Goal: Information Seeking & Learning: Learn about a topic

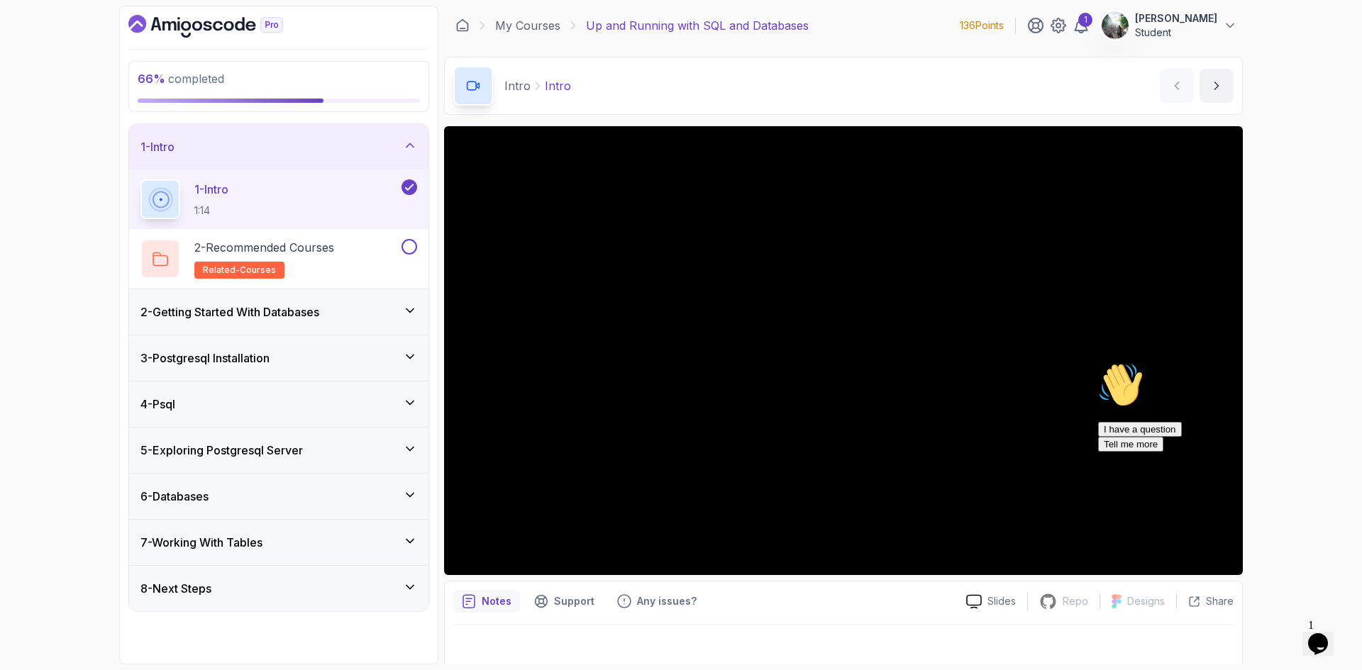
click at [344, 484] on div "6 - Databases" at bounding box center [278, 496] width 299 height 45
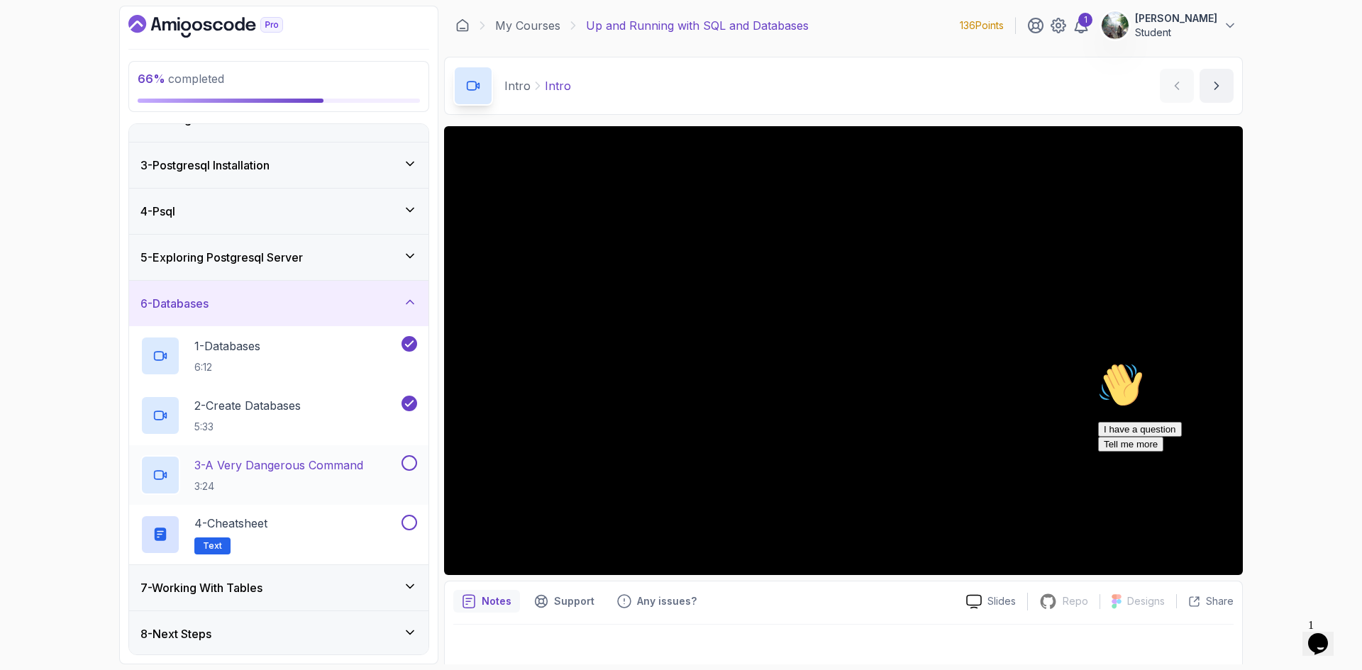
scroll to position [76, 0]
click at [406, 459] on button at bounding box center [409, 461] width 16 height 16
click at [367, 516] on div "4 - Cheatsheet Text" at bounding box center [269, 533] width 258 height 40
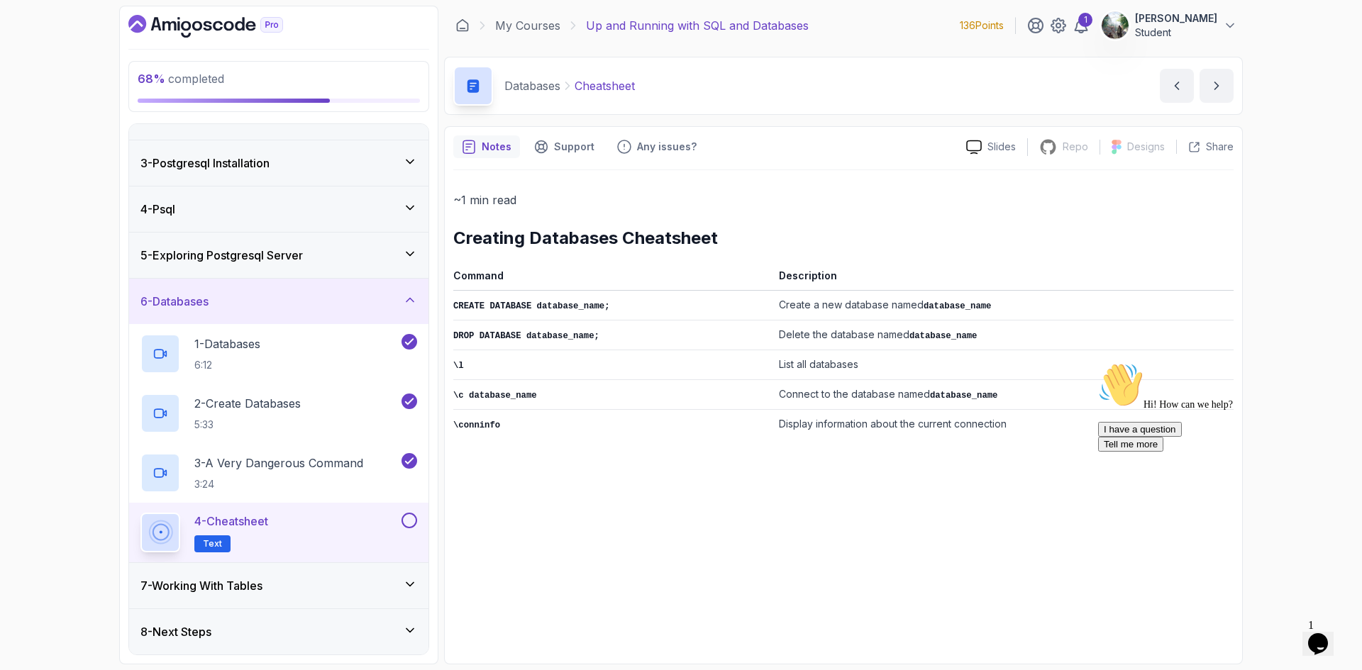
click at [370, 585] on div "7 - Working With Tables" at bounding box center [278, 585] width 277 height 17
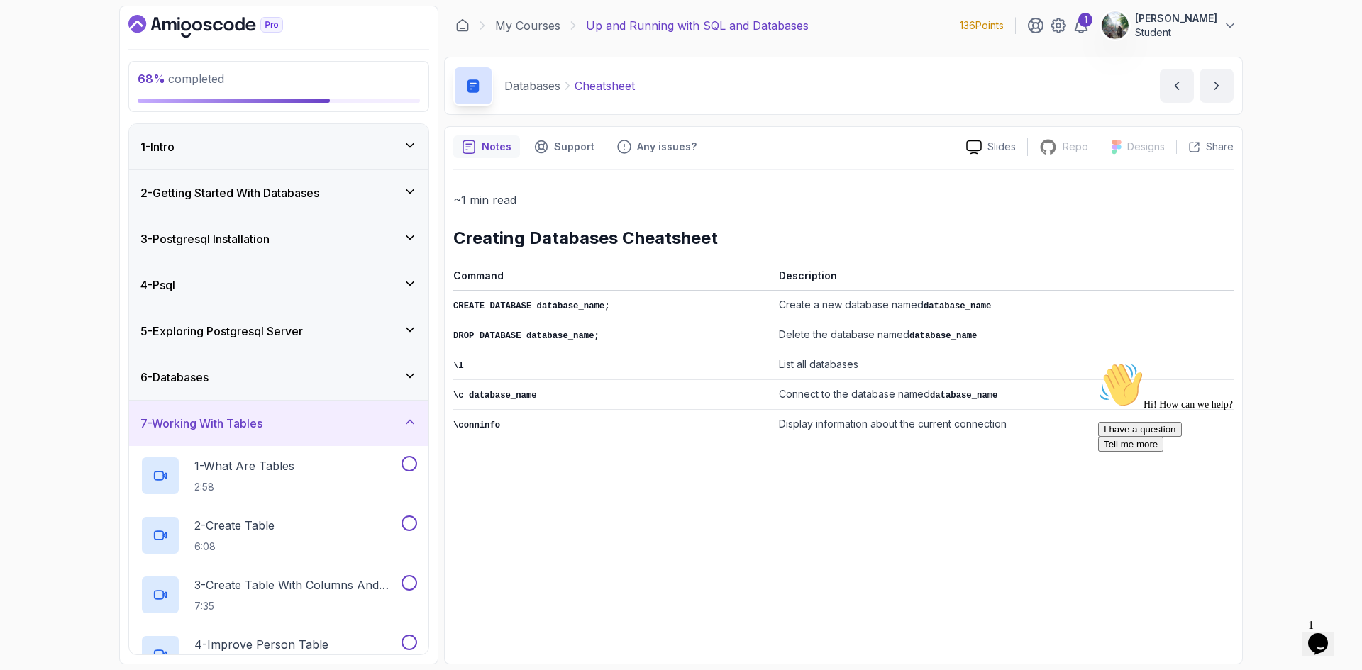
click at [328, 394] on div "6 - Databases" at bounding box center [278, 377] width 299 height 45
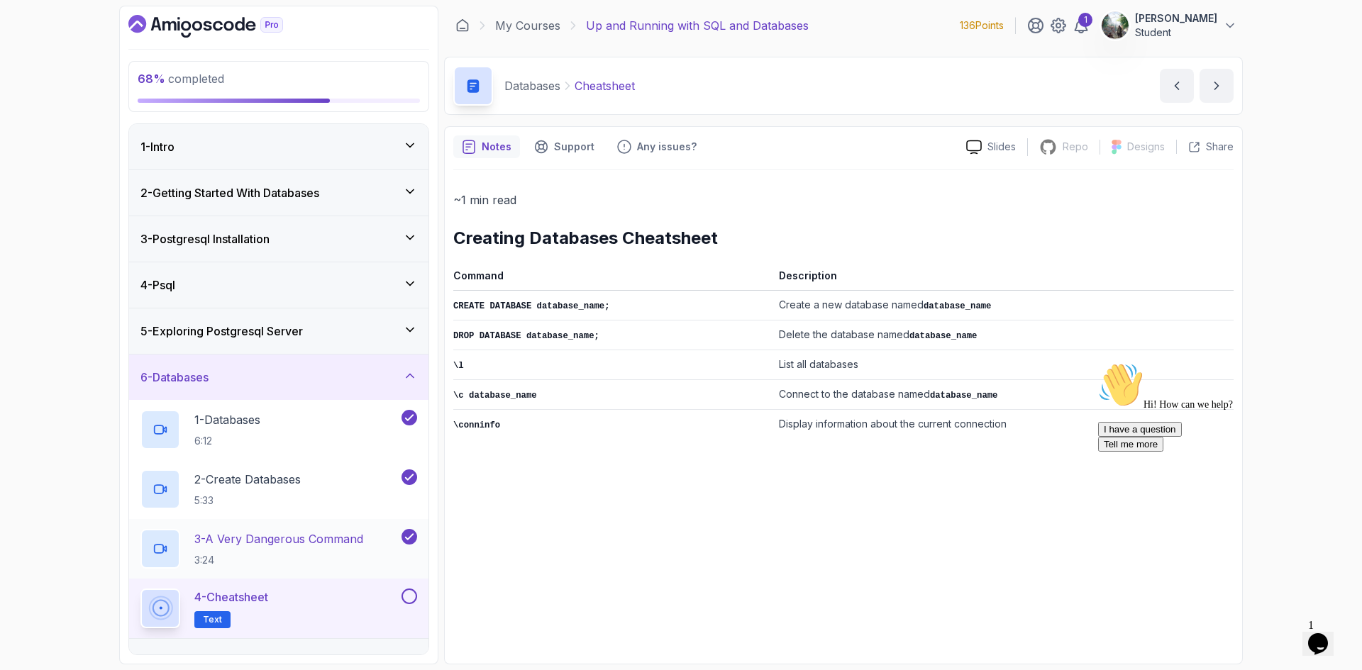
click at [320, 545] on p "3 - A Very Dangerous Command" at bounding box center [278, 539] width 169 height 17
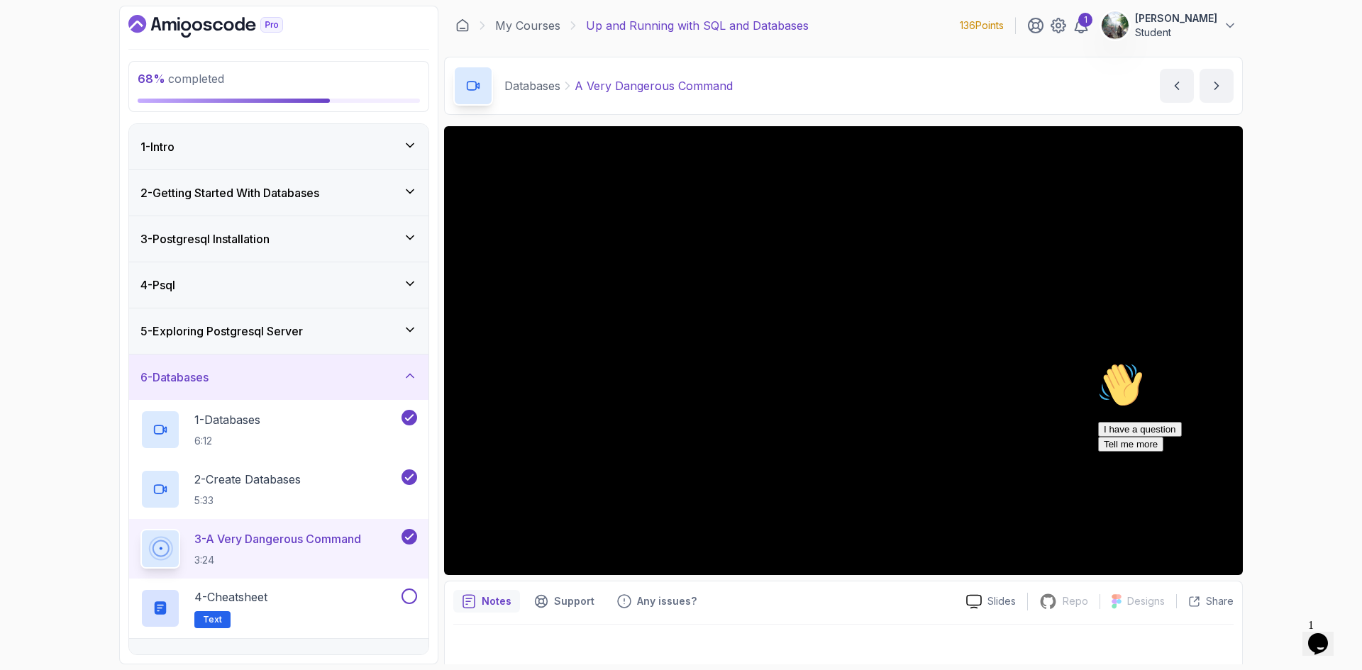
drag, startPoint x: 1334, startPoint y: 464, endPoint x: 2427, endPoint y: 820, distance: 1149.0
click at [1098, 362] on icon "Chat attention grabber" at bounding box center [1098, 362] width 0 height 0
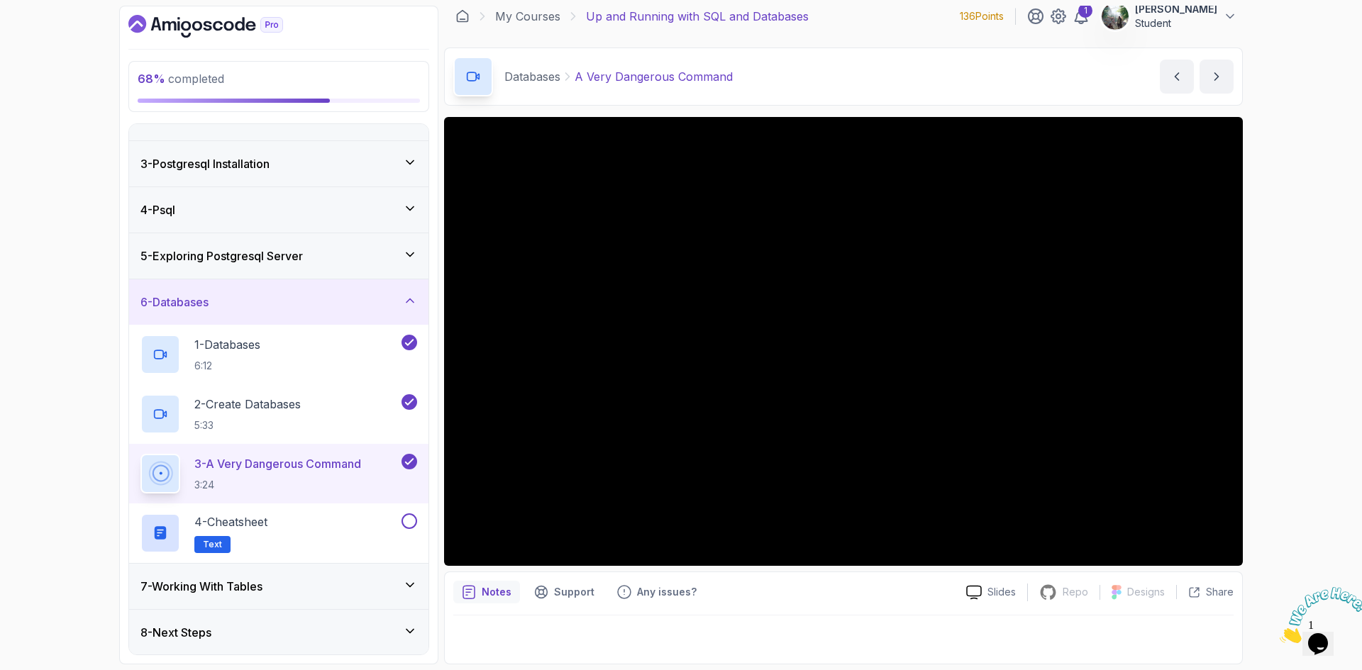
scroll to position [76, 0]
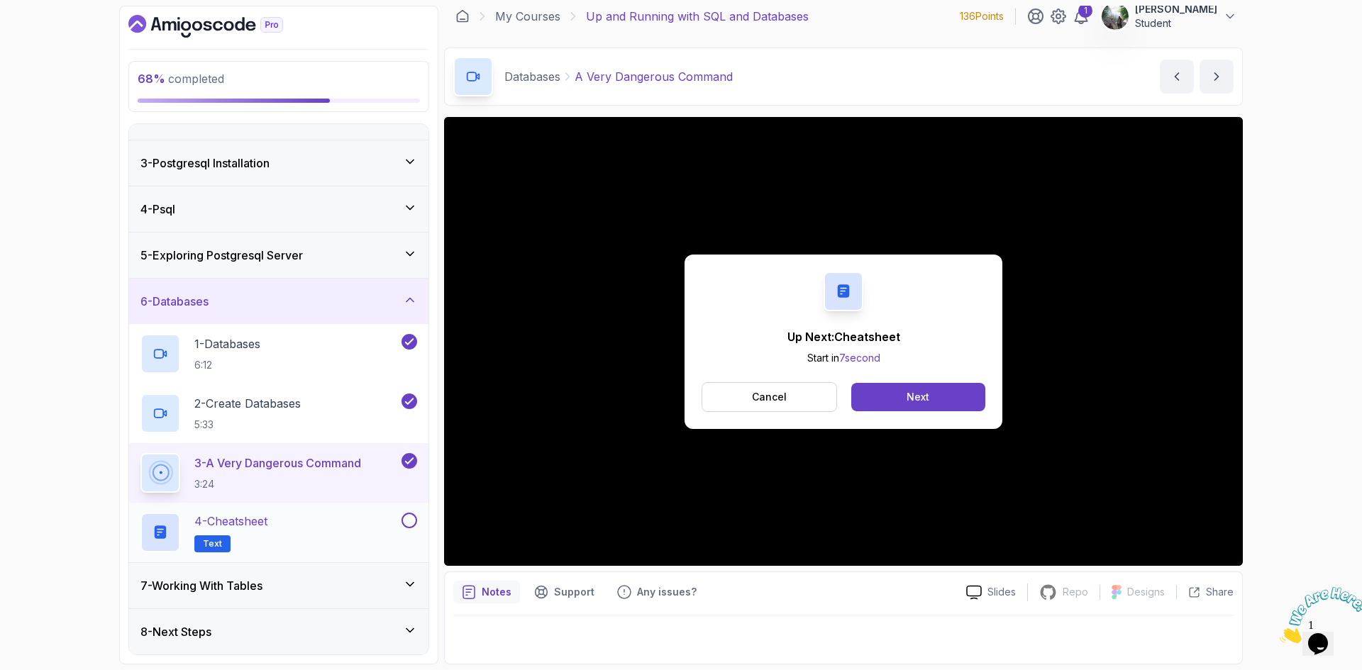
click at [370, 539] on div "4 - Cheatsheet Text" at bounding box center [269, 533] width 258 height 40
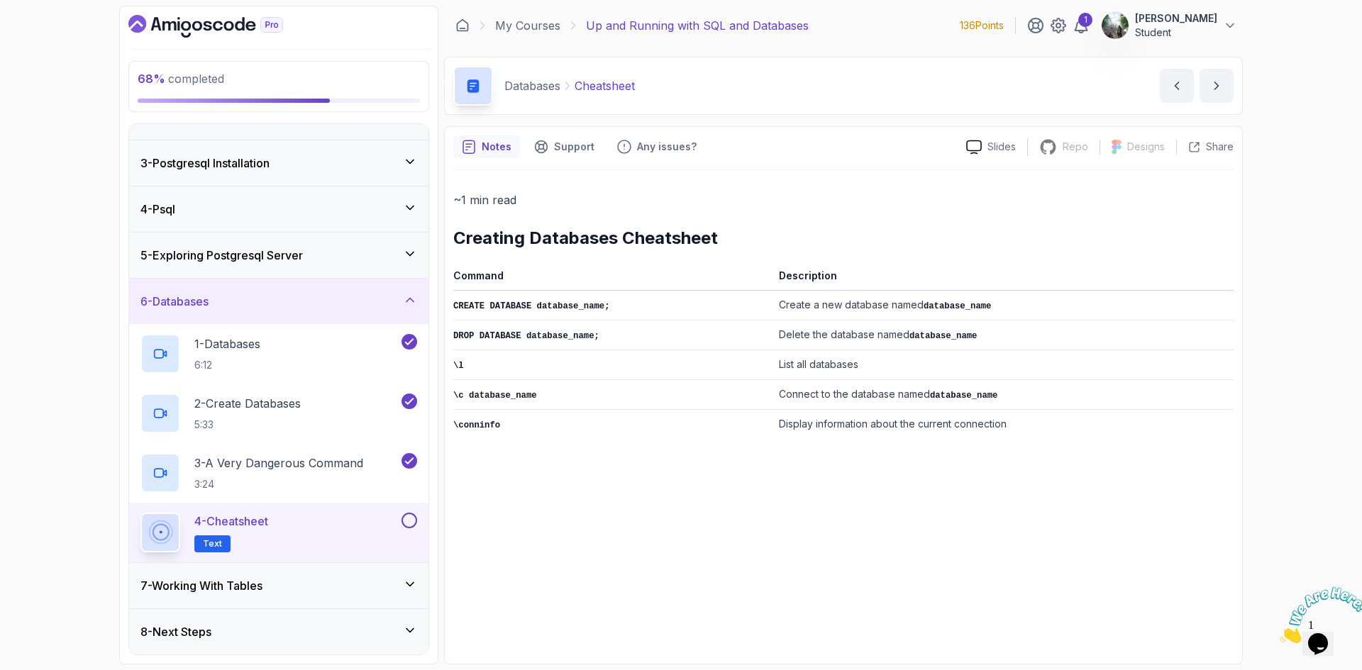
click at [289, 586] on div "7 - Working With Tables" at bounding box center [278, 585] width 277 height 17
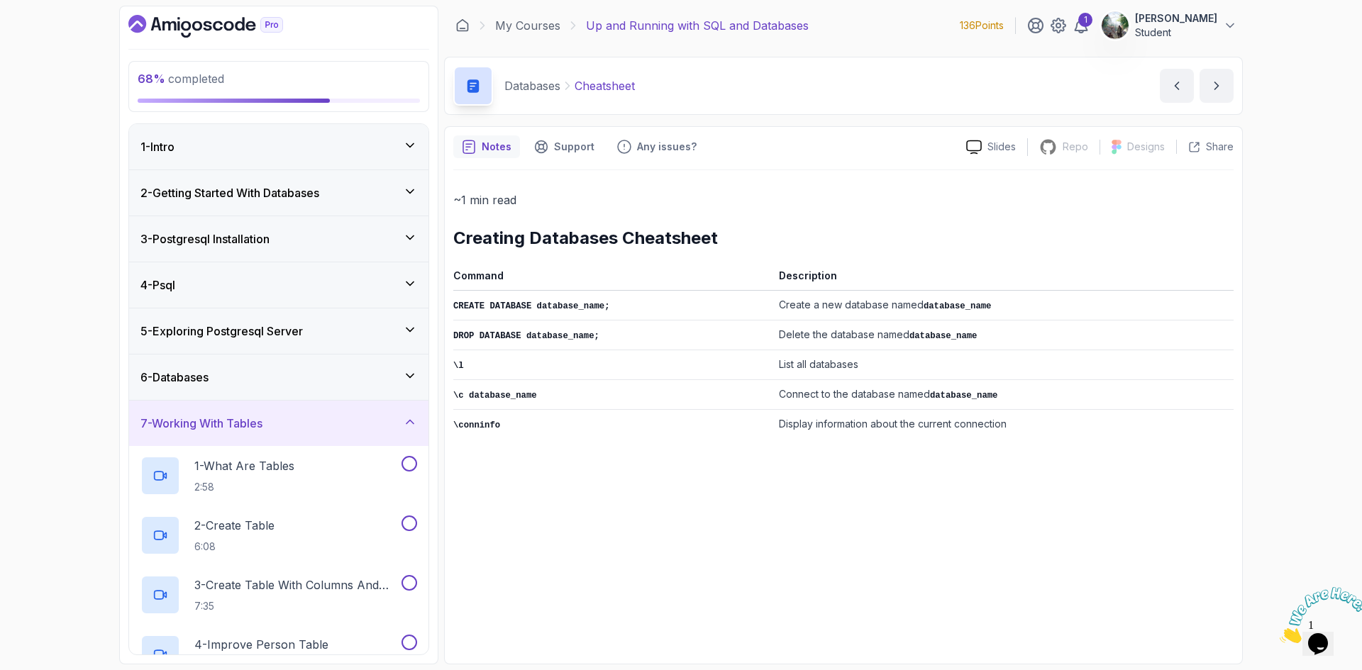
click at [257, 391] on div "6 - Databases" at bounding box center [278, 377] width 299 height 45
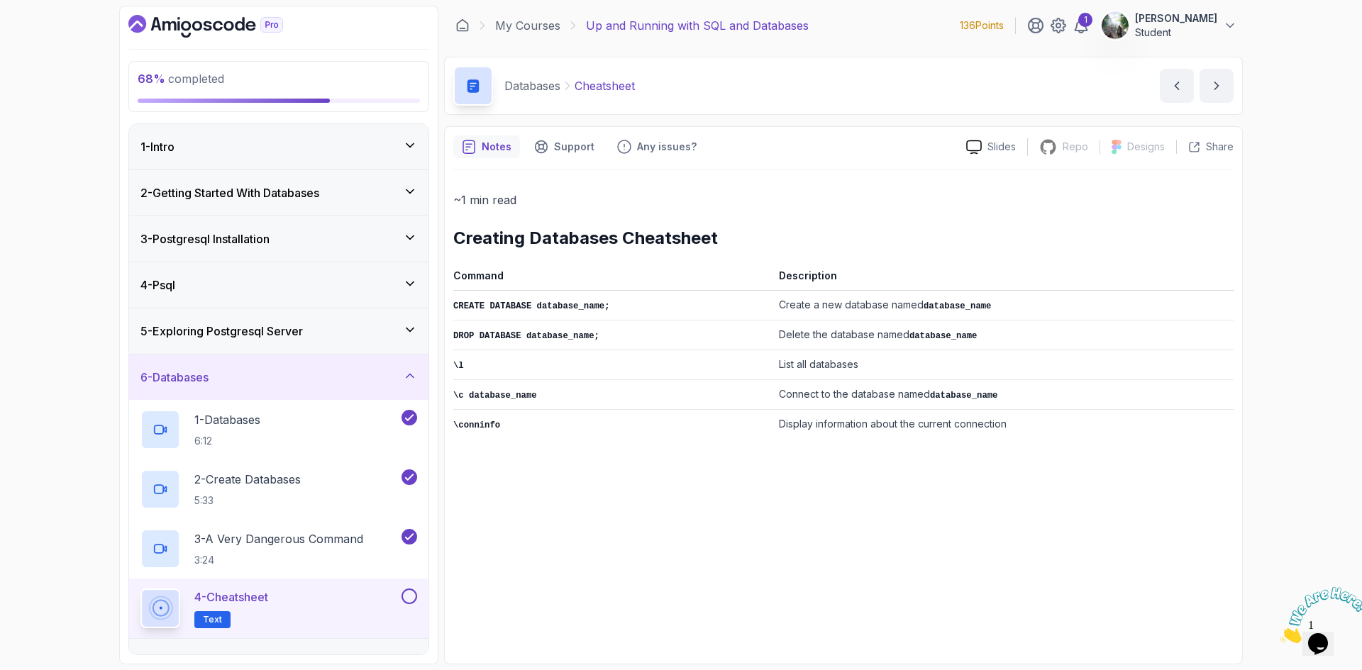
click at [404, 594] on button at bounding box center [409, 597] width 16 height 16
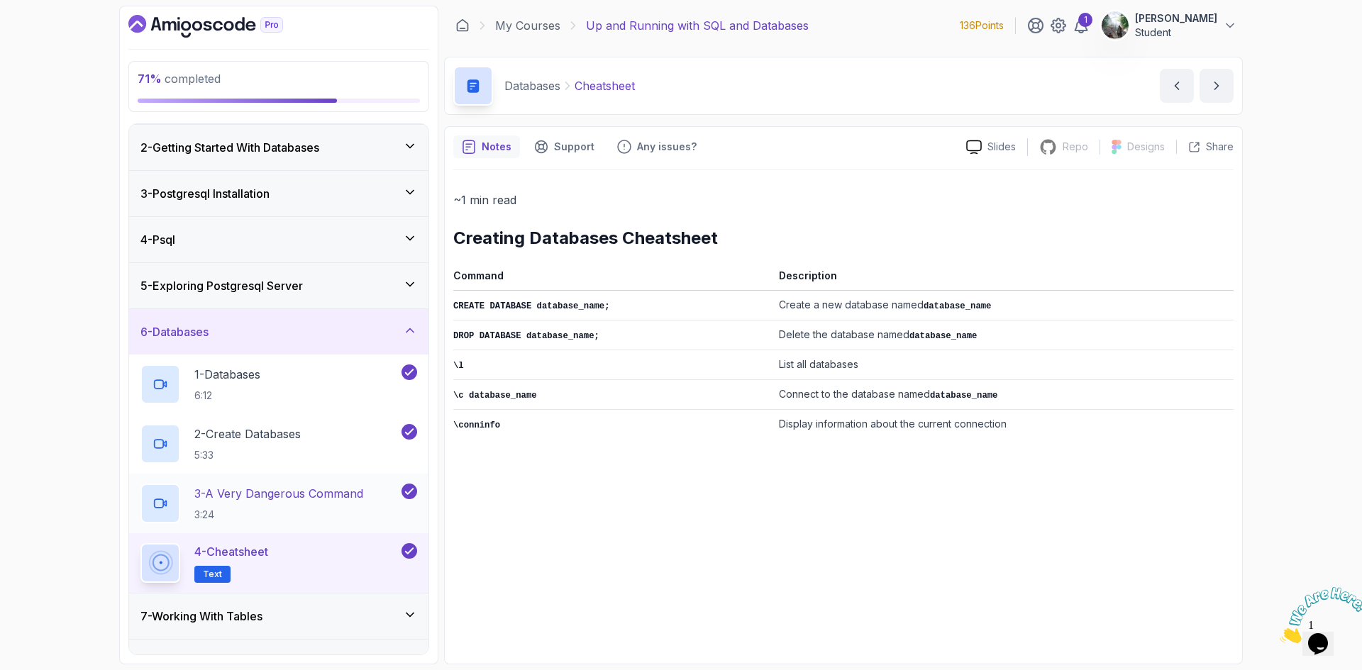
scroll to position [76, 0]
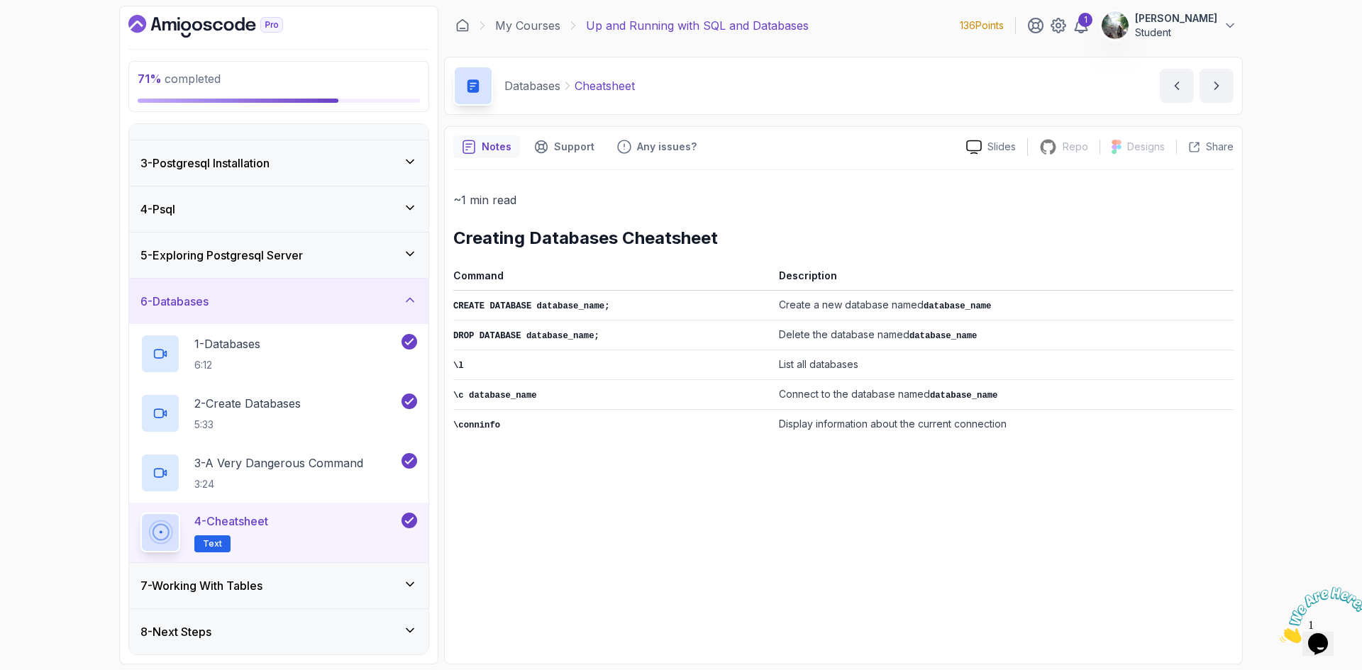
click at [332, 575] on div "7 - Working With Tables" at bounding box center [278, 585] width 299 height 45
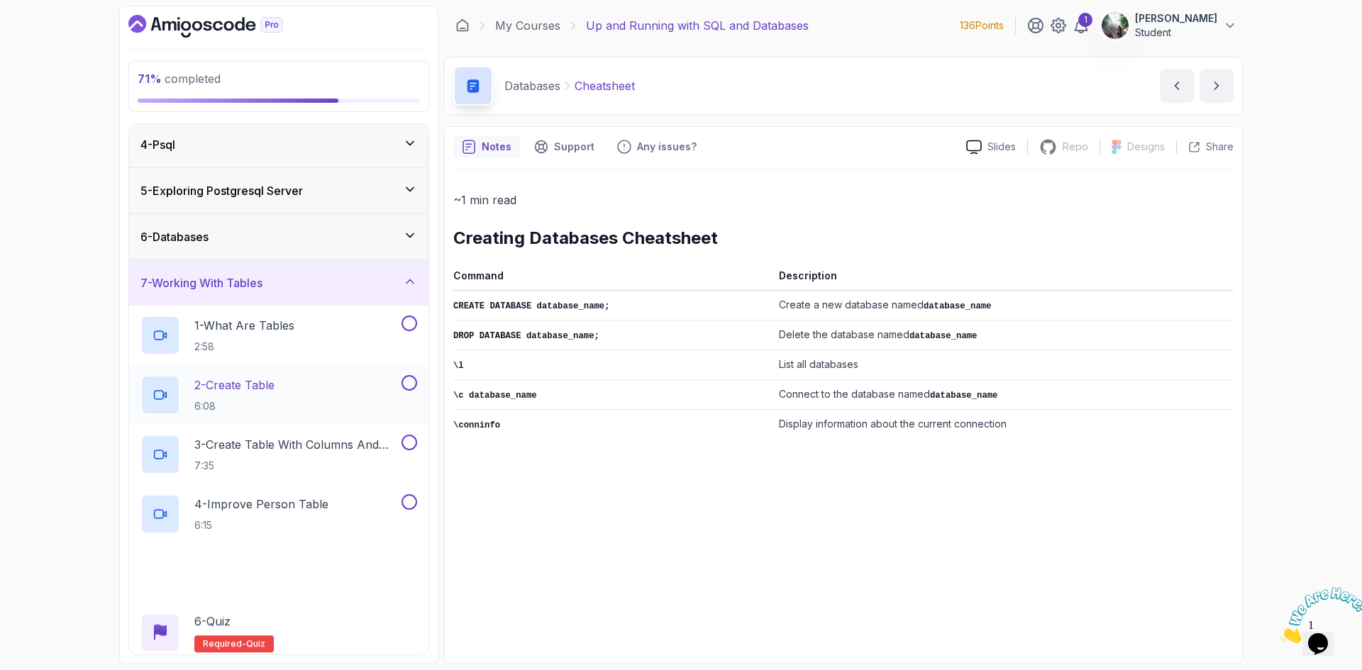
scroll to position [142, 0]
click at [262, 326] on p "1 - What Are Tables" at bounding box center [244, 324] width 100 height 17
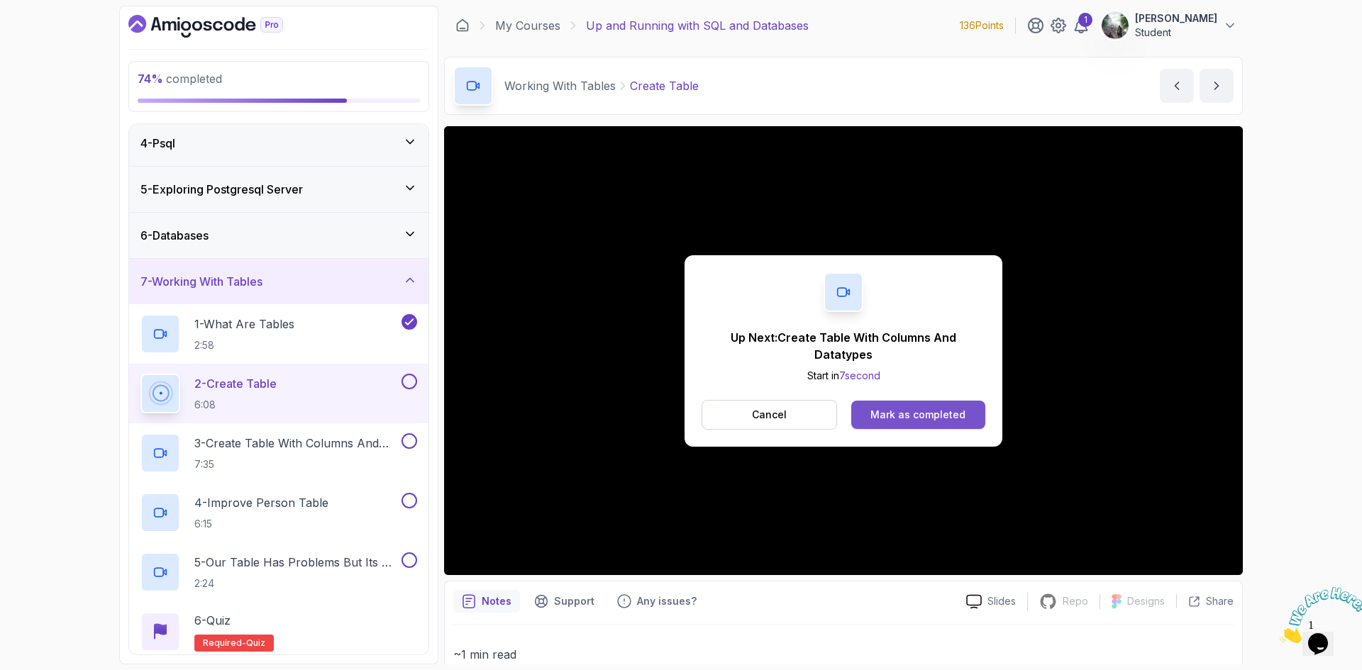
drag, startPoint x: 1151, startPoint y: 534, endPoint x: 870, endPoint y: 422, distance: 302.4
click at [870, 422] on button "Mark as completed" at bounding box center [918, 415] width 134 height 28
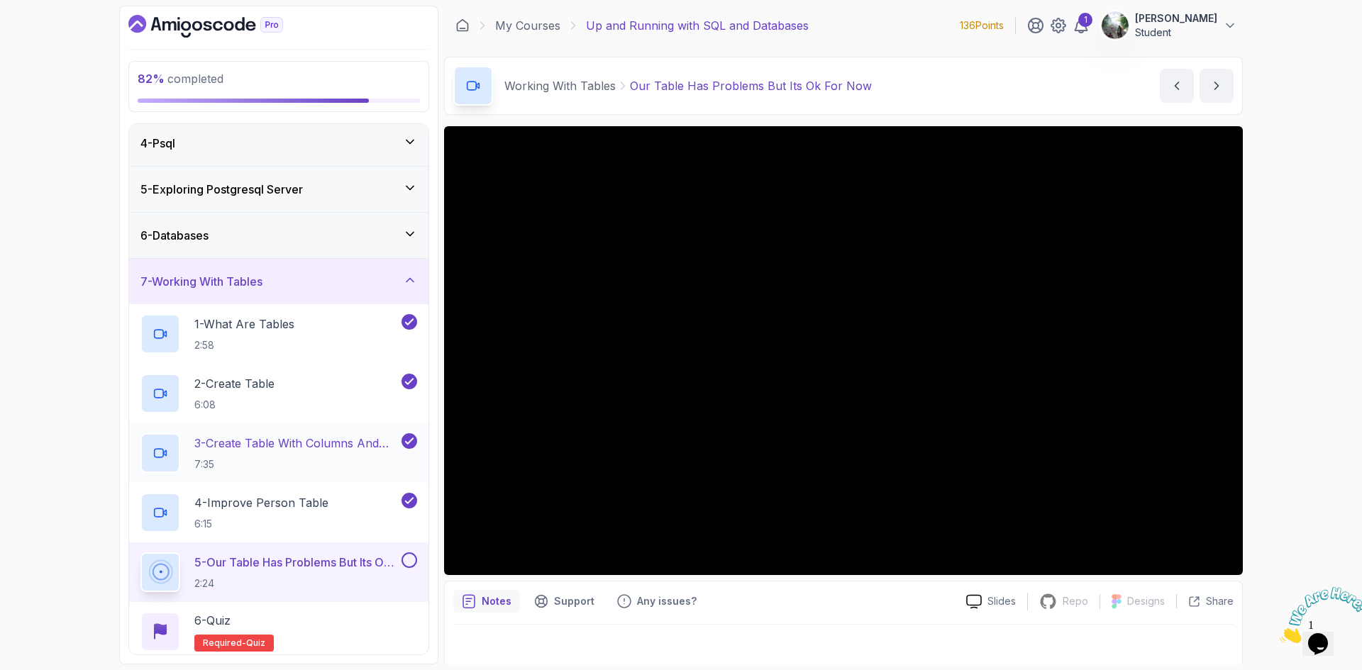
click at [346, 454] on h2 "3 - Create Table With Columns And Datatypes 7:35" at bounding box center [296, 453] width 204 height 37
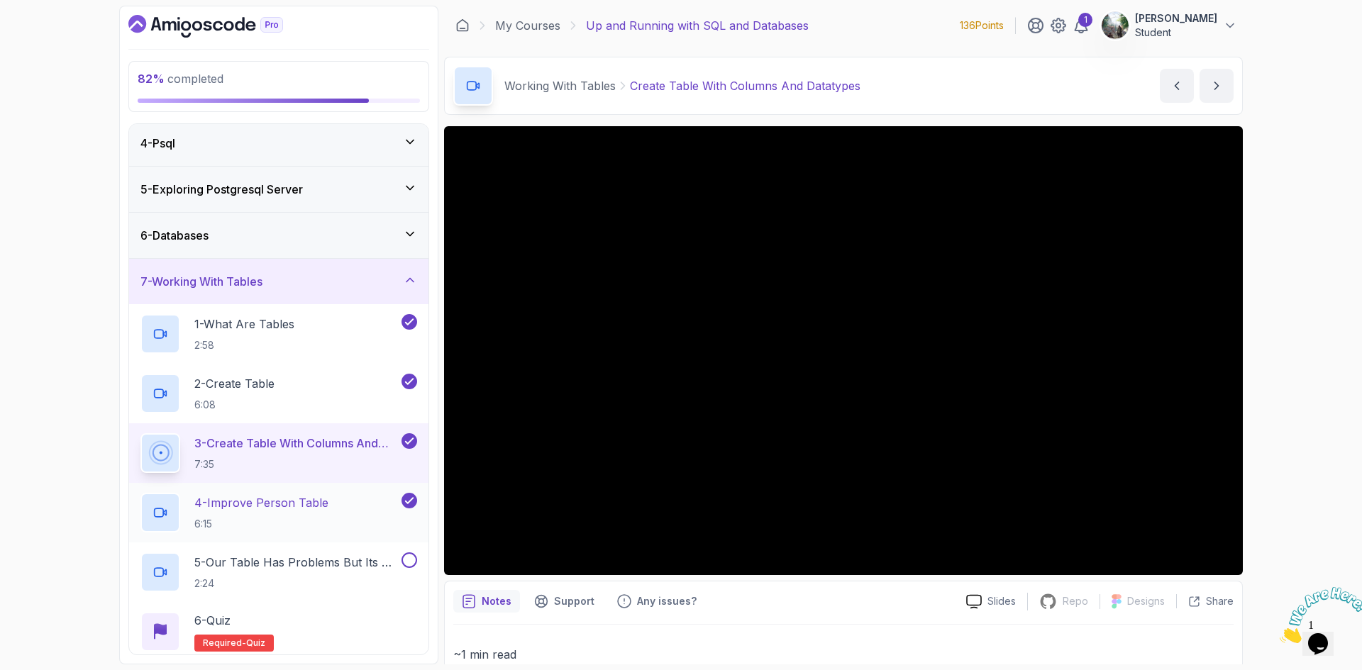
click at [315, 527] on p "6:15" at bounding box center [261, 524] width 134 height 14
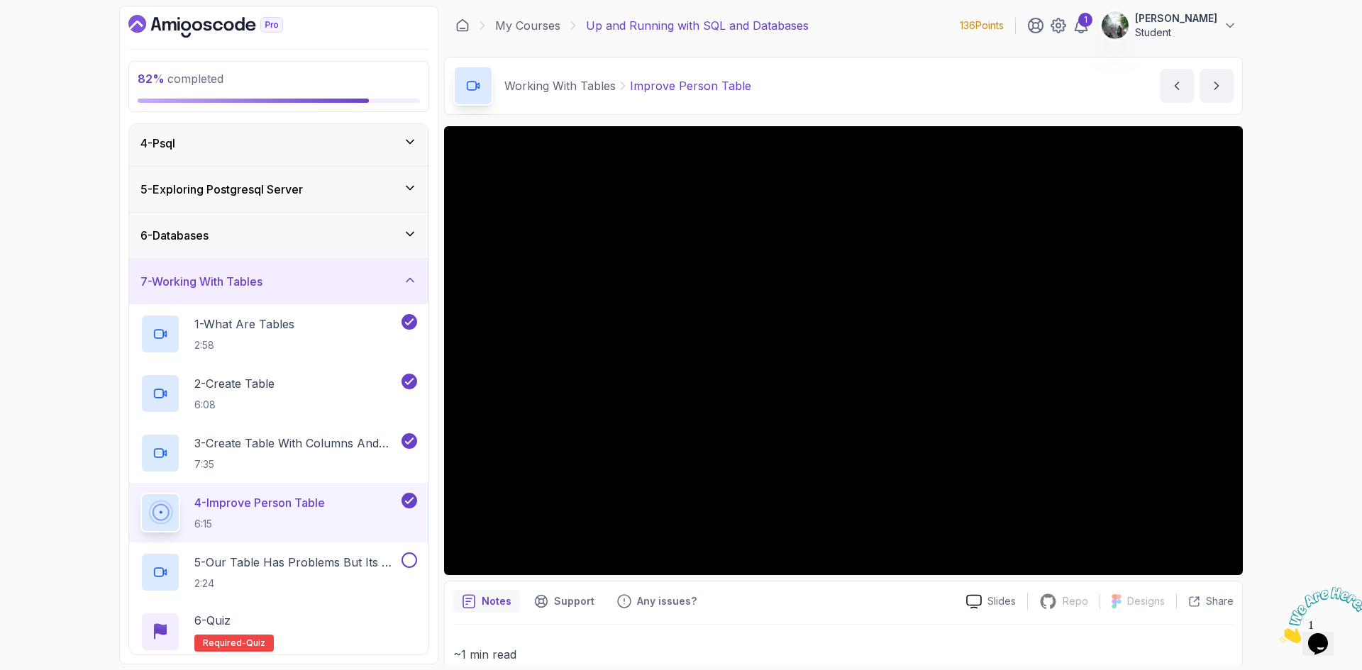
click at [140, 493] on button "4 - Improve Person Table 6:15" at bounding box center [278, 513] width 277 height 40
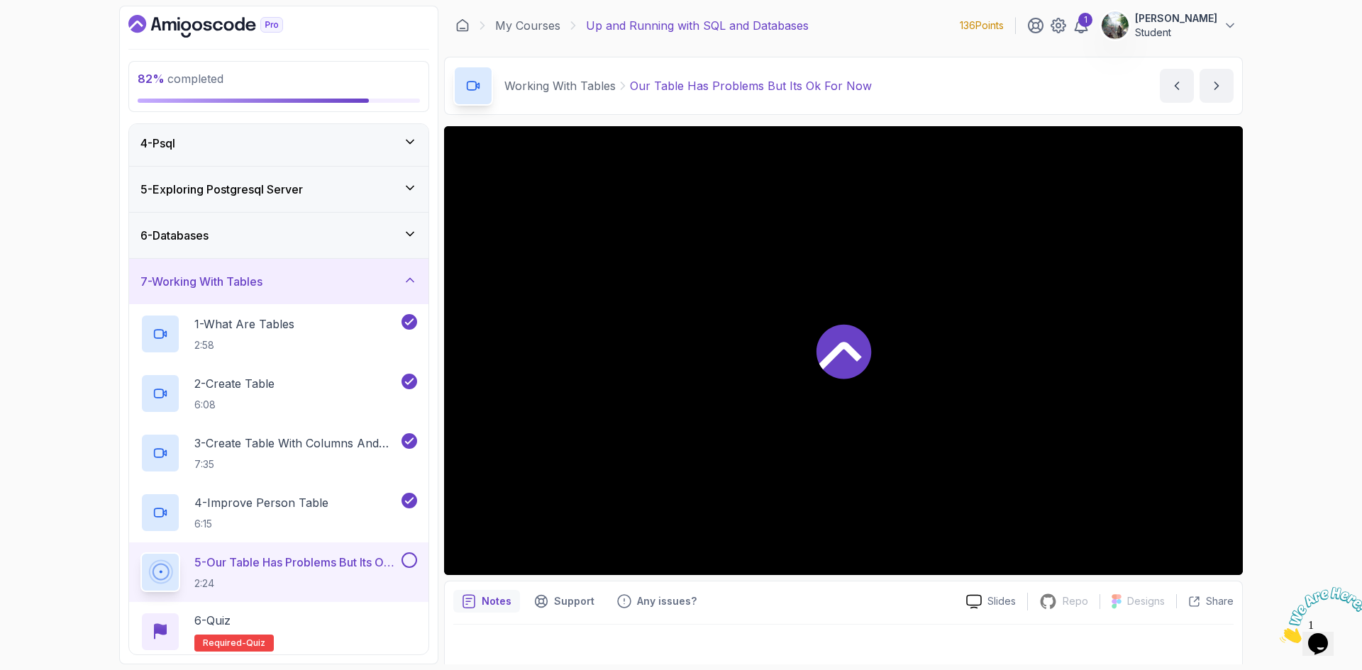
click at [370, 566] on p "5 - Our Table Has Problems But Its Ok For Now" at bounding box center [296, 562] width 204 height 17
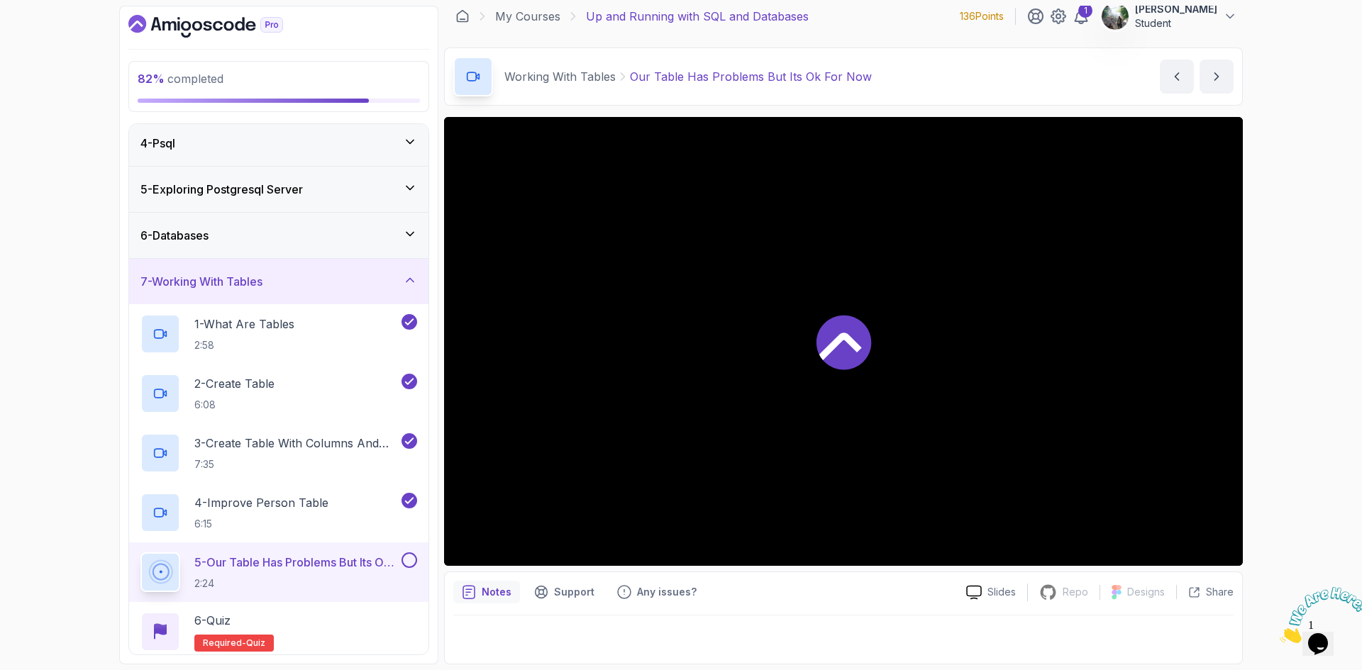
click at [358, 575] on h2 "5 - Our Table Has Problems But Its Ok For Now 2:24" at bounding box center [296, 572] width 204 height 37
click at [831, 339] on icon at bounding box center [843, 342] width 55 height 55
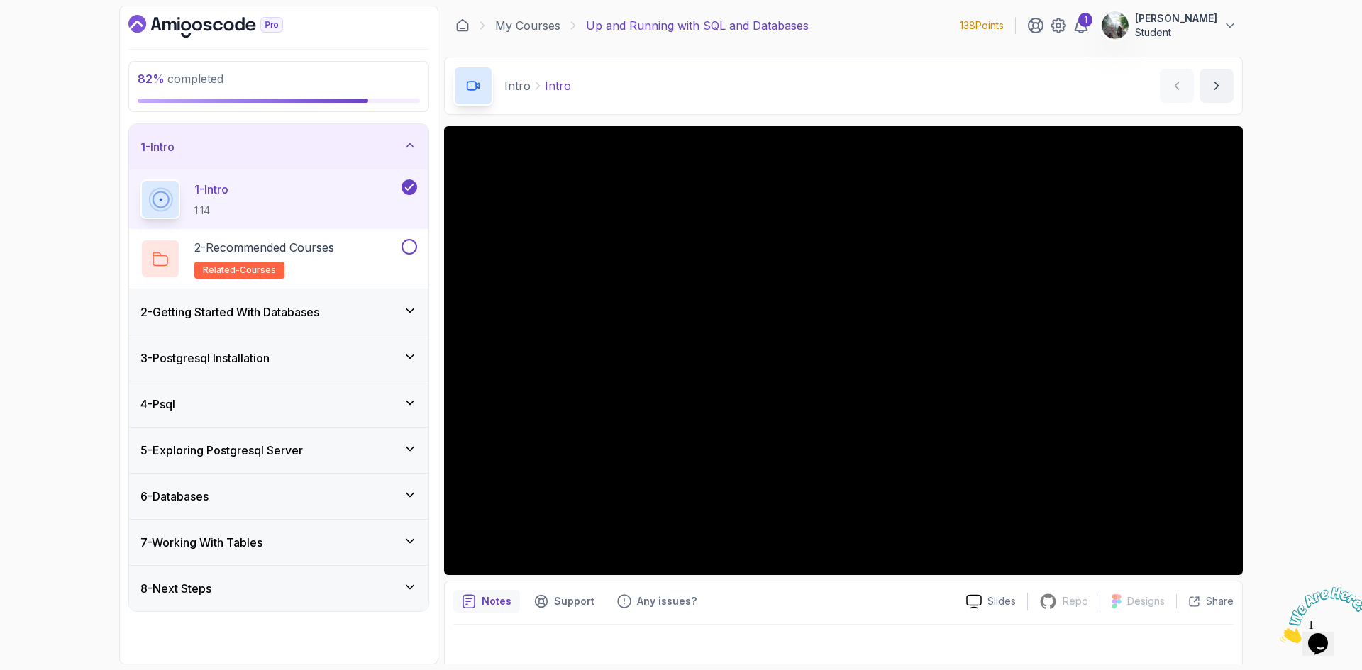
click at [328, 540] on div "7 - Working With Tables" at bounding box center [278, 542] width 277 height 17
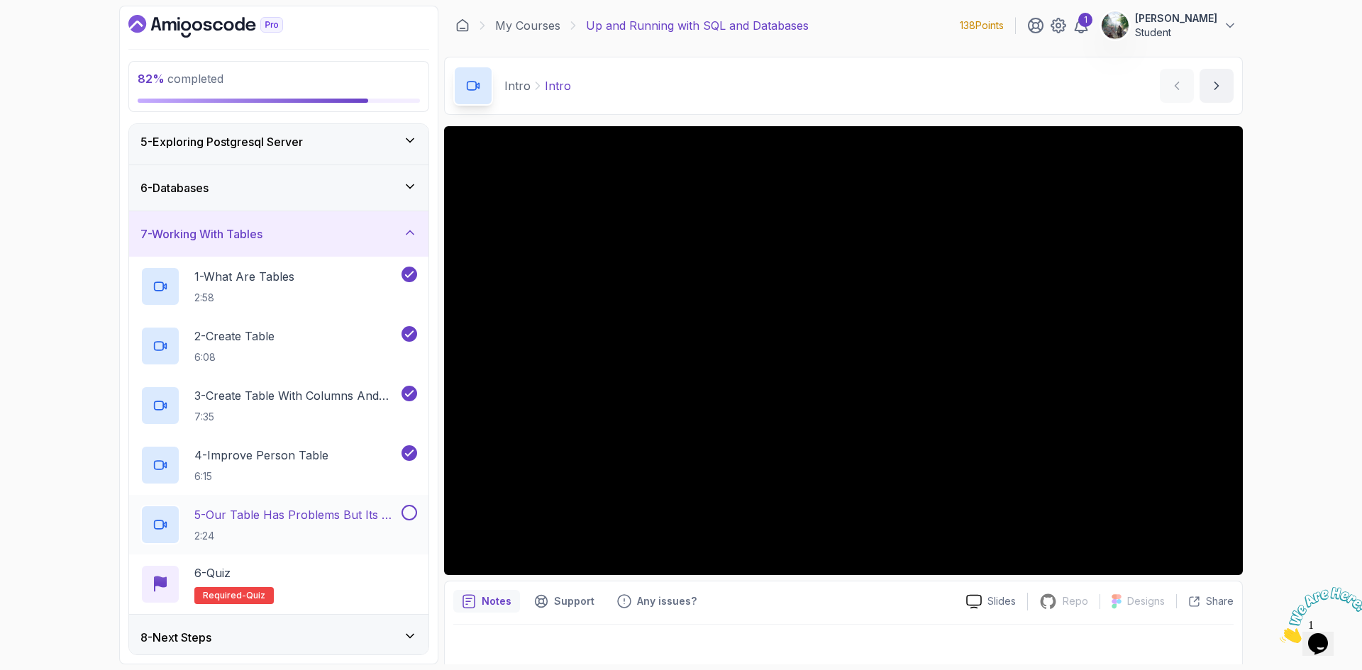
scroll to position [195, 0]
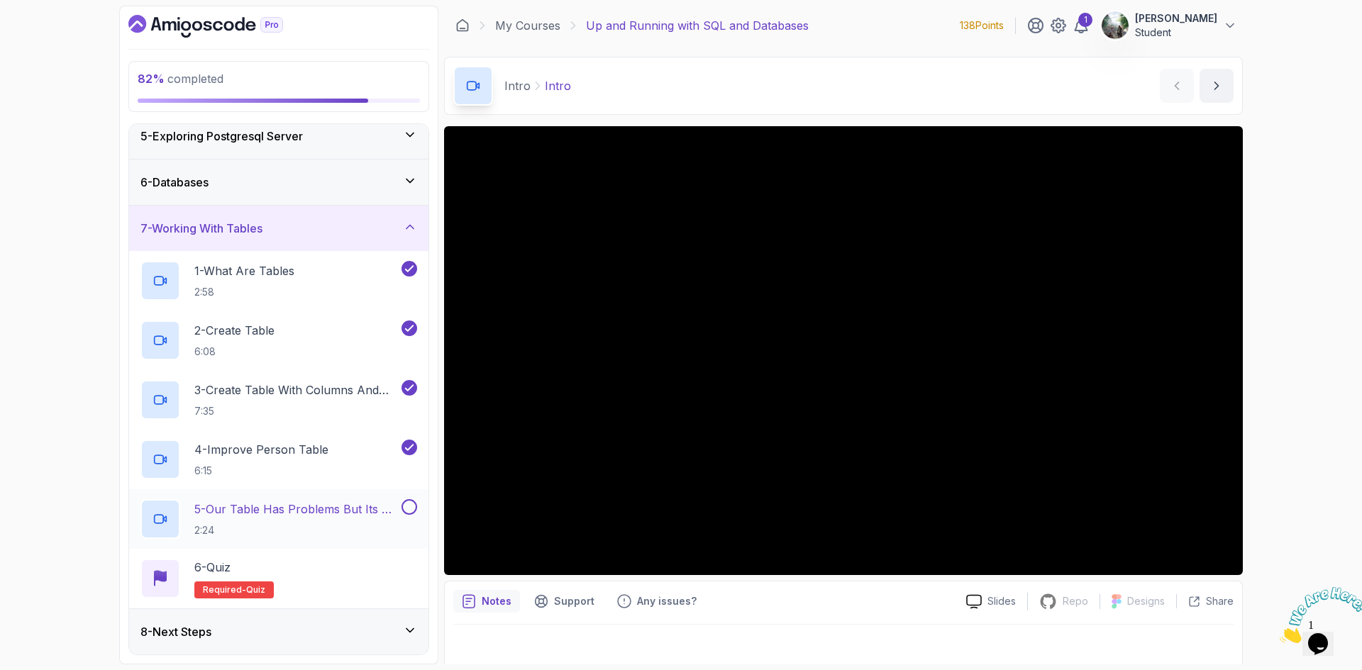
click at [348, 521] on h2 "5 - Our Table Has Problems But Its Ok For Now 2:24" at bounding box center [296, 519] width 204 height 37
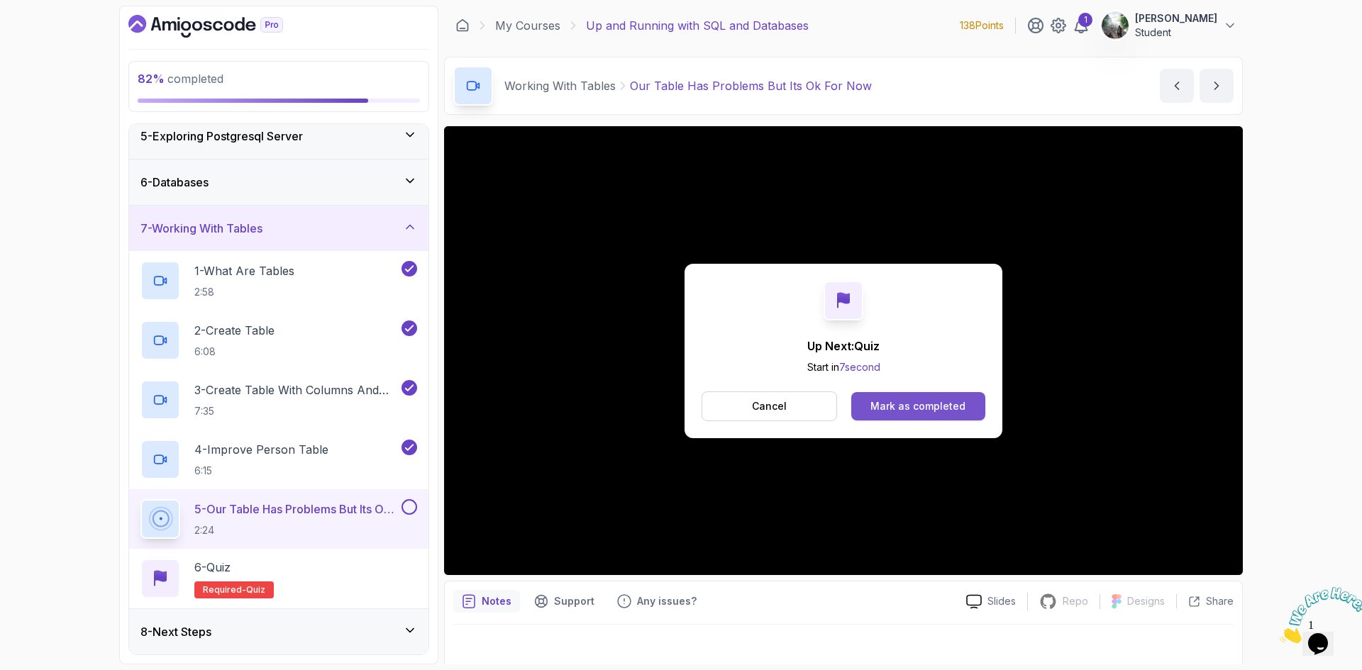
click at [897, 402] on div "Mark as completed" at bounding box center [917, 406] width 95 height 14
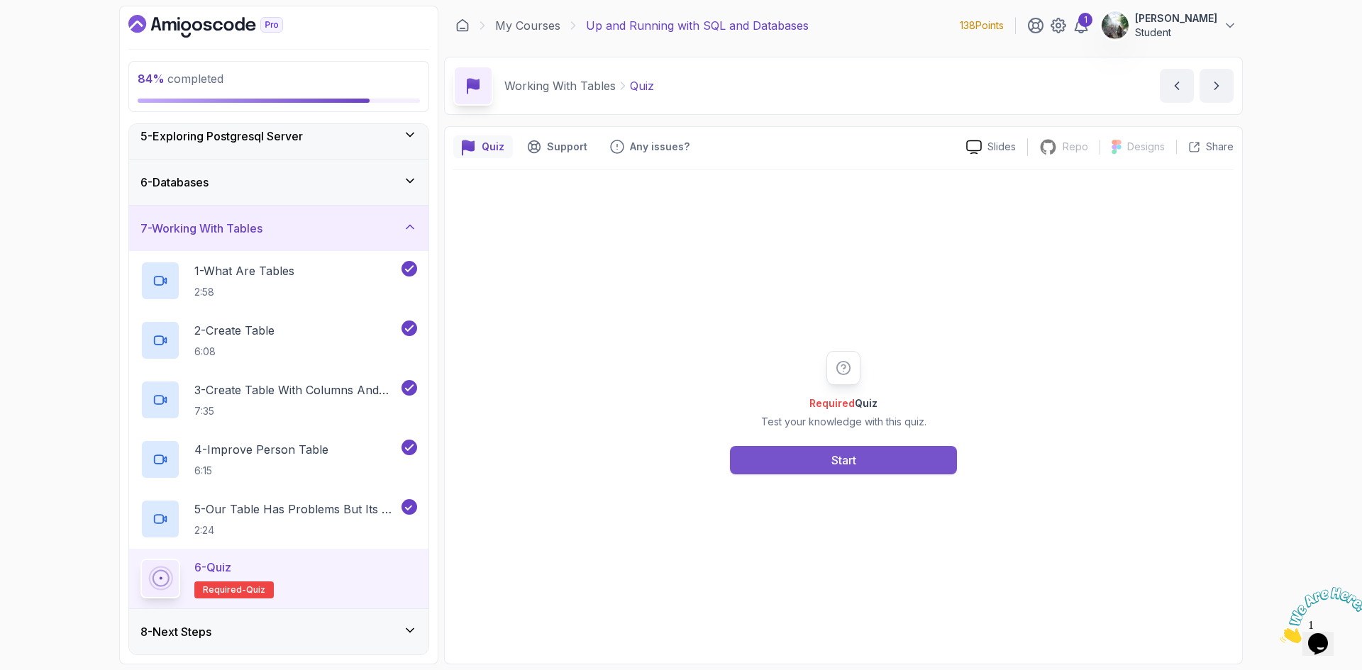
click at [863, 457] on button "Start" at bounding box center [843, 460] width 227 height 28
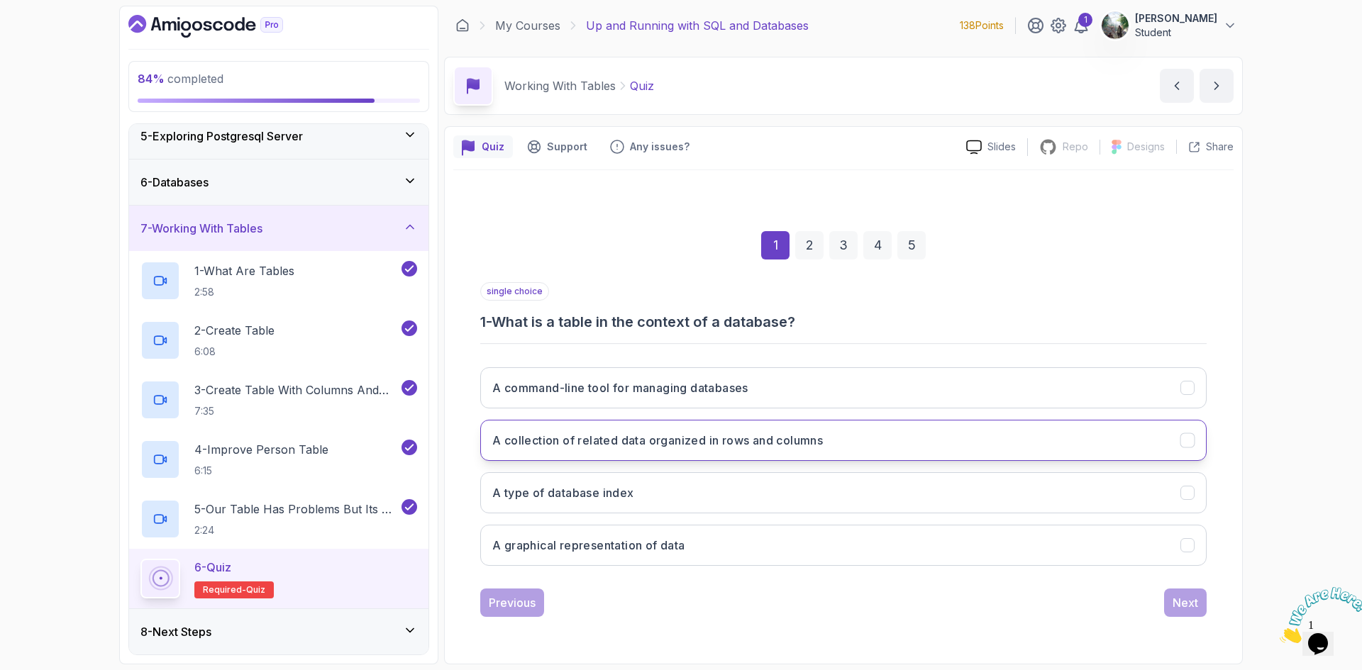
click at [761, 450] on button "A collection of related data organized in rows and columns" at bounding box center [843, 440] width 726 height 41
click at [816, 260] on div "1 2 3 4 5" at bounding box center [843, 246] width 726 height 74
click at [809, 250] on div "2" at bounding box center [809, 245] width 28 height 28
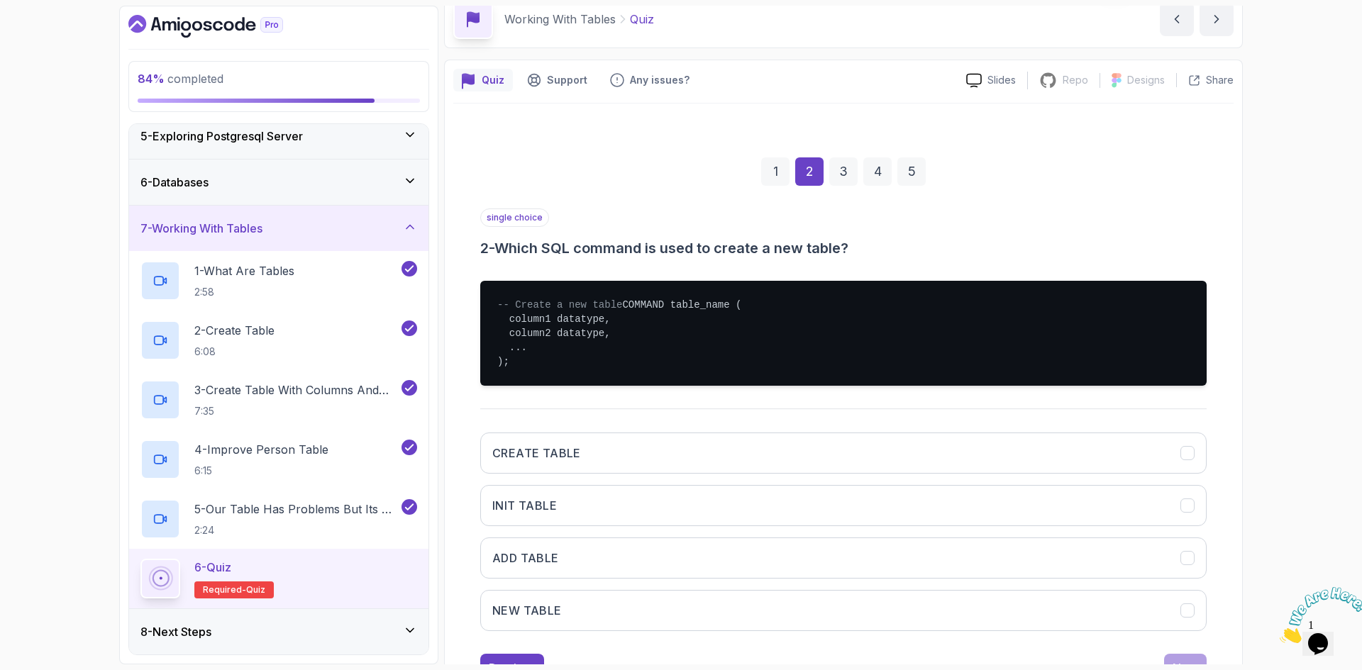
scroll to position [139, 0]
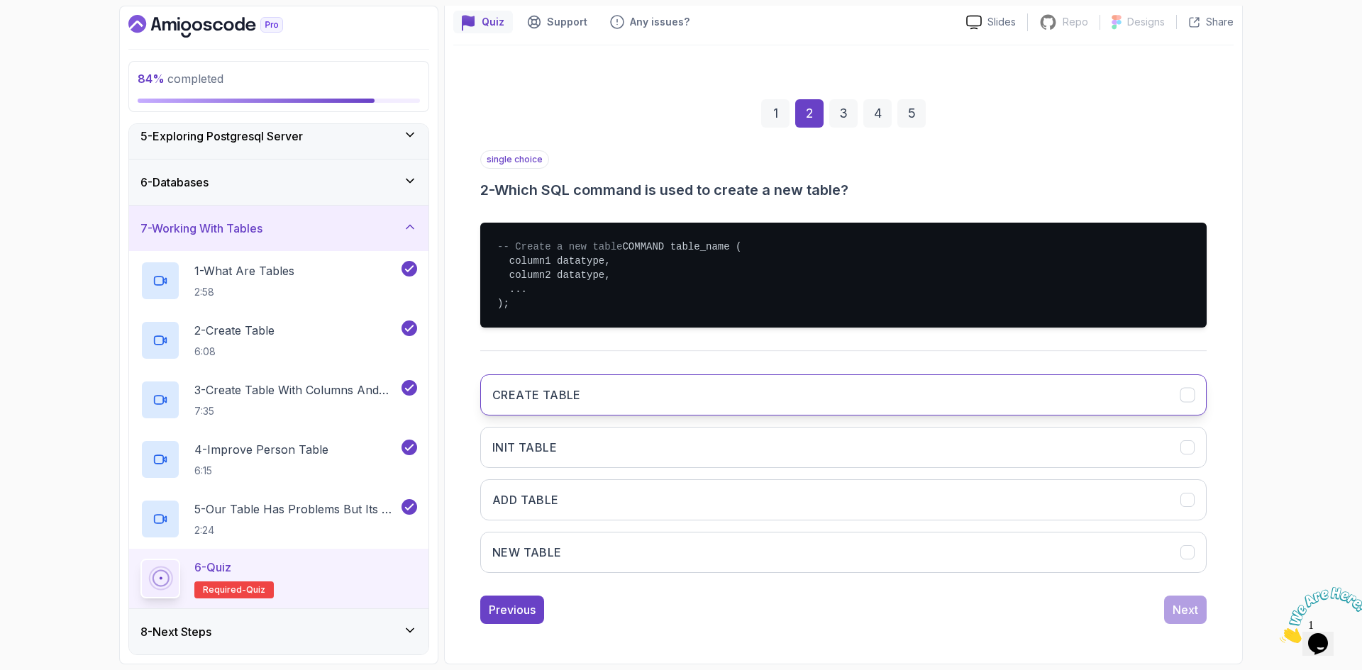
click at [647, 393] on button "CREATE TABLE" at bounding box center [843, 395] width 726 height 41
click at [843, 101] on div "3" at bounding box center [843, 113] width 28 height 28
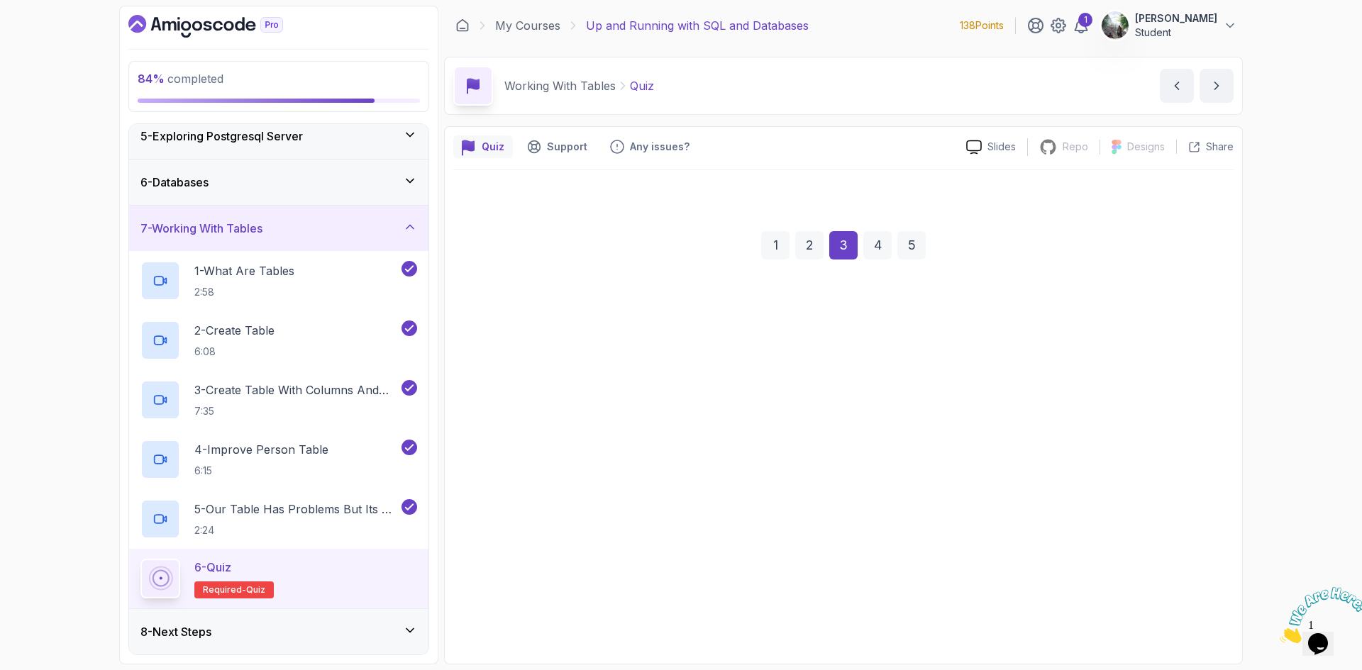
scroll to position [0, 0]
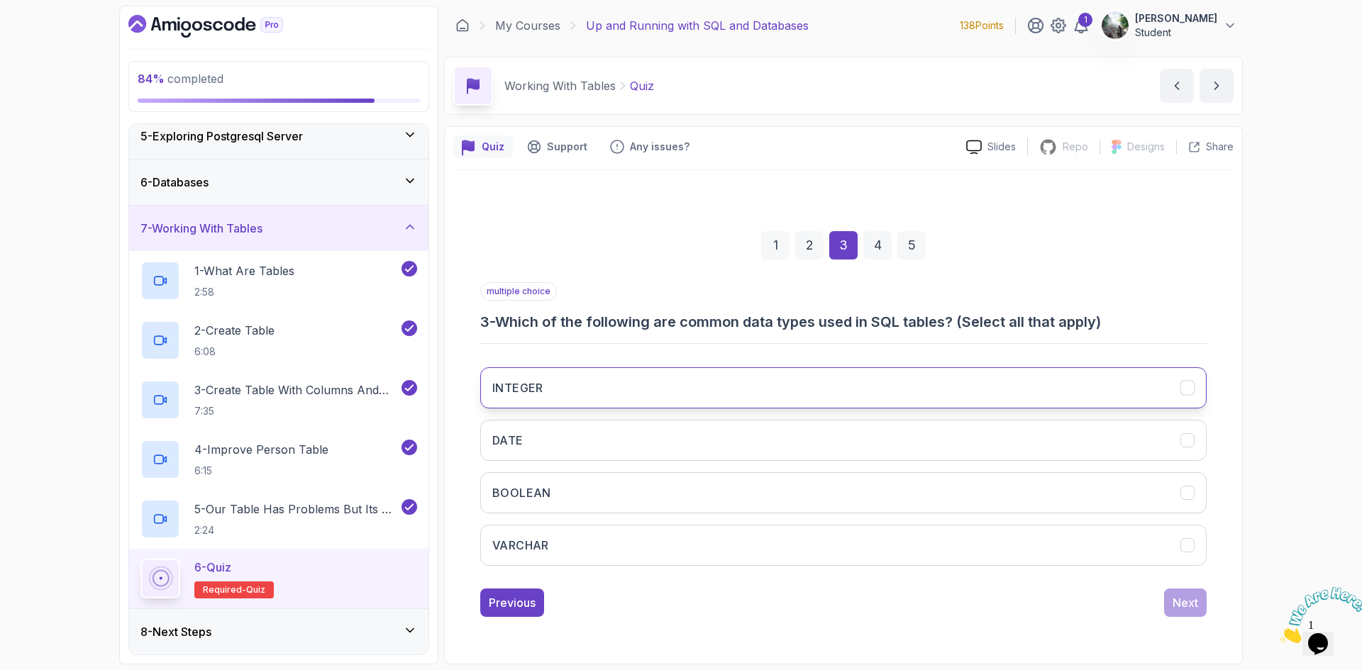
click at [663, 387] on button "INTEGER" at bounding box center [843, 387] width 726 height 41
click at [658, 457] on button "DATE" at bounding box center [843, 440] width 726 height 41
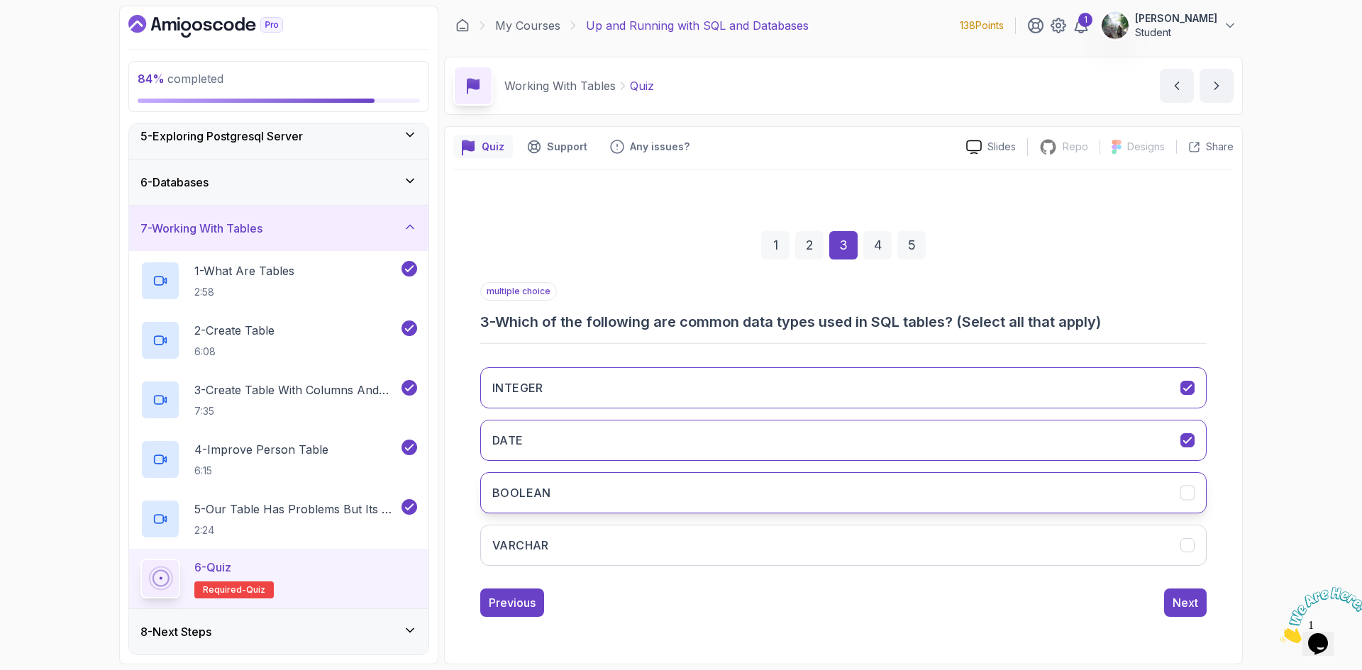
click at [689, 493] on button "BOOLEAN" at bounding box center [843, 492] width 726 height 41
click at [881, 250] on div "4" at bounding box center [877, 245] width 28 height 28
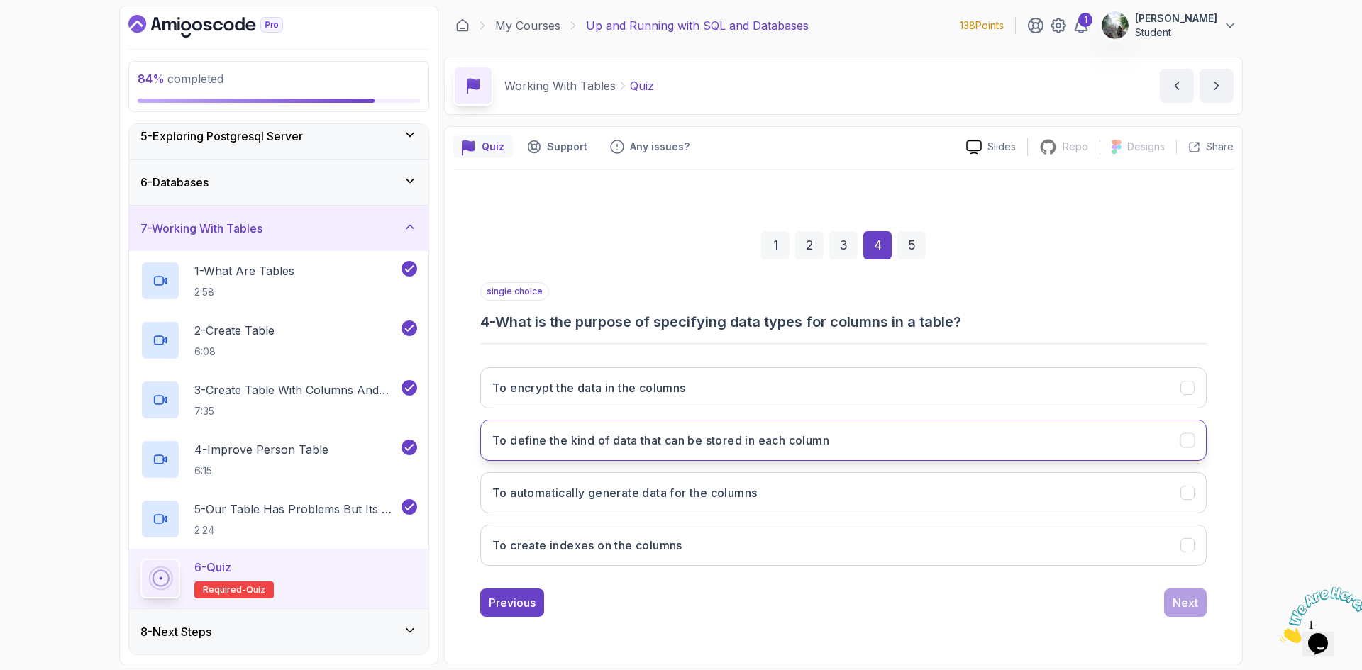
click at [724, 440] on h3 "To define the kind of data that can be stored in each column" at bounding box center [660, 440] width 337 height 17
click at [910, 248] on div "5" at bounding box center [911, 245] width 28 height 28
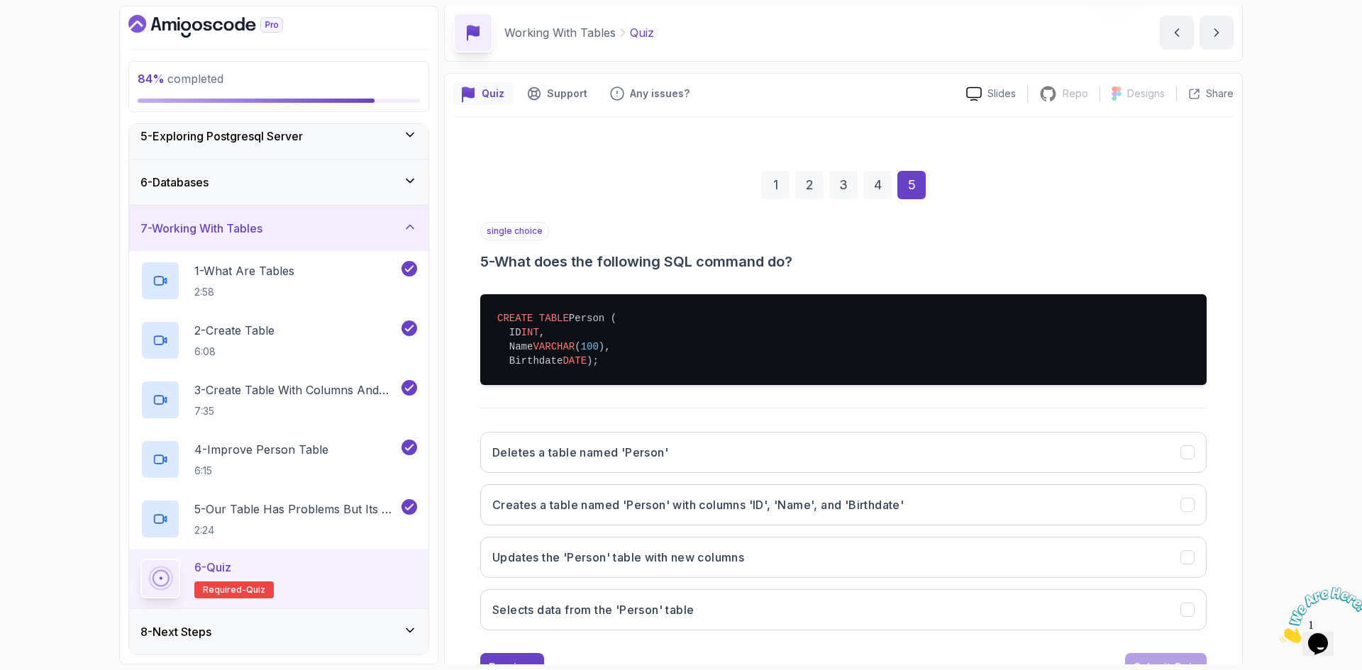
scroll to position [125, 0]
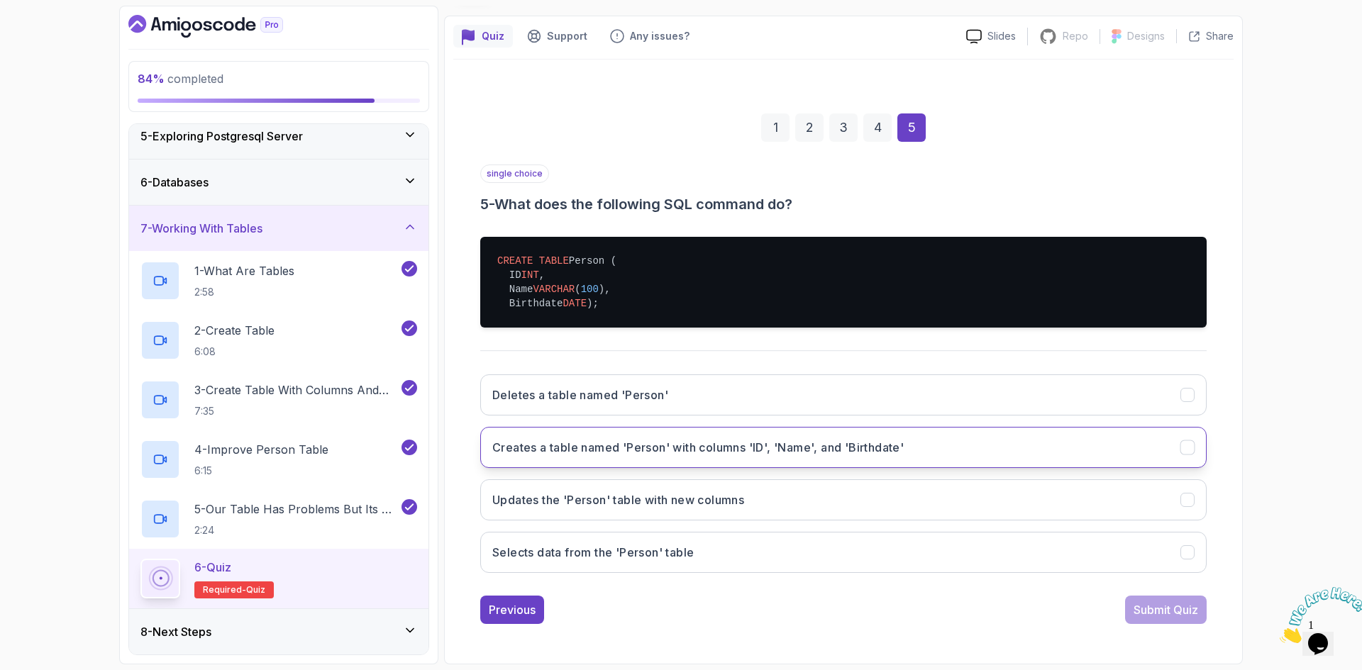
click at [755, 460] on button "Creates a table named 'Person' with columns 'ID', 'Name', and 'Birthdate'" at bounding box center [843, 447] width 726 height 41
click at [1165, 609] on div "Submit Quiz" at bounding box center [1166, 610] width 65 height 17
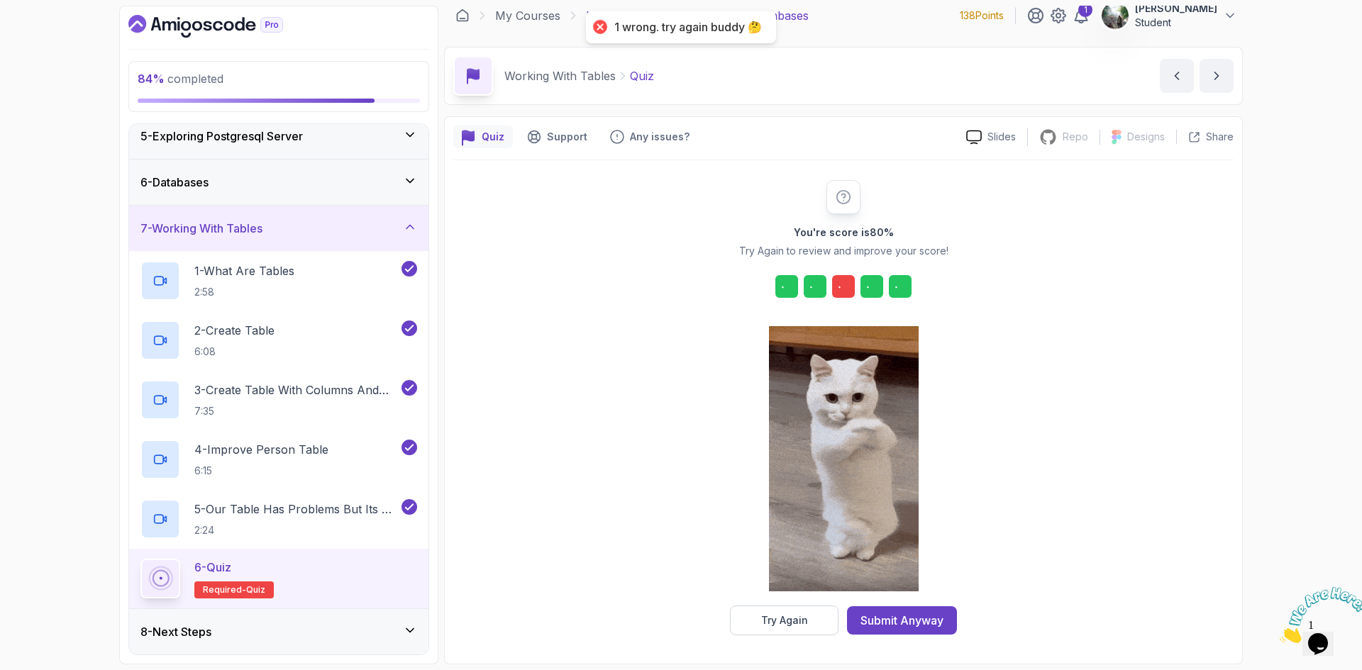
scroll to position [10, 0]
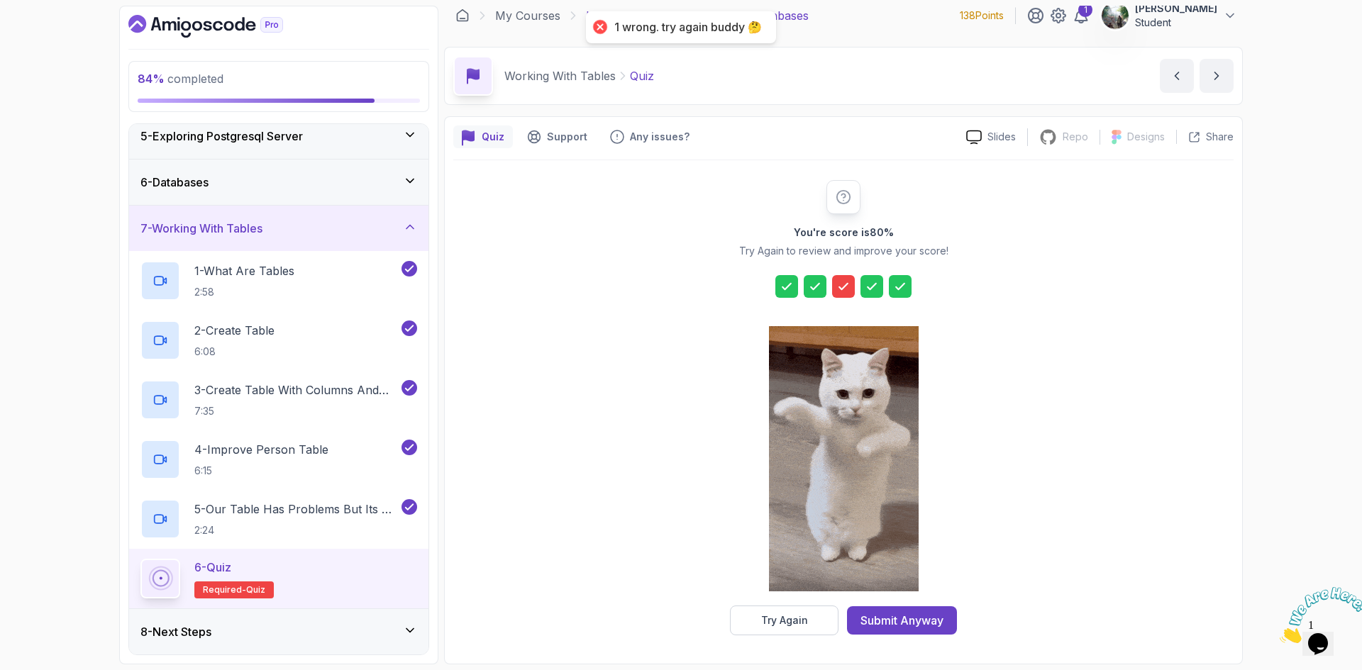
click at [842, 289] on icon at bounding box center [843, 287] width 9 height 6
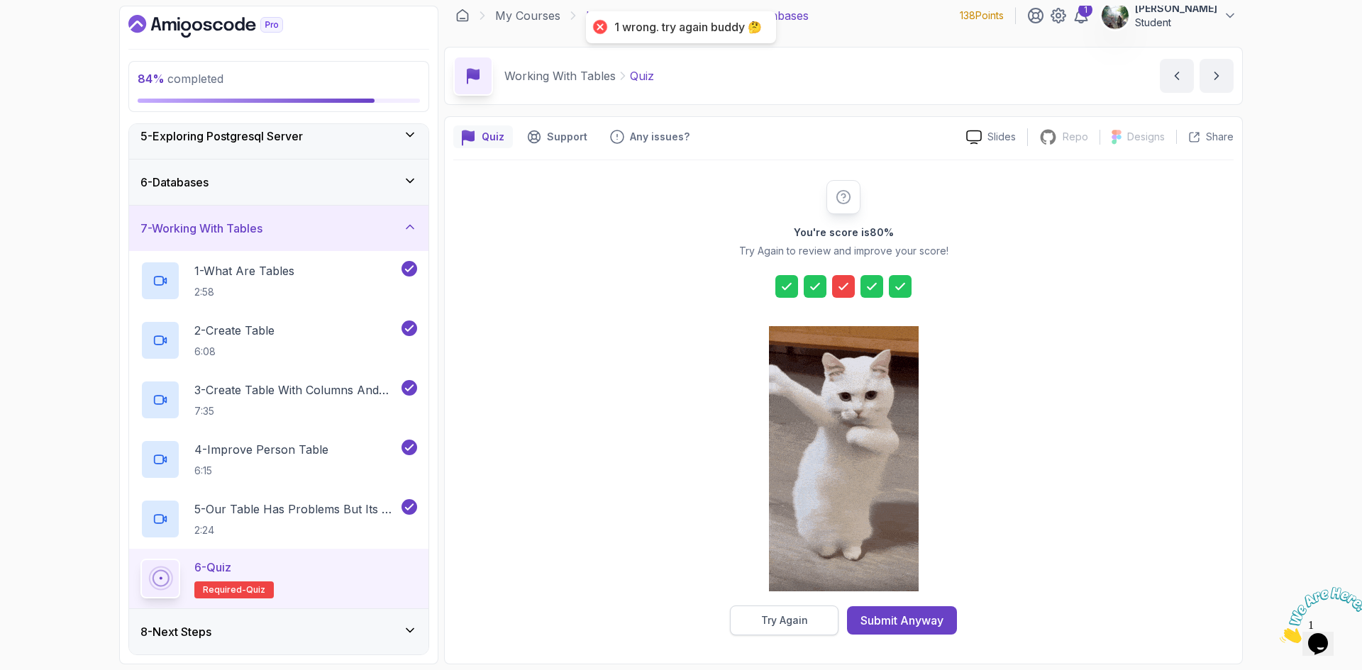
click at [767, 630] on button "Try Again" at bounding box center [784, 621] width 109 height 30
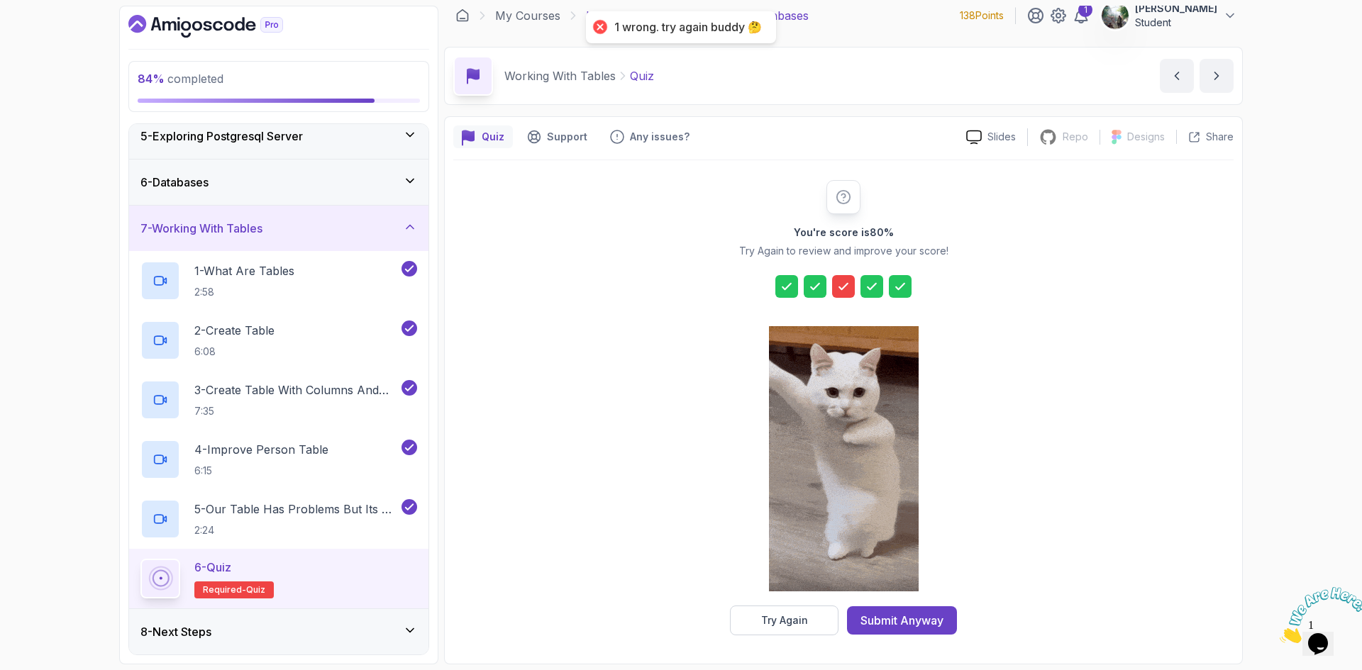
scroll to position [0, 0]
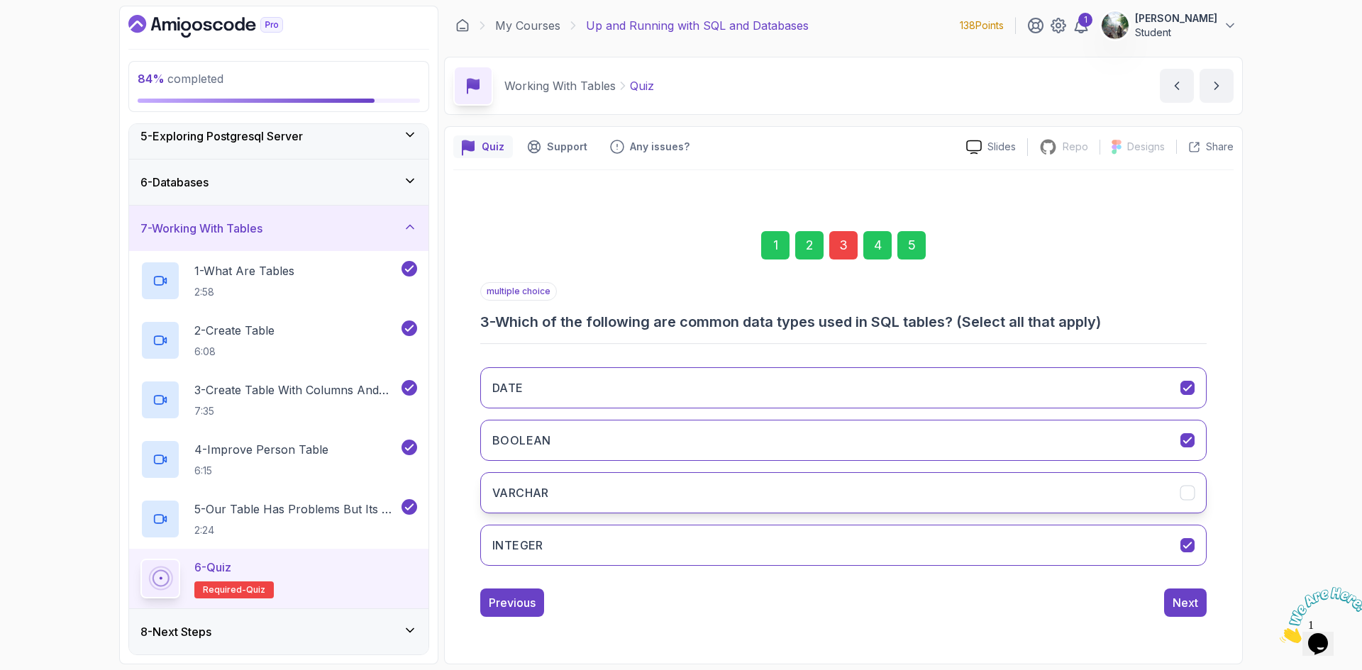
click at [832, 485] on button "VARCHAR" at bounding box center [843, 492] width 726 height 41
click at [1191, 603] on div "Next" at bounding box center [1186, 602] width 26 height 17
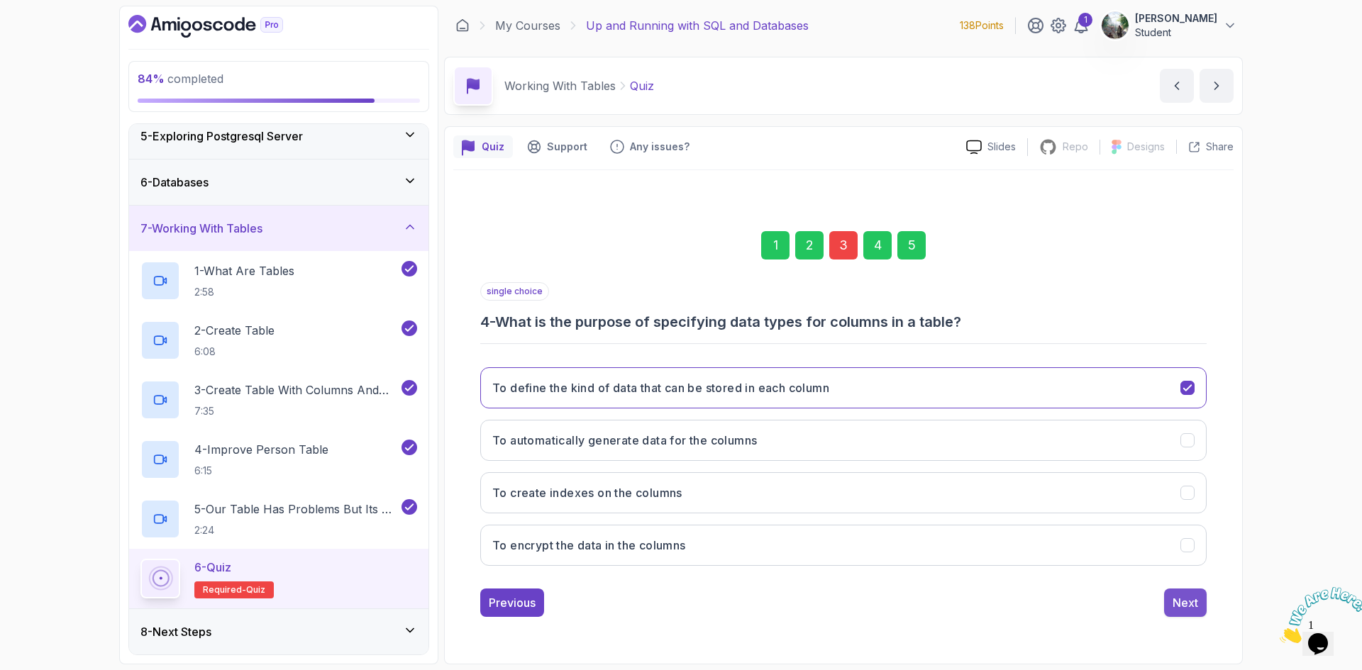
click at [1195, 600] on div "Next" at bounding box center [1186, 602] width 26 height 17
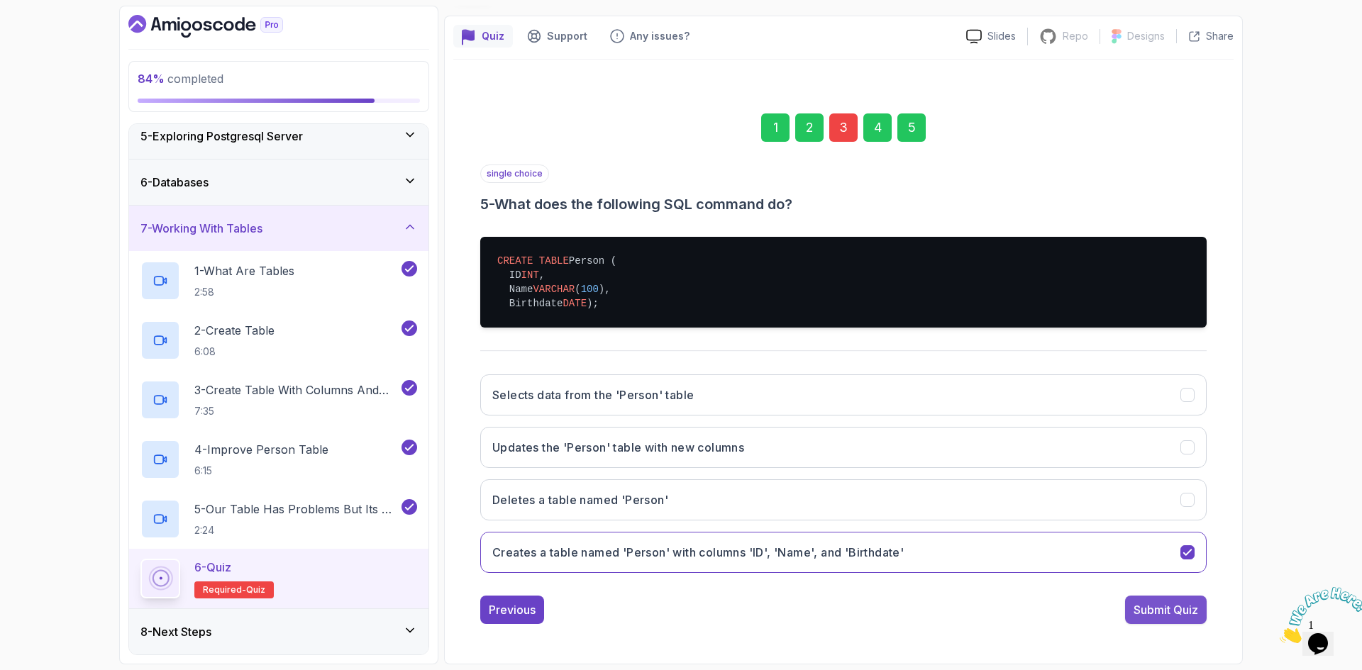
click at [1165, 610] on div "Submit Quiz" at bounding box center [1166, 610] width 65 height 17
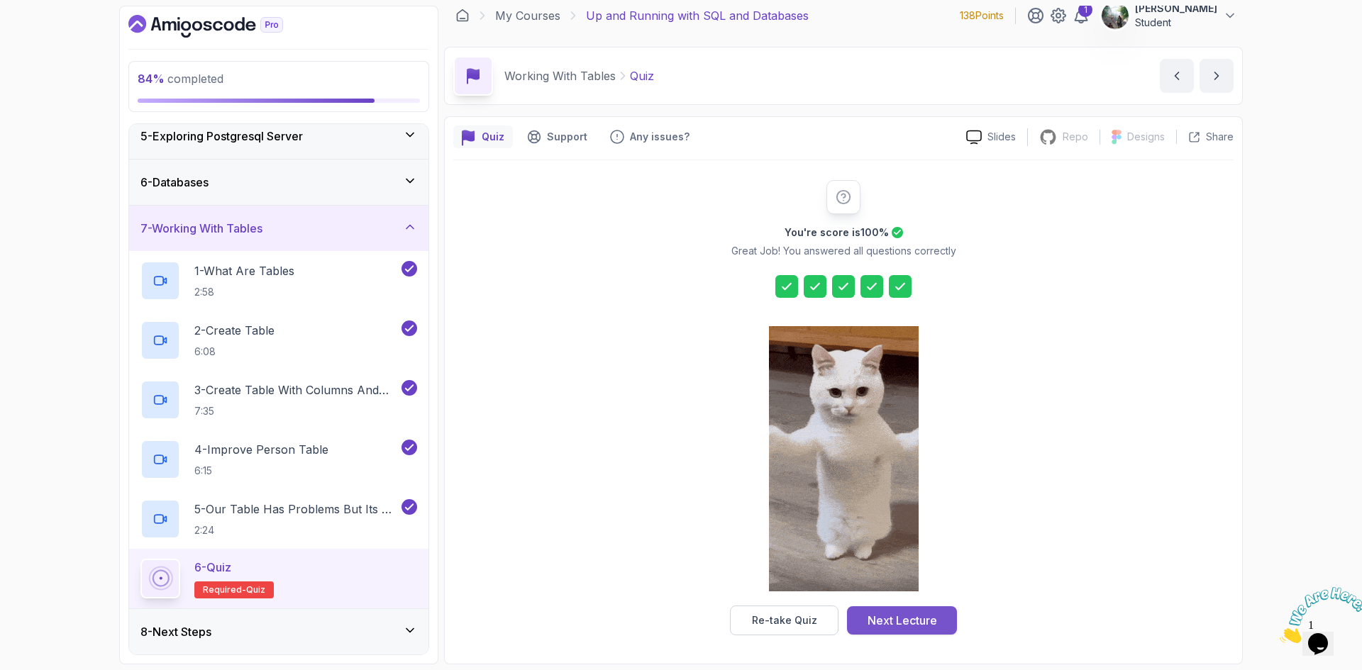
click at [935, 626] on div "Next Lecture" at bounding box center [903, 620] width 70 height 17
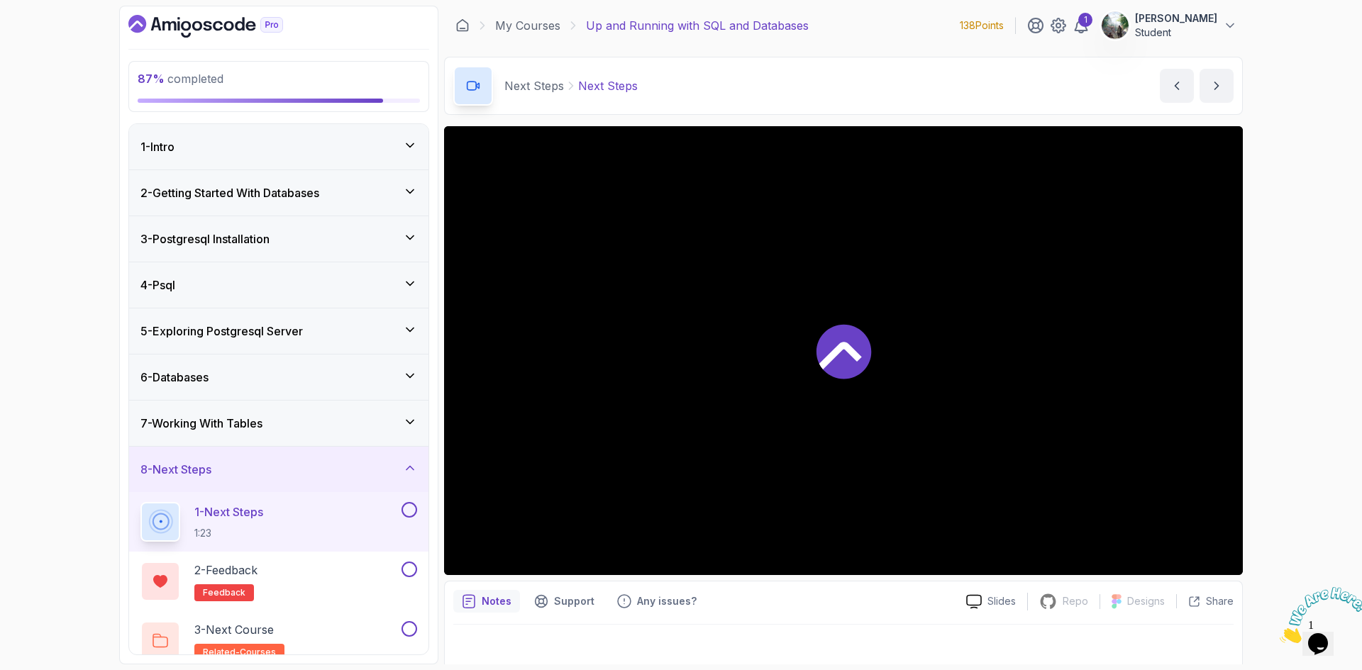
scroll to position [16, 0]
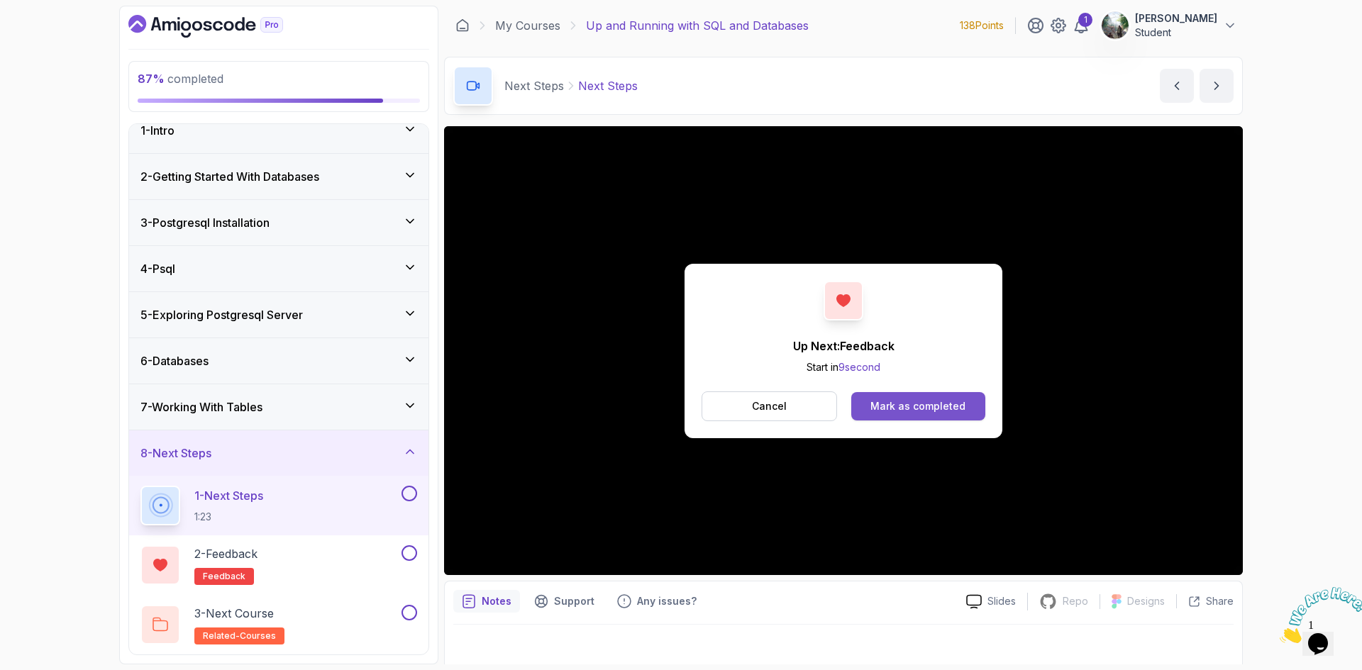
click at [912, 399] on div "Mark as completed" at bounding box center [917, 406] width 95 height 14
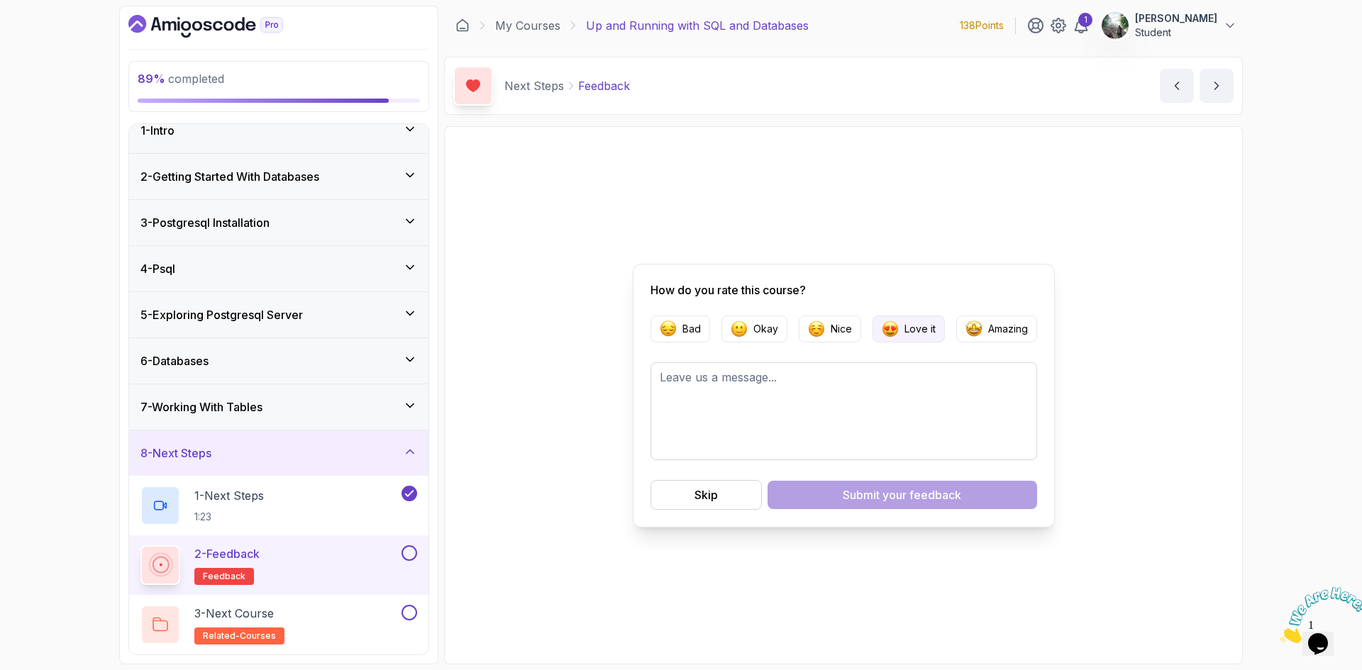
click at [907, 328] on p "Love it" at bounding box center [919, 329] width 31 height 14
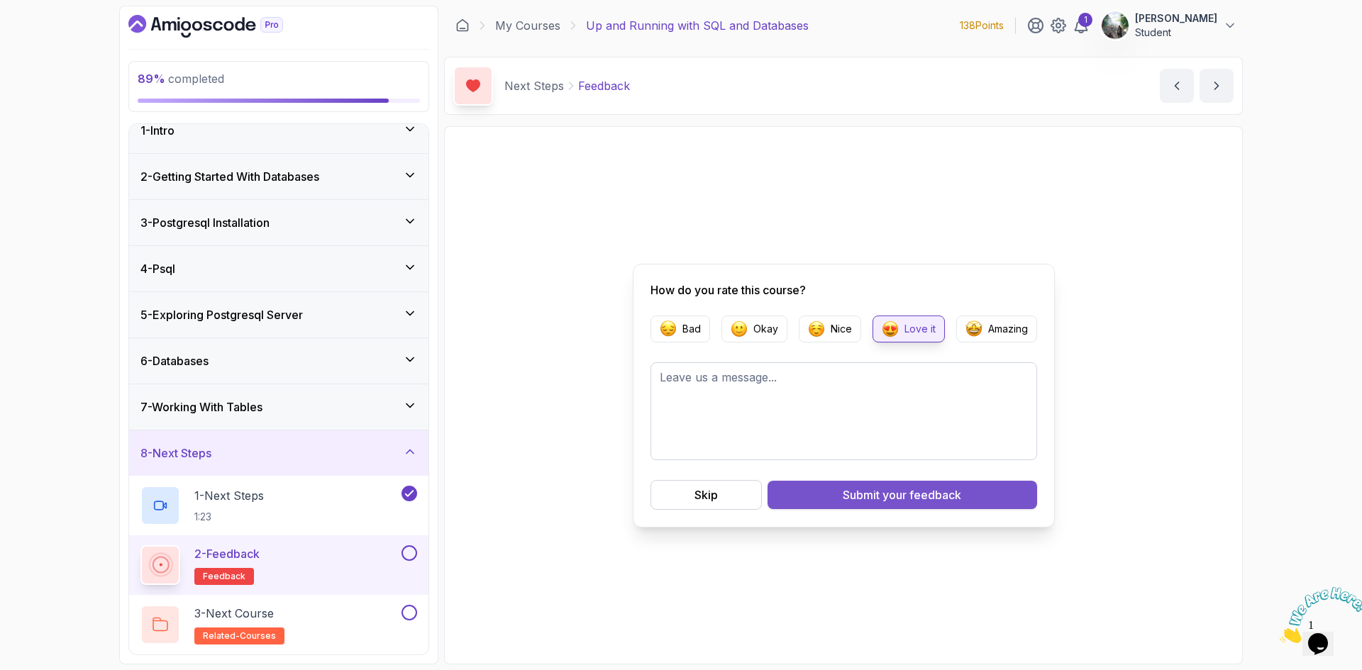
click at [900, 494] on span "your feedback" at bounding box center [921, 495] width 79 height 17
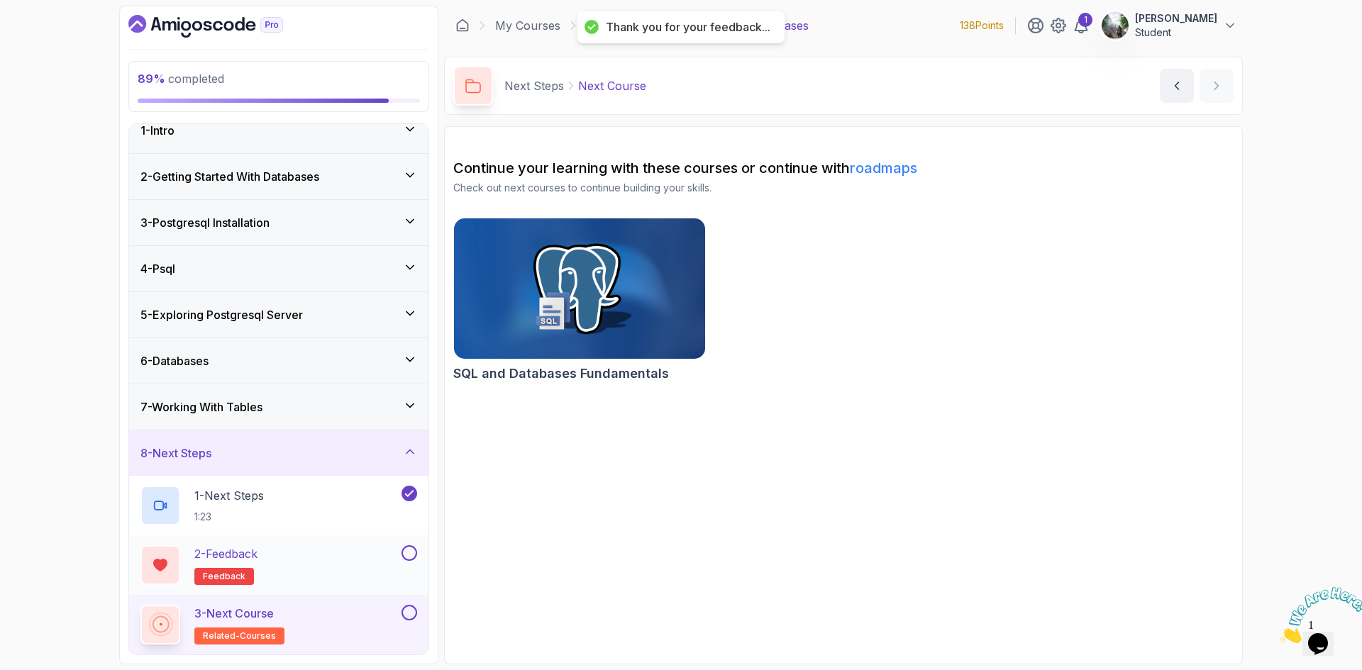
click at [404, 553] on button at bounding box center [409, 553] width 16 height 16
click at [895, 165] on link "roadmaps" at bounding box center [883, 168] width 67 height 17
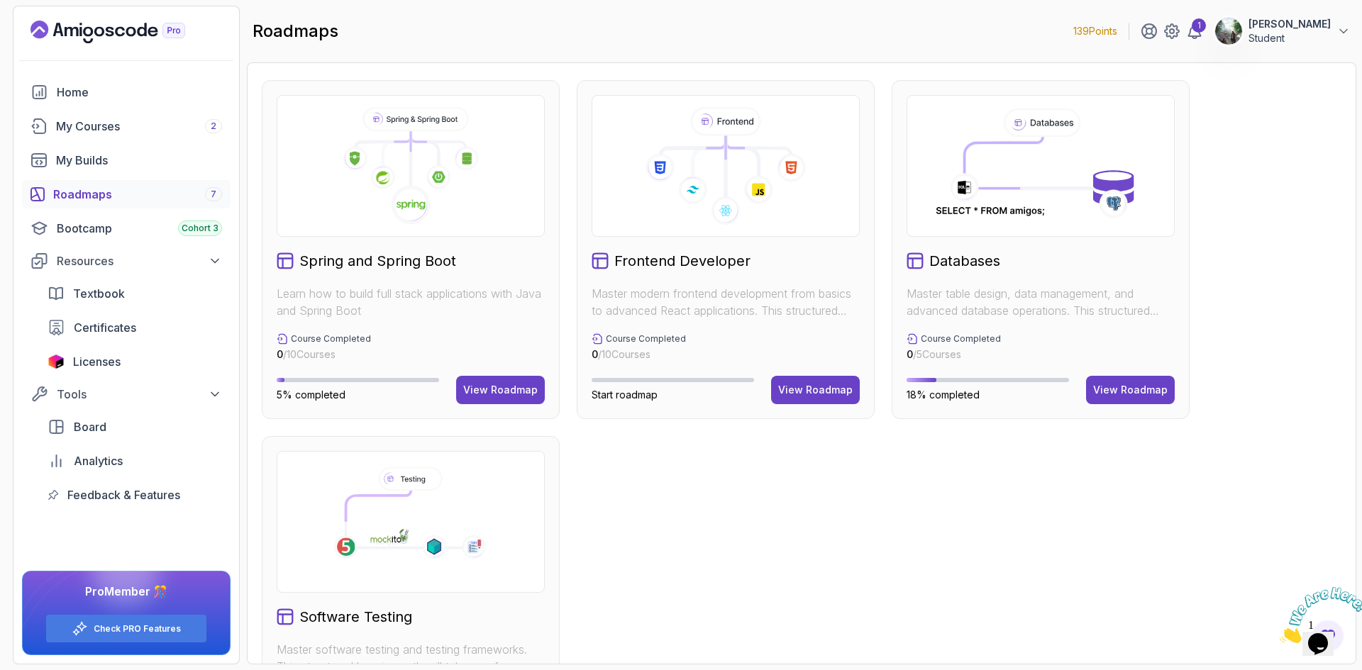
scroll to position [337, 0]
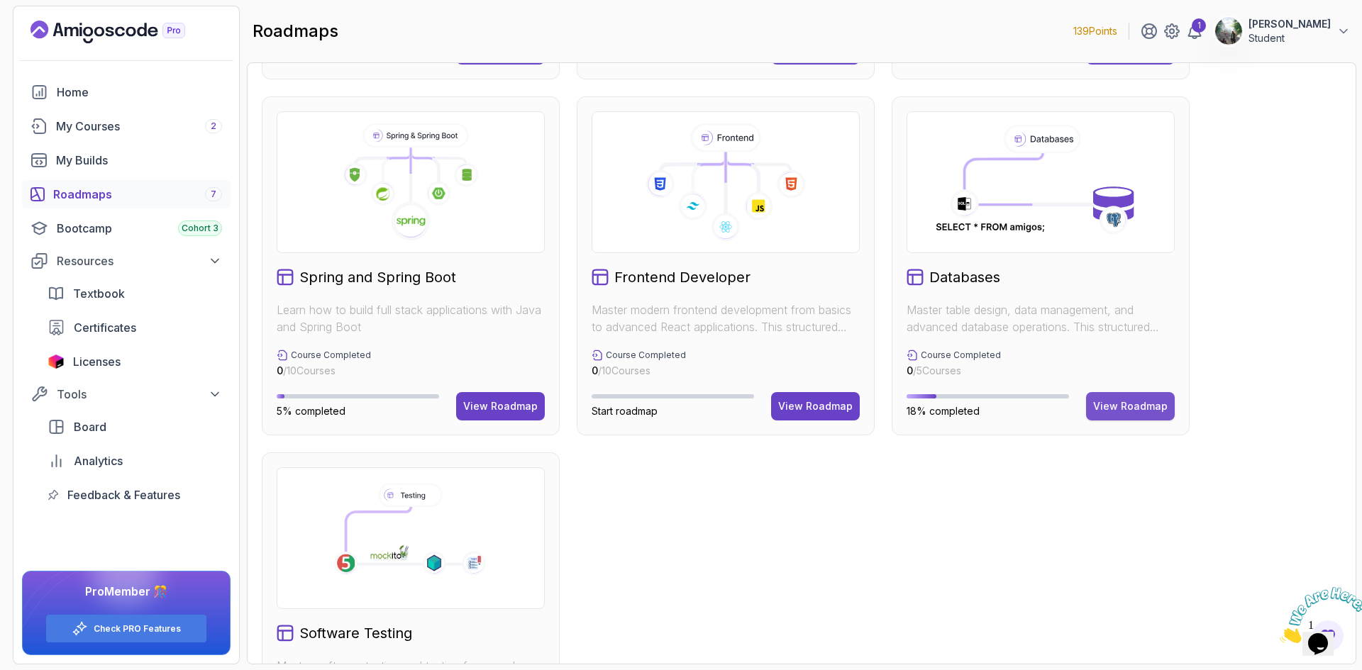
click at [1134, 401] on div "View Roadmap" at bounding box center [1130, 406] width 74 height 14
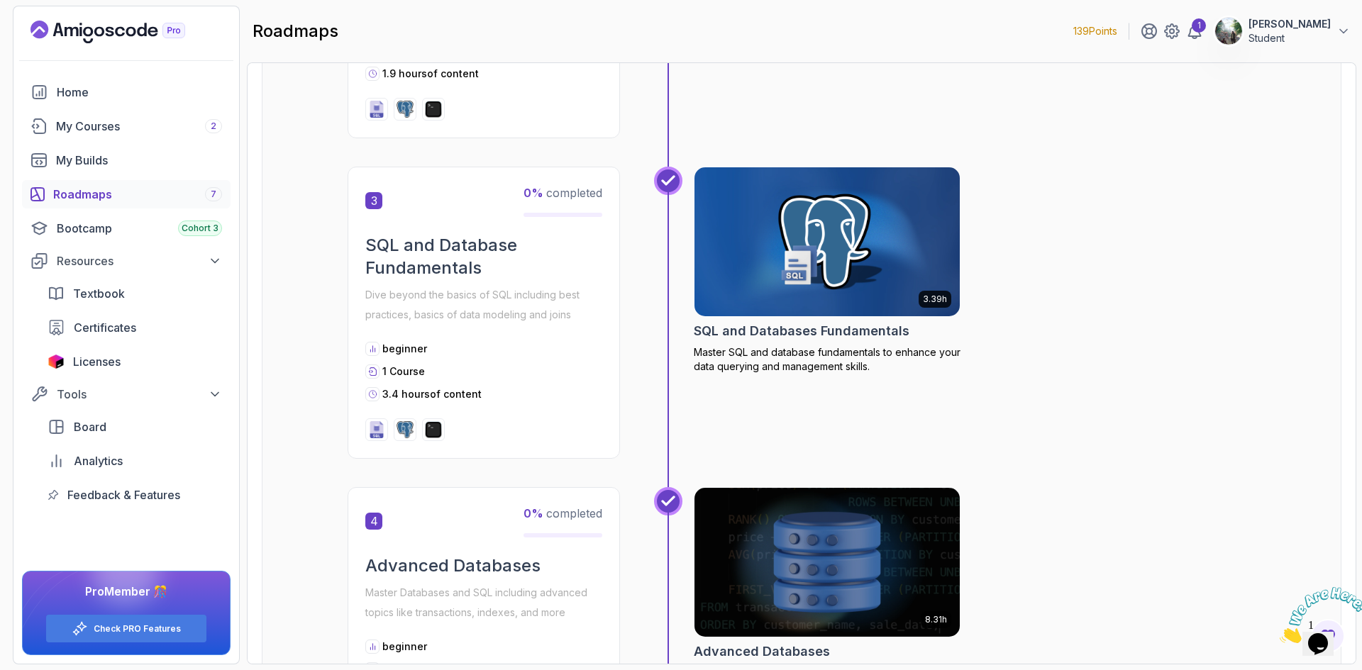
scroll to position [845, 0]
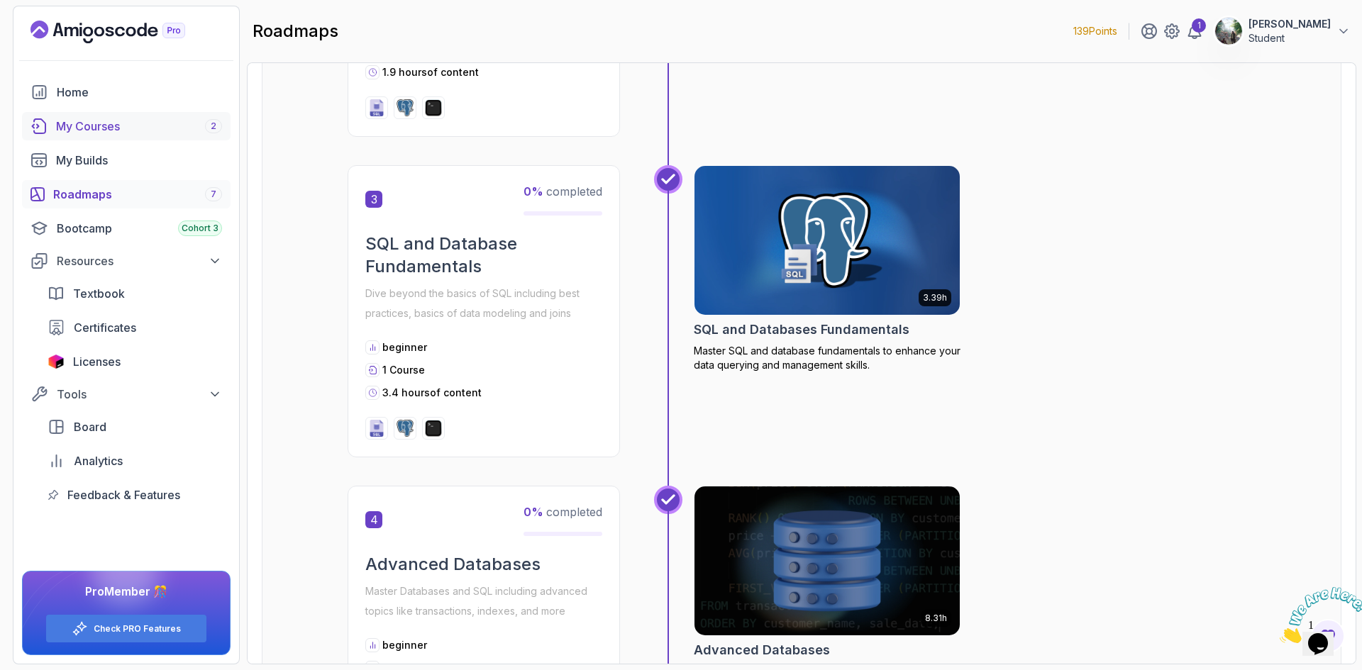
click at [115, 123] on div "My Courses 2" at bounding box center [139, 126] width 166 height 17
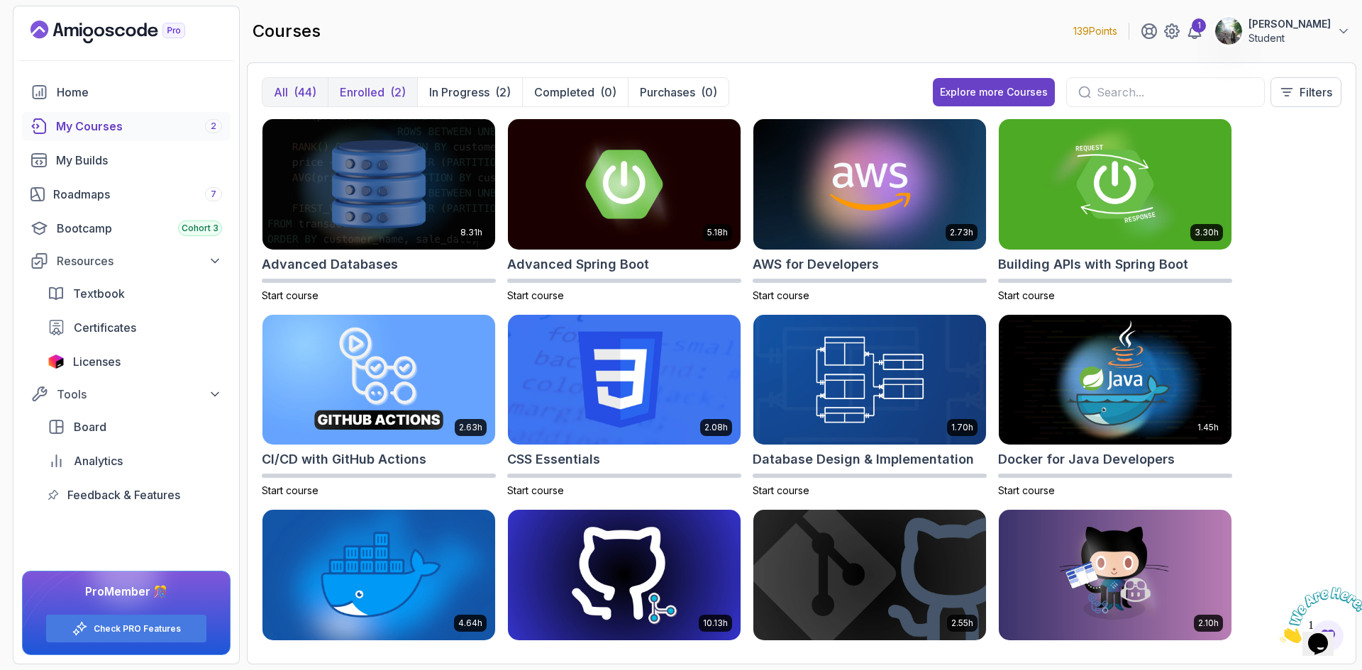
click at [372, 90] on p "Enrolled" at bounding box center [362, 92] width 45 height 17
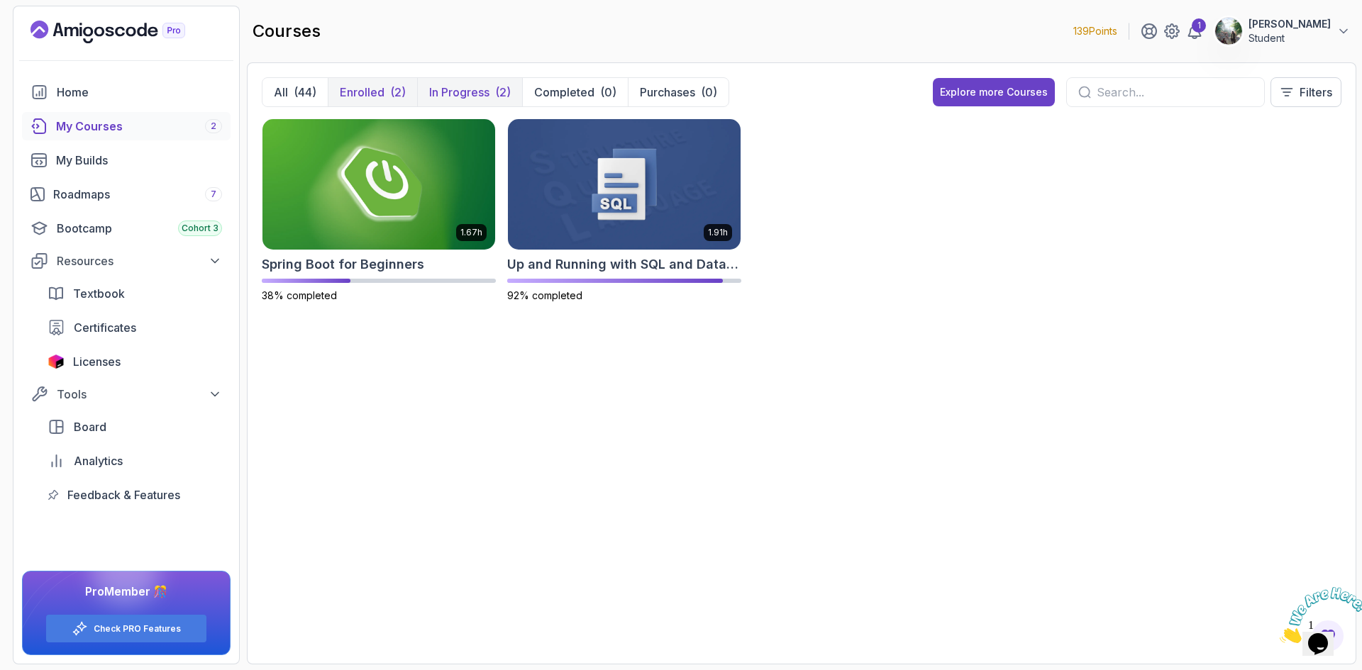
click at [497, 98] on div "(2)" at bounding box center [503, 92] width 16 height 17
click at [385, 100] on button "Enrolled (2)" at bounding box center [372, 92] width 89 height 28
click at [438, 94] on p "In Progress" at bounding box center [459, 92] width 60 height 17
click at [381, 196] on img at bounding box center [379, 184] width 244 height 137
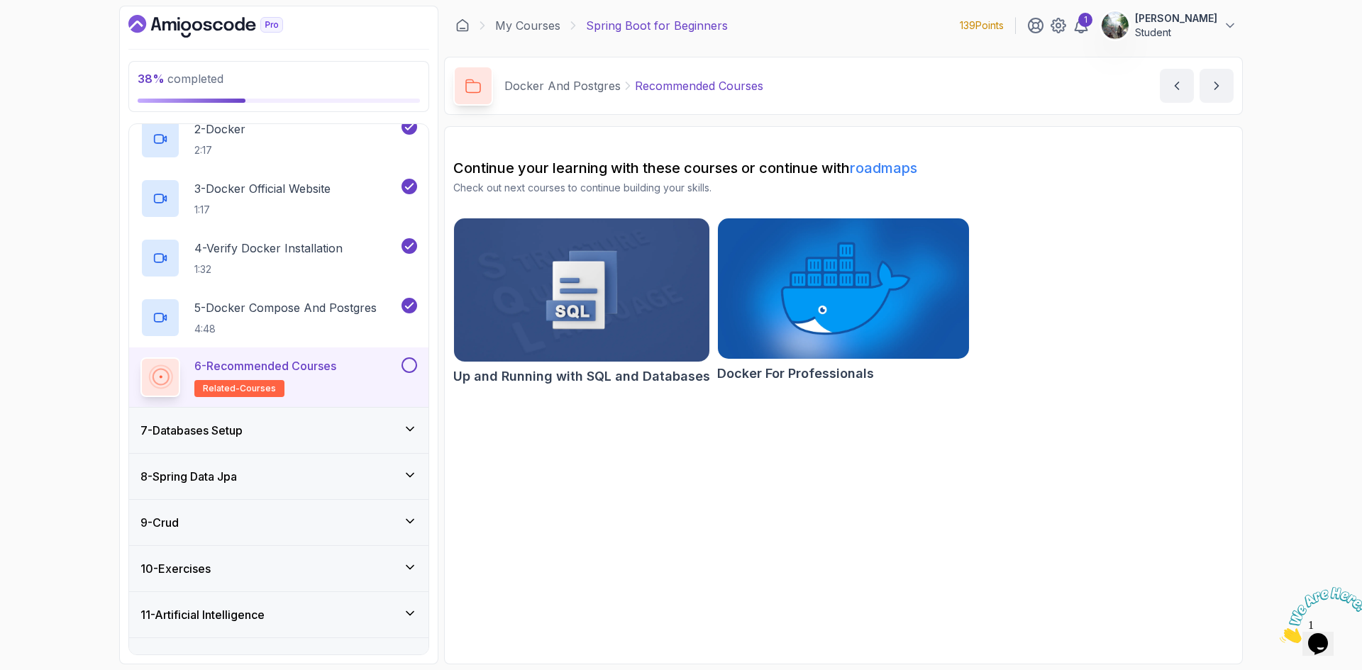
scroll to position [355, 0]
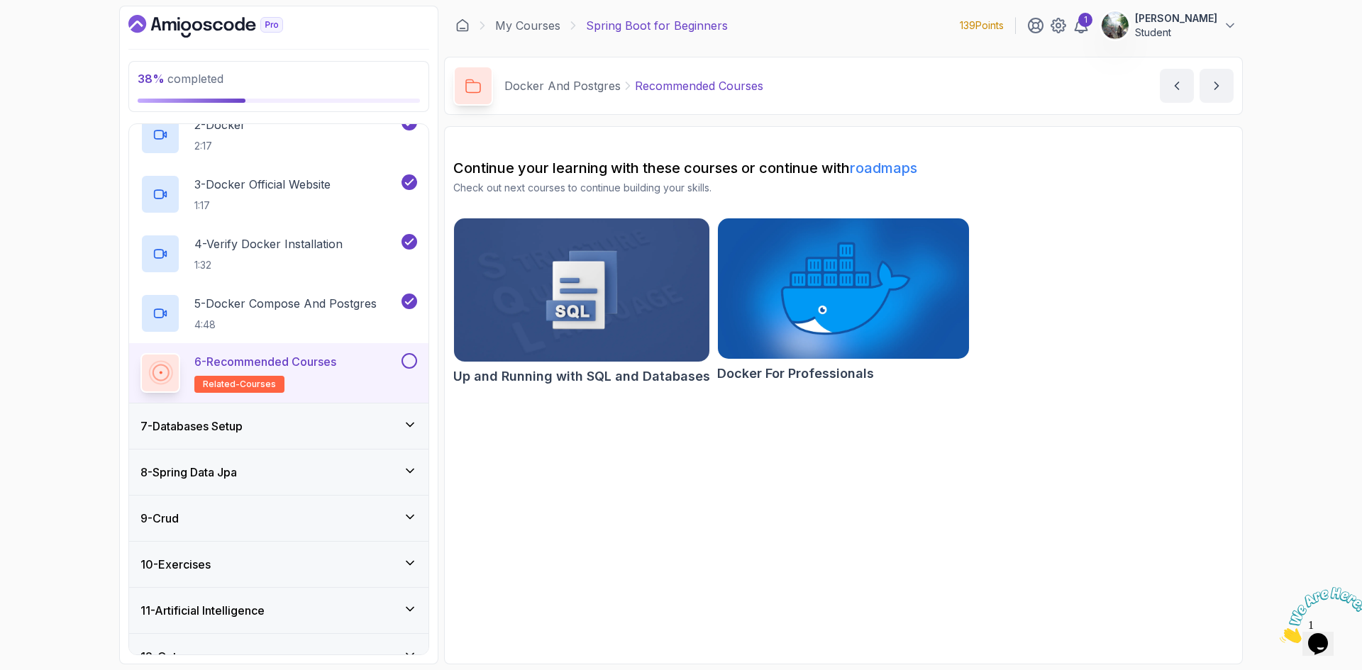
click at [408, 358] on button at bounding box center [409, 361] width 16 height 16
click at [350, 416] on div "7 - Databases Setup" at bounding box center [278, 426] width 299 height 45
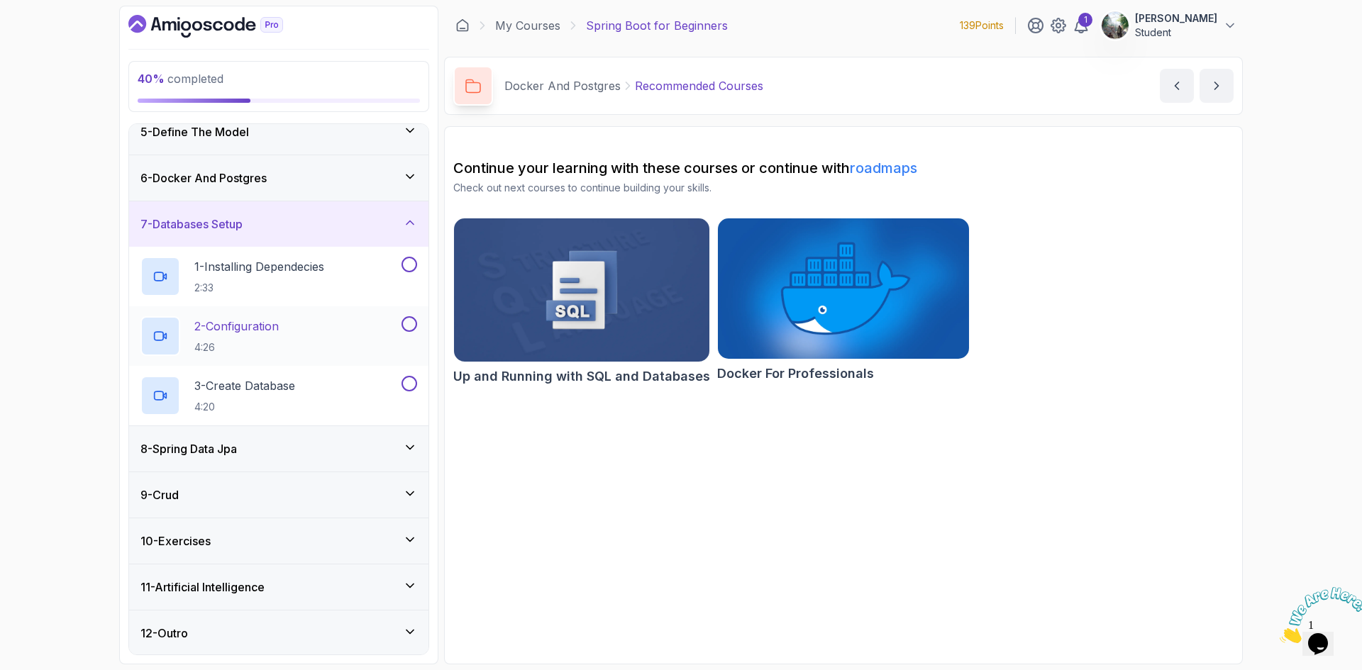
scroll to position [201, 0]
click at [316, 275] on h2 "1 - Installing Dependecies 2:33" at bounding box center [259, 275] width 130 height 37
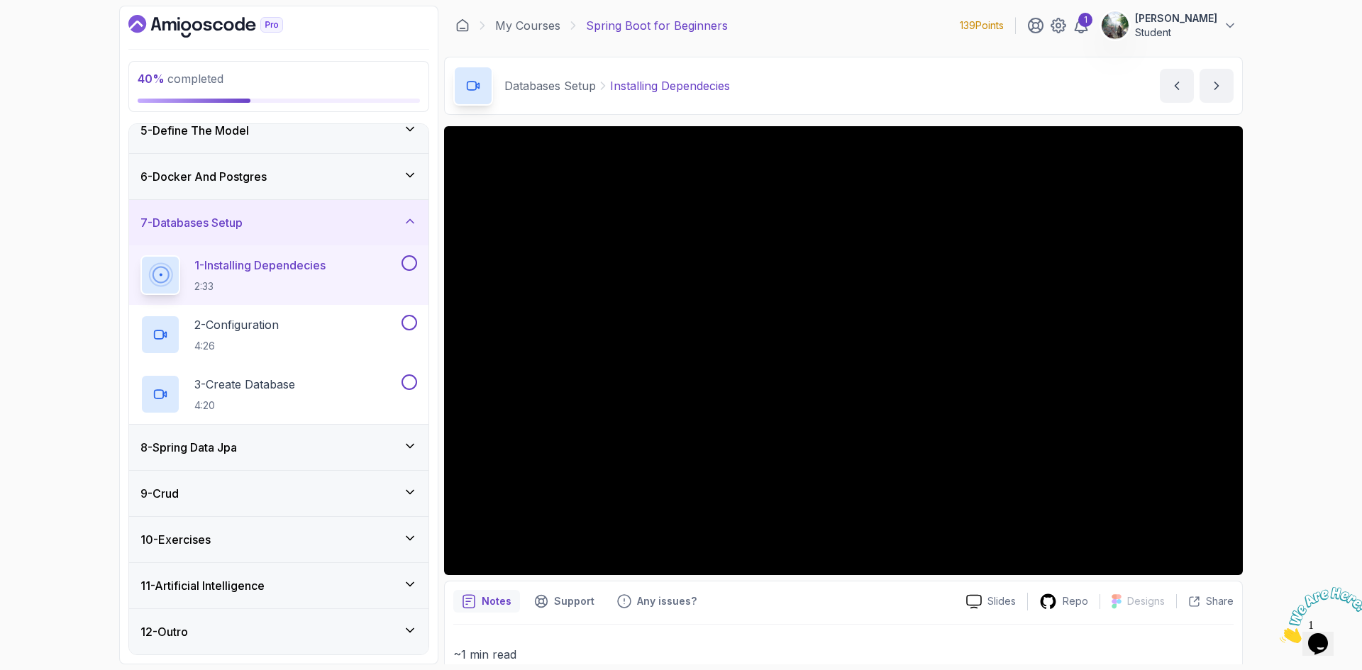
click at [408, 265] on button at bounding box center [409, 263] width 16 height 16
drag, startPoint x: 669, startPoint y: 316, endPoint x: 661, endPoint y: 317, distance: 7.9
click at [669, 317] on div at bounding box center [843, 350] width 799 height 449
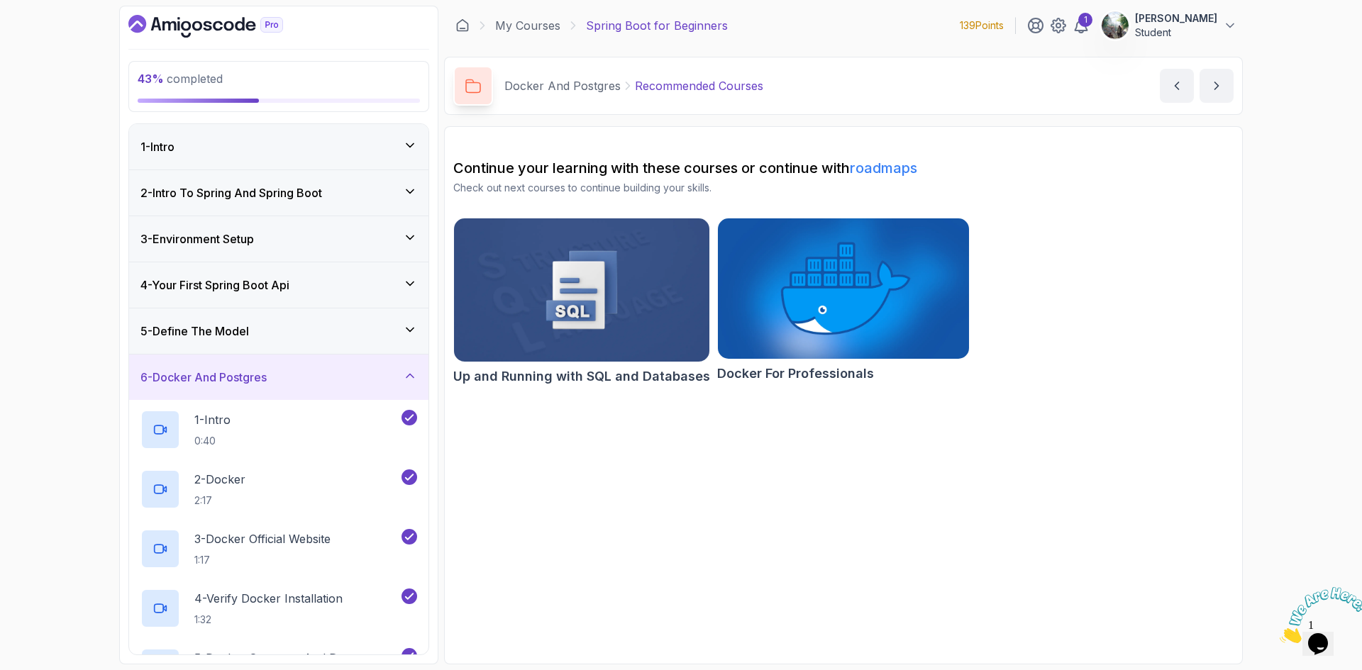
scroll to position [142, 0]
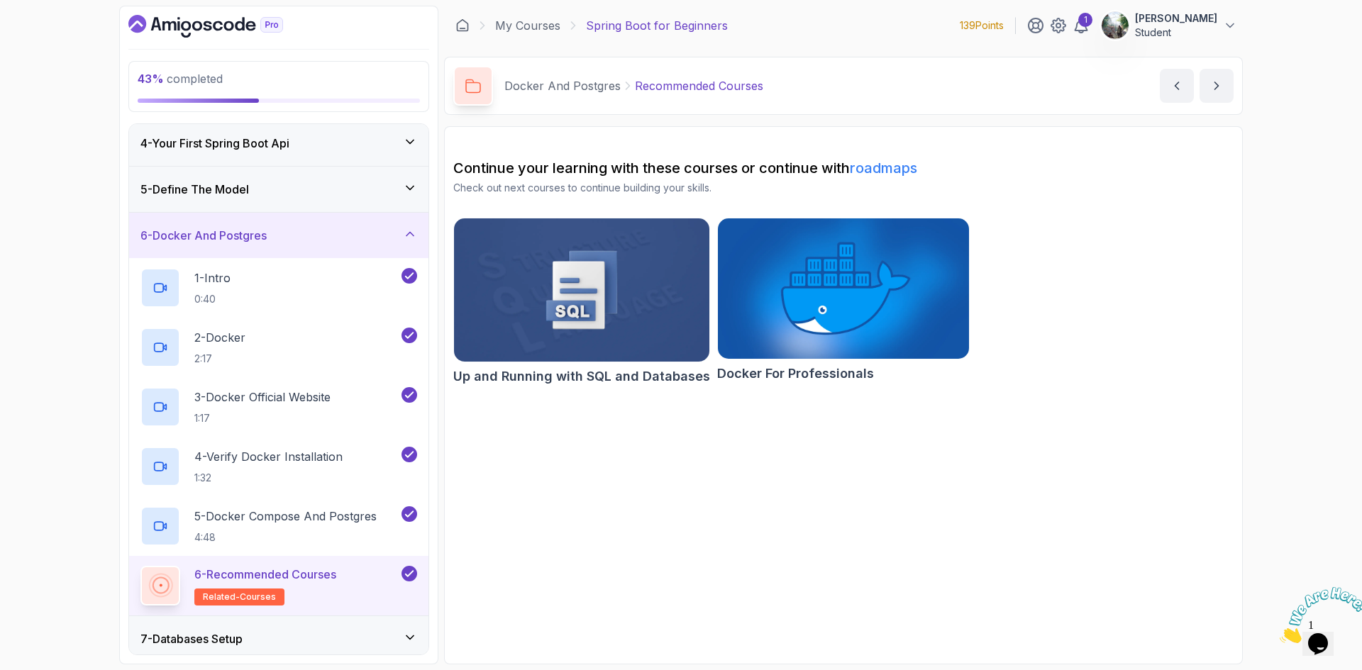
click at [264, 231] on h3 "6 - Docker And Postgres" at bounding box center [203, 235] width 126 height 17
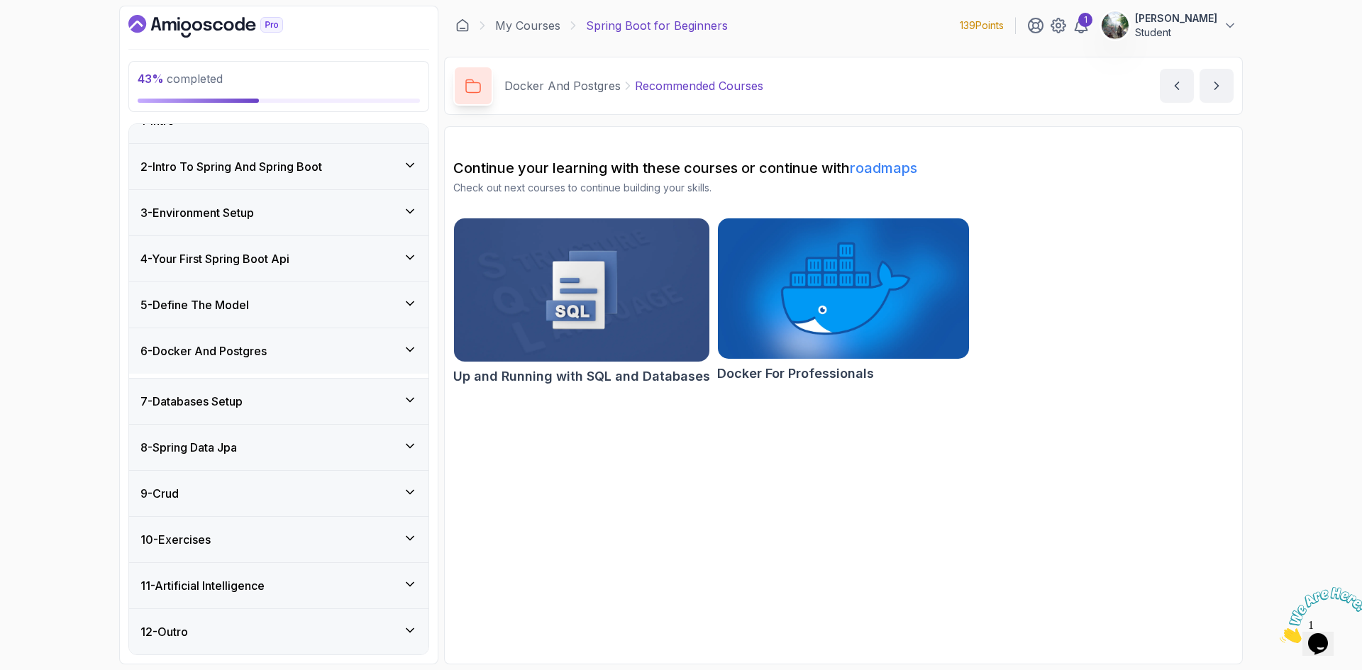
scroll to position [22, 0]
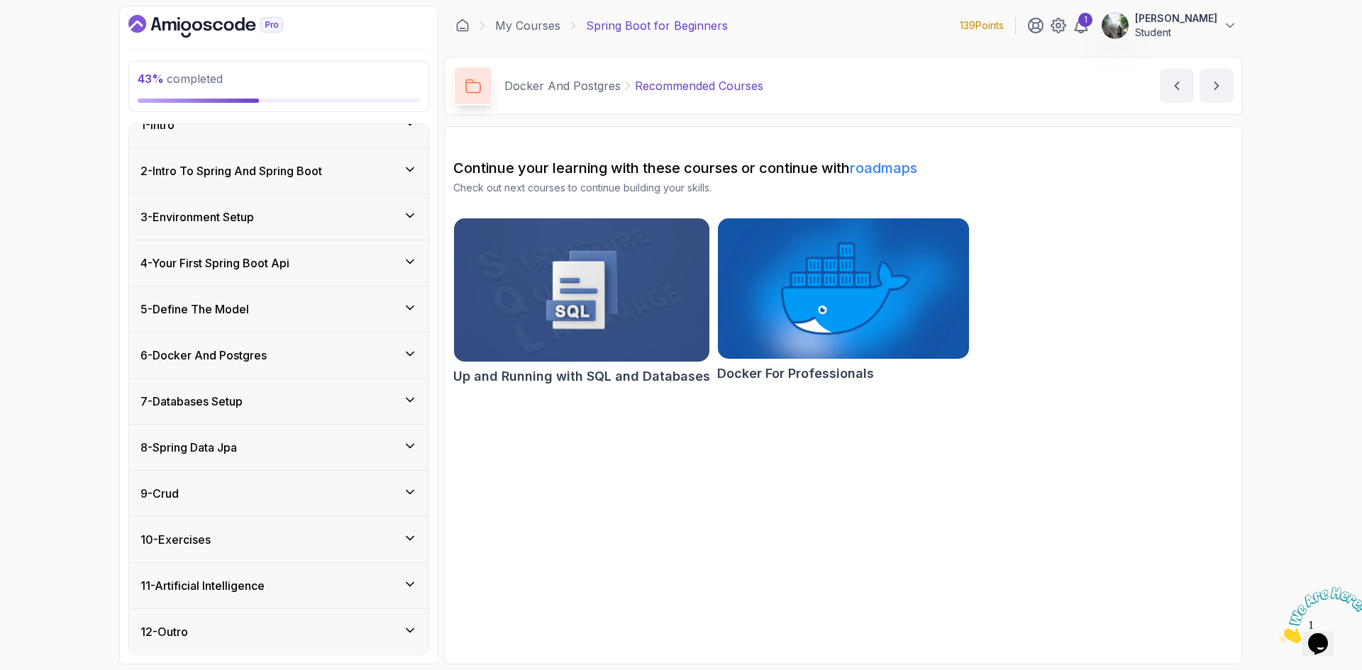
click at [345, 400] on div "7 - Databases Setup" at bounding box center [278, 401] width 277 height 17
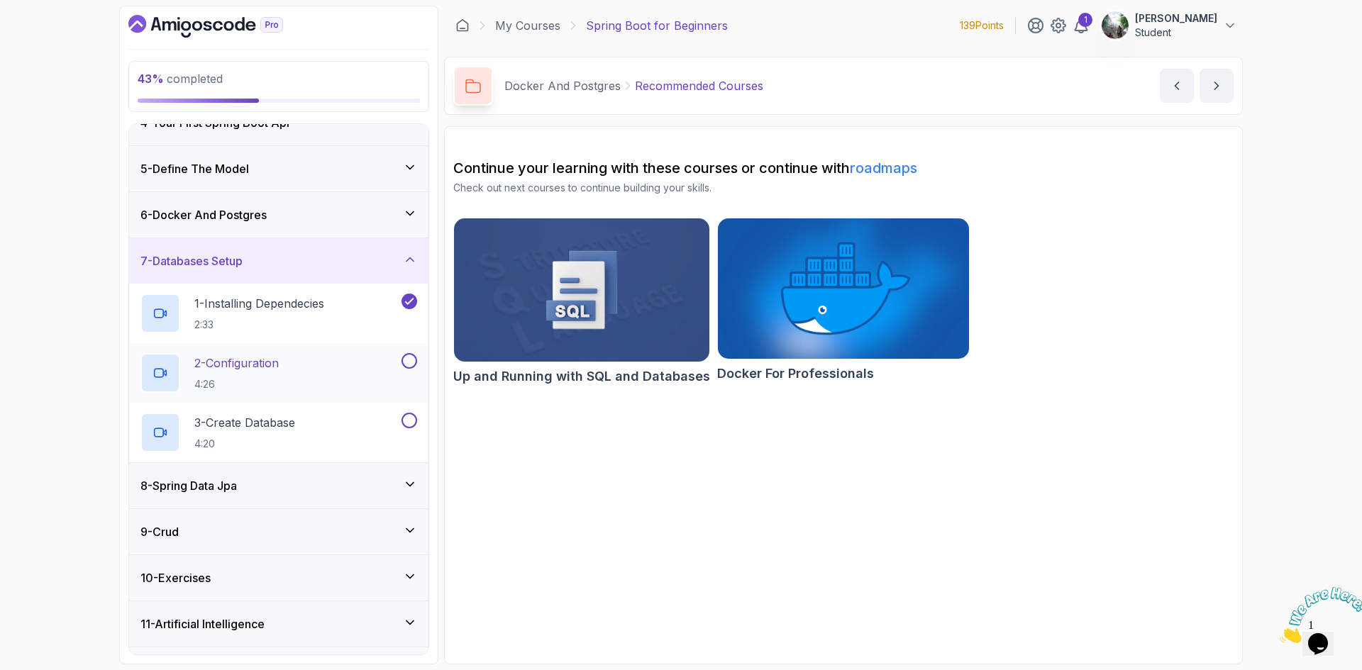
scroll to position [164, 0]
click at [307, 310] on p "1 - Installing Dependecies" at bounding box center [259, 302] width 130 height 17
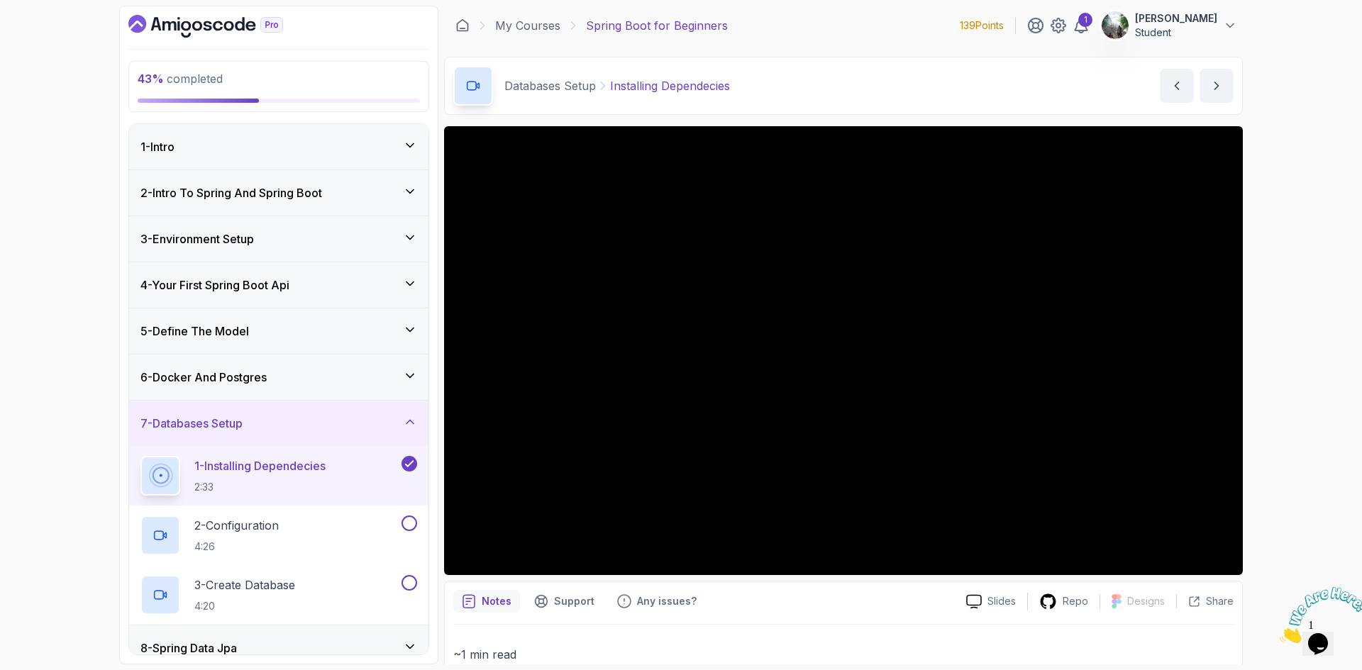
click at [292, 207] on div "2 - Intro To Spring And Spring Boot" at bounding box center [278, 192] width 299 height 45
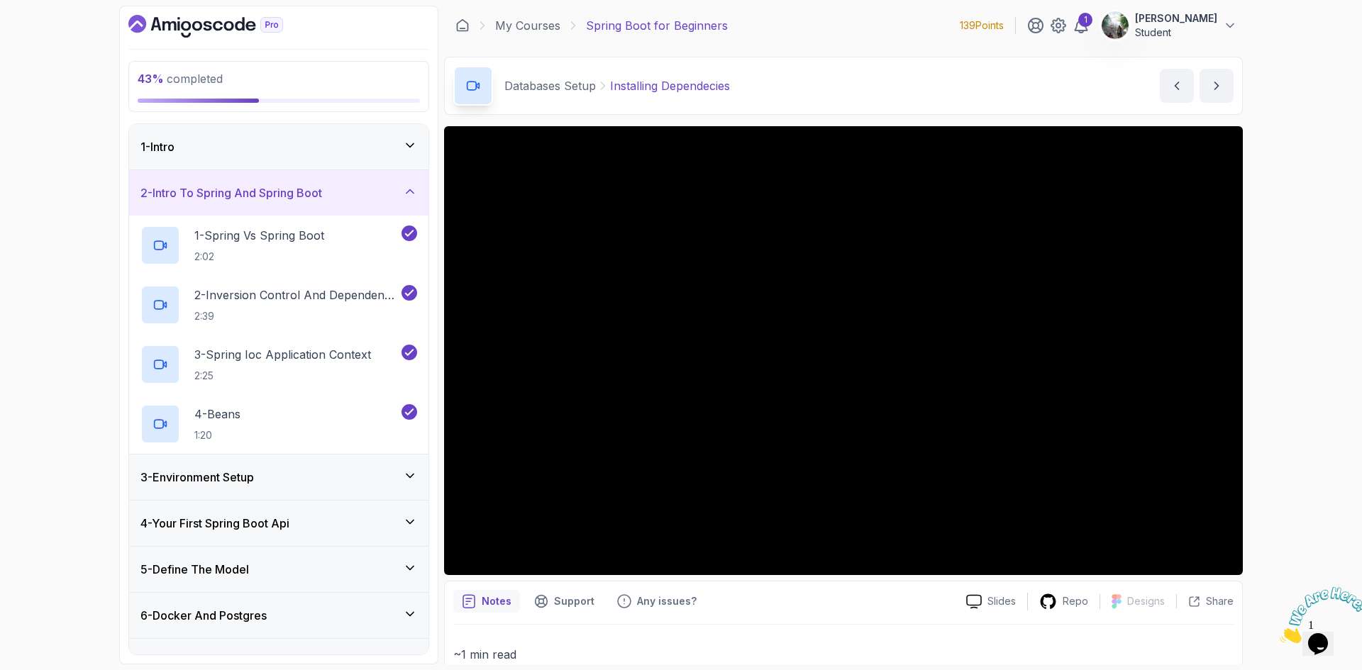
click at [292, 207] on div "2 - Intro To Spring And Spring Boot" at bounding box center [278, 192] width 299 height 45
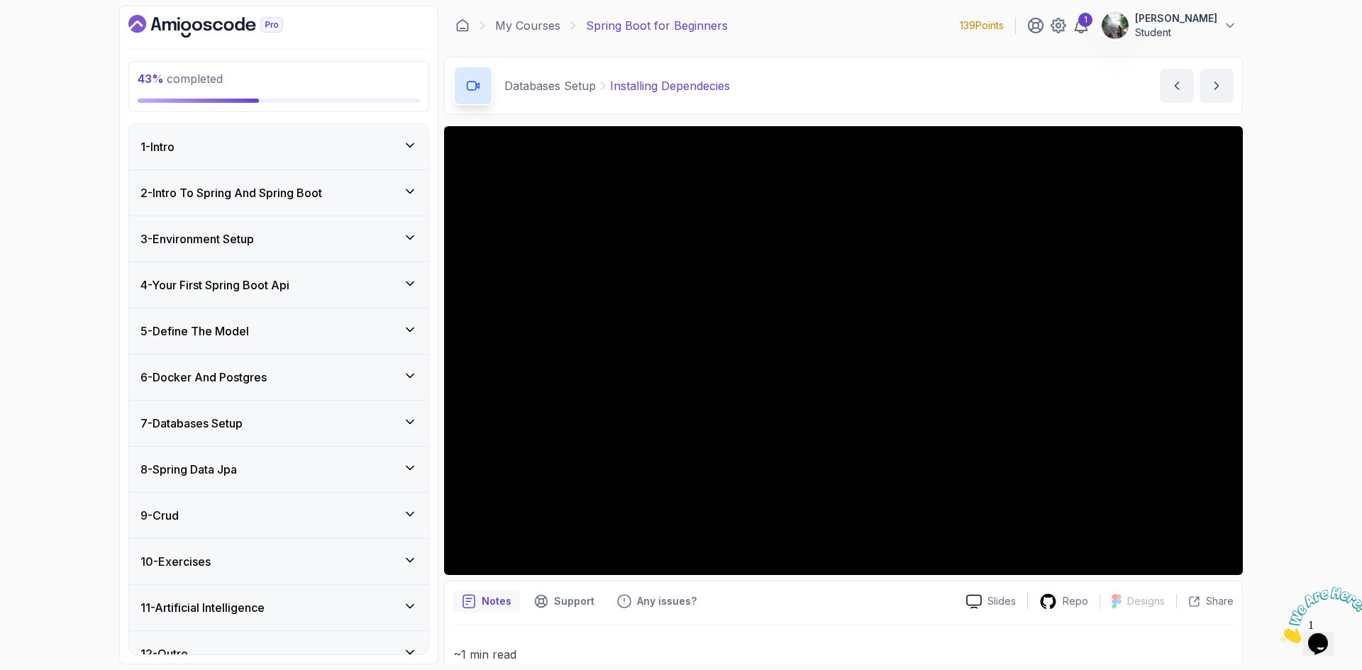
click at [315, 249] on div "3 - Environment Setup" at bounding box center [278, 238] width 299 height 45
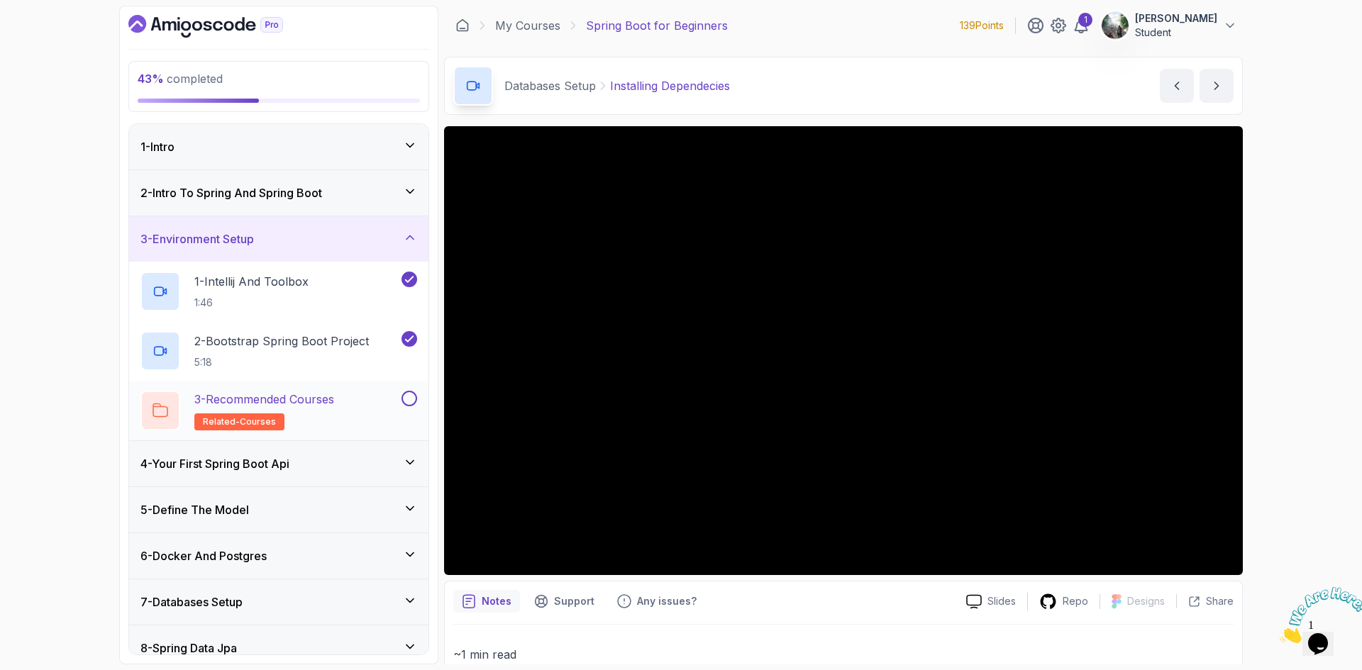
click at [334, 416] on h2 "3 - Recommended Courses related-courses" at bounding box center [264, 411] width 140 height 40
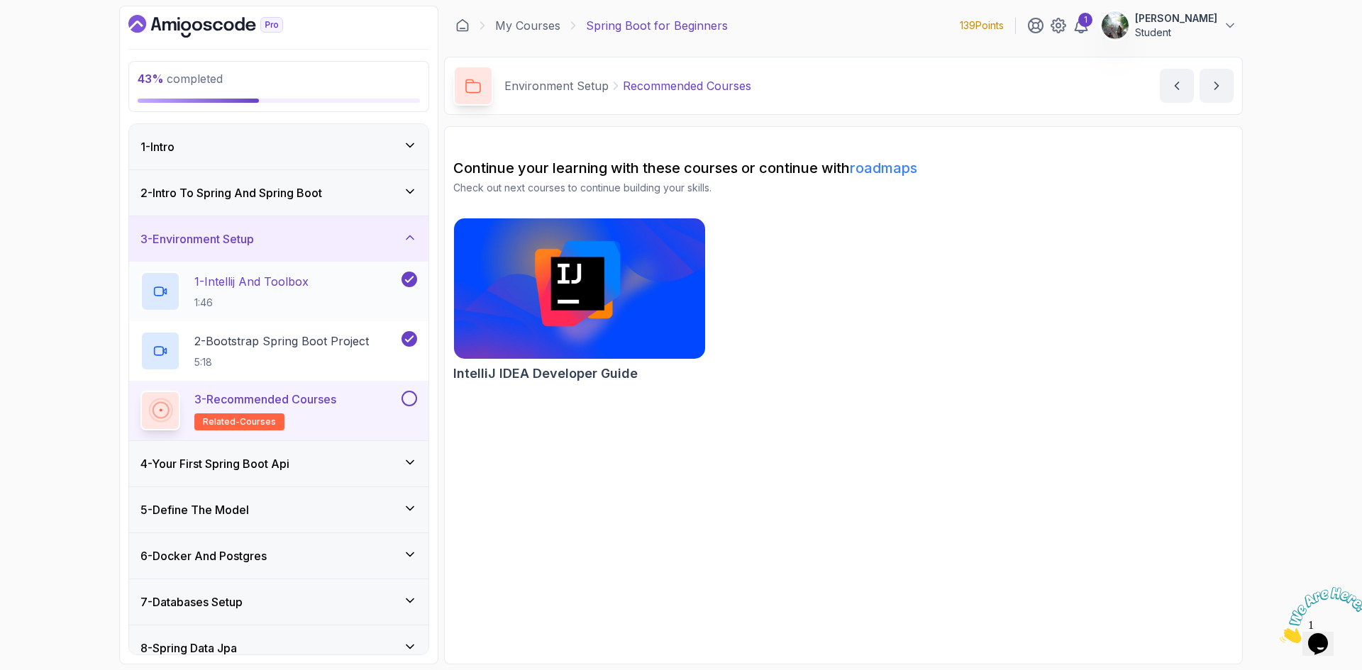
click at [307, 296] on p "1:46" at bounding box center [251, 303] width 114 height 14
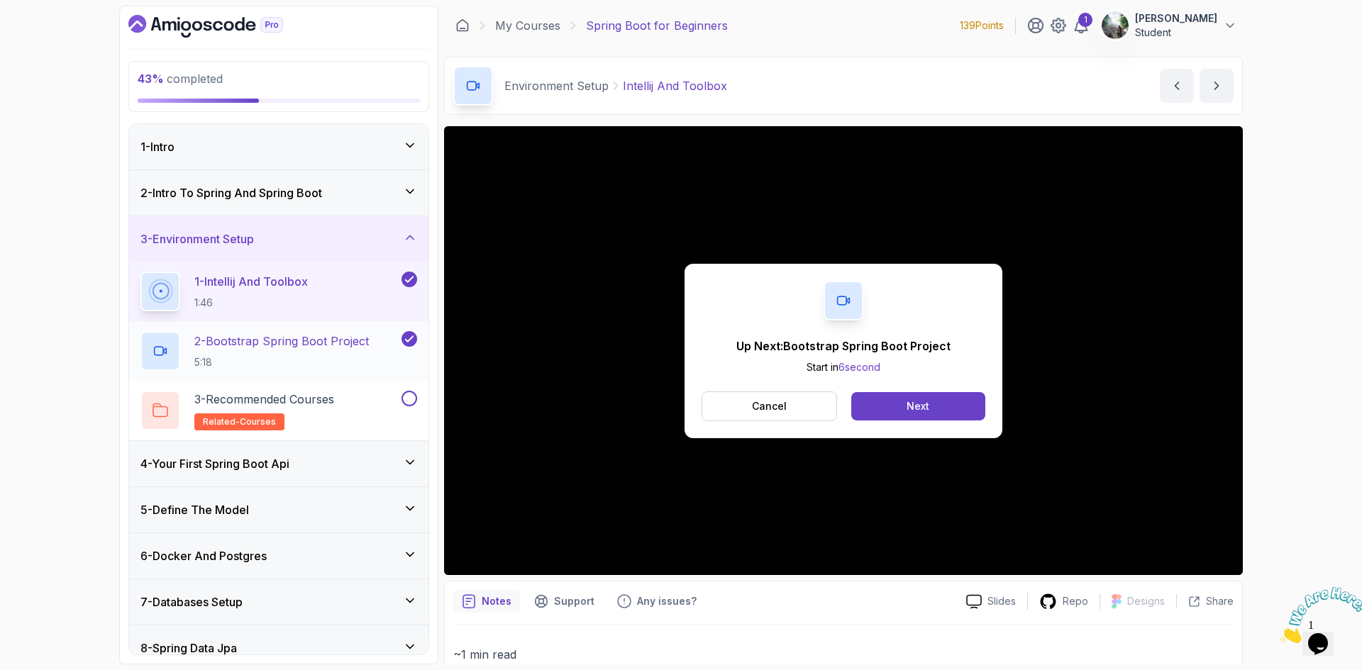
click at [326, 358] on p "5:18" at bounding box center [281, 362] width 175 height 14
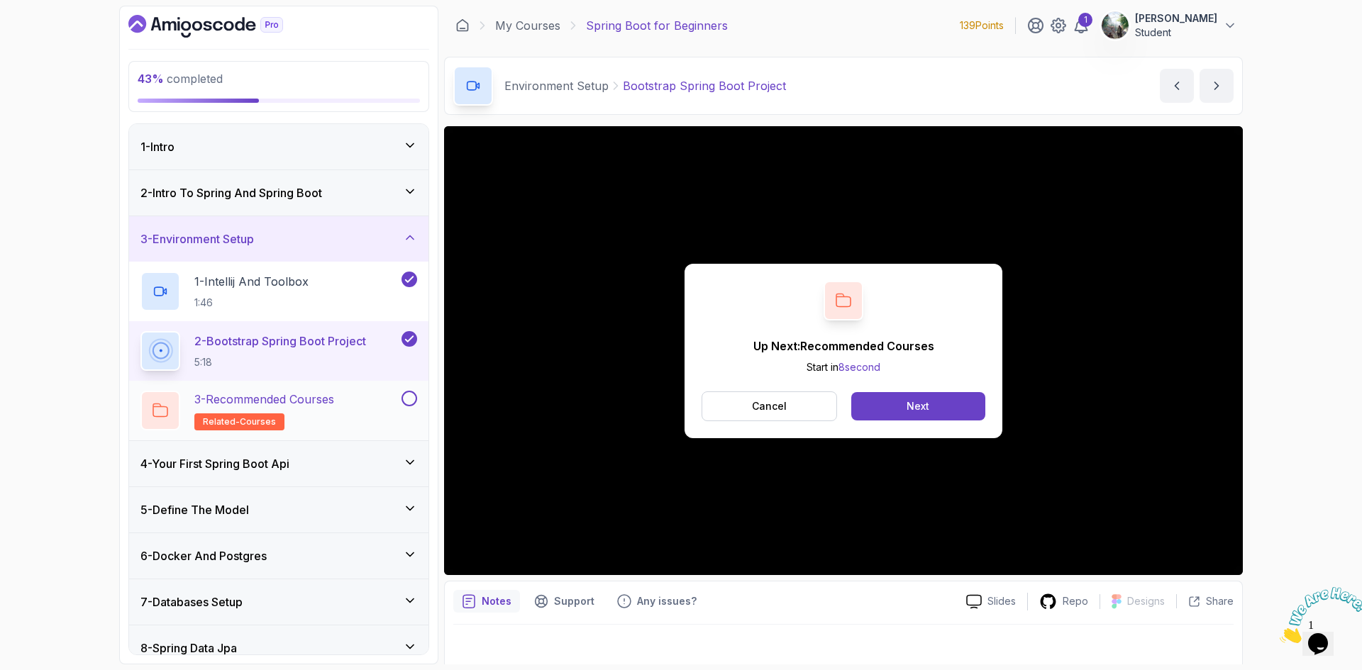
click at [409, 398] on button at bounding box center [409, 399] width 16 height 16
click at [361, 461] on div "4 - Your First Spring Boot Api" at bounding box center [278, 463] width 277 height 17
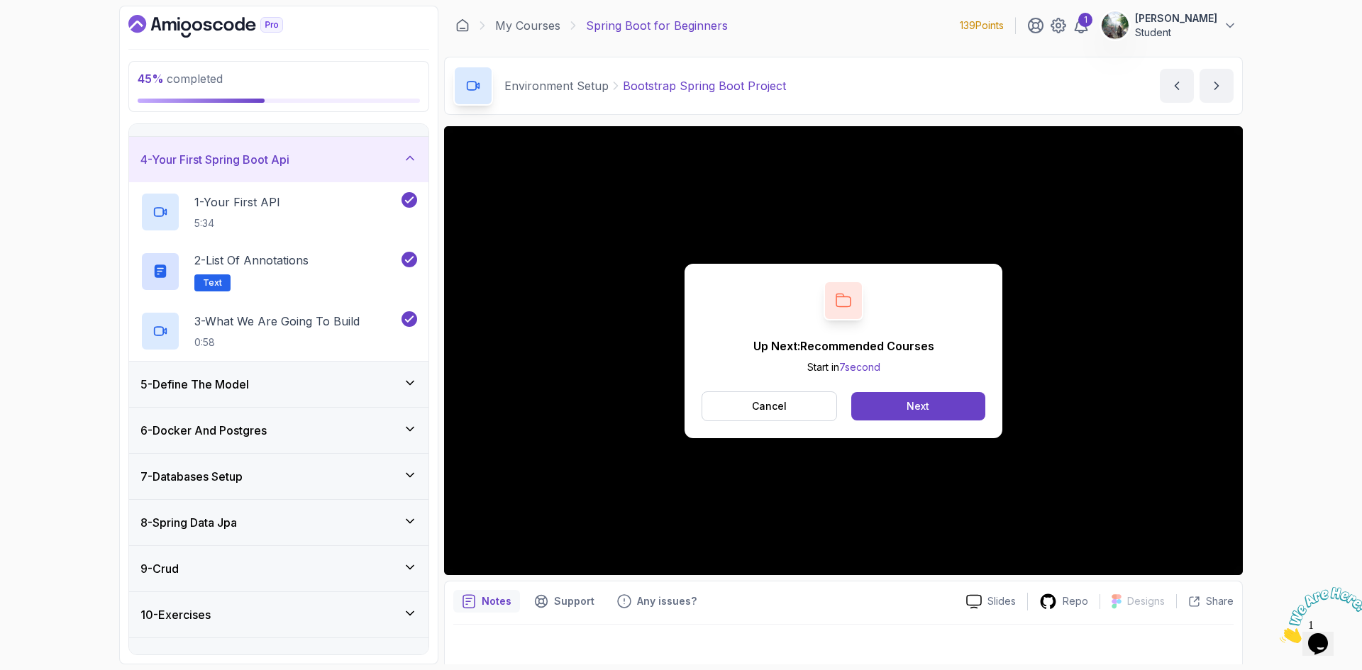
scroll to position [142, 0]
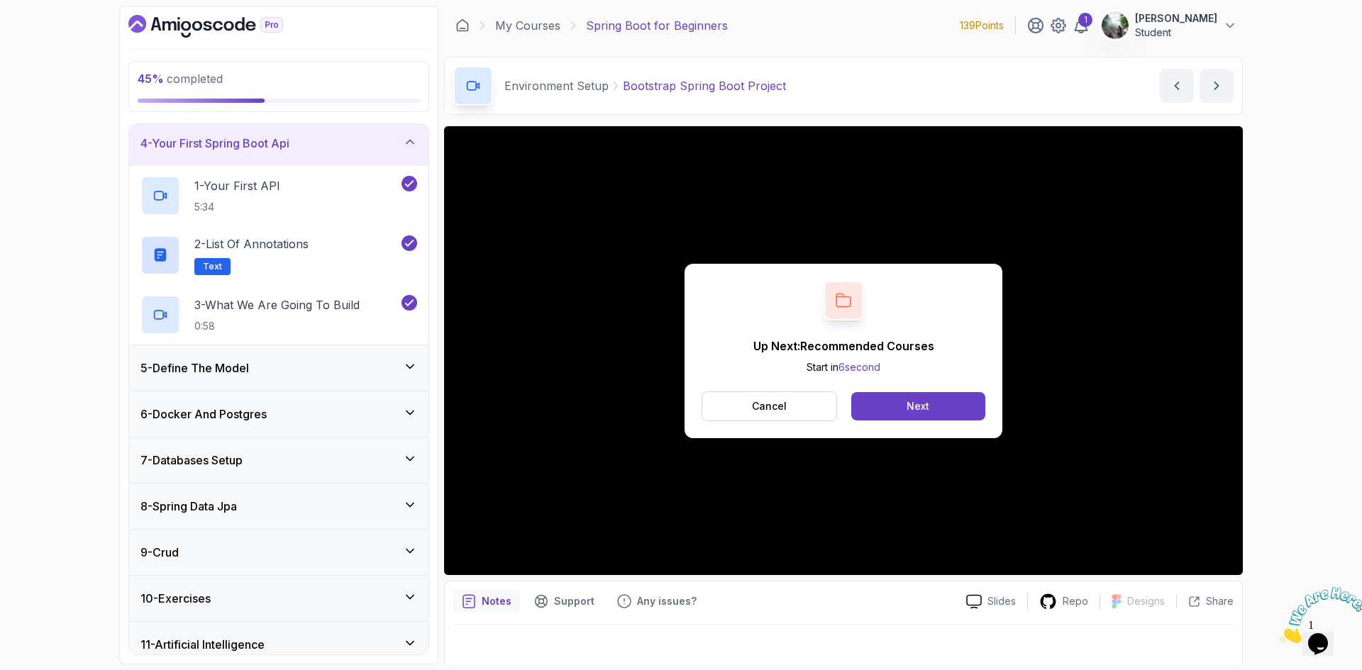
click at [327, 377] on div "5 - Define The Model" at bounding box center [278, 367] width 299 height 45
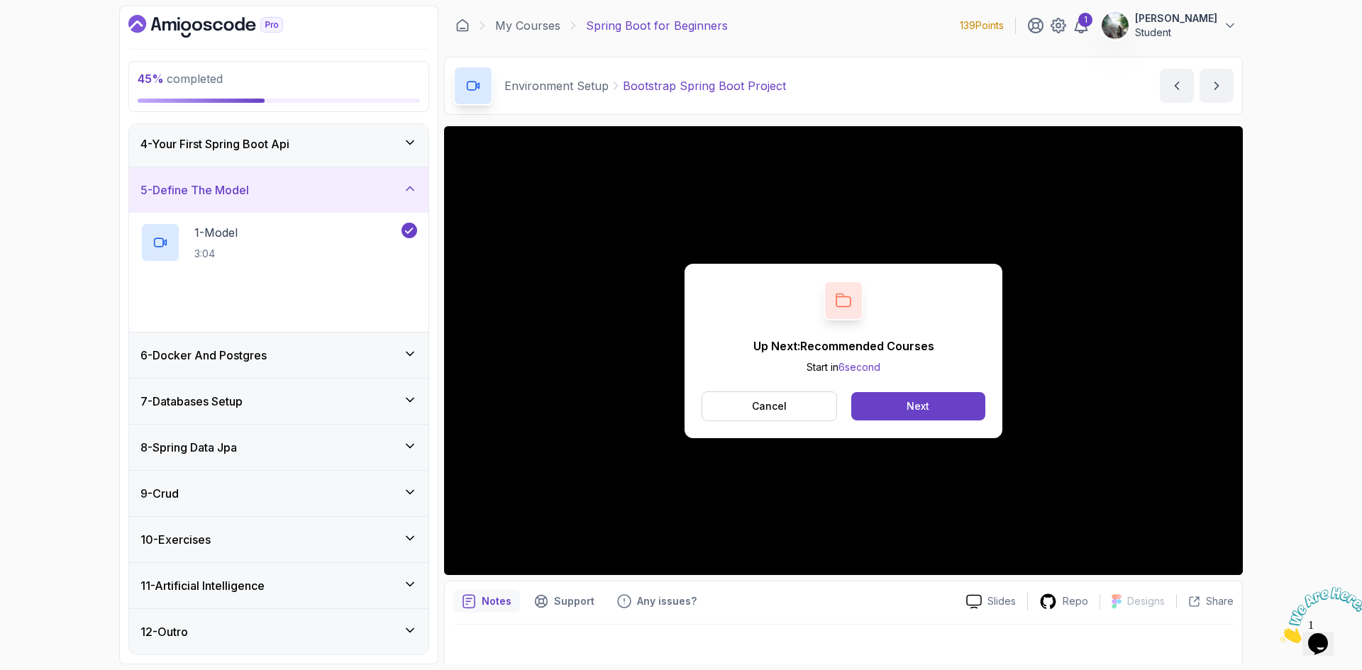
scroll to position [141, 0]
click at [337, 367] on div "6 - Docker And Postgres" at bounding box center [278, 355] width 299 height 45
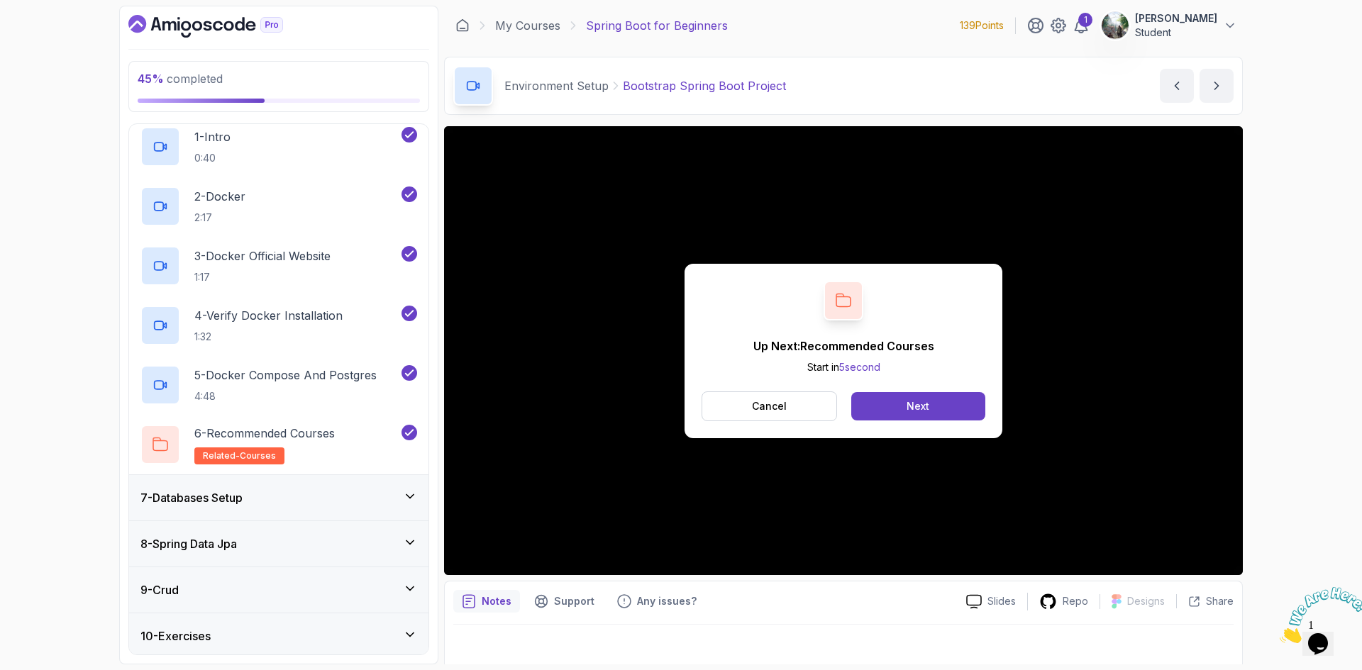
click at [389, 492] on div "7 - Databases Setup" at bounding box center [278, 497] width 277 height 17
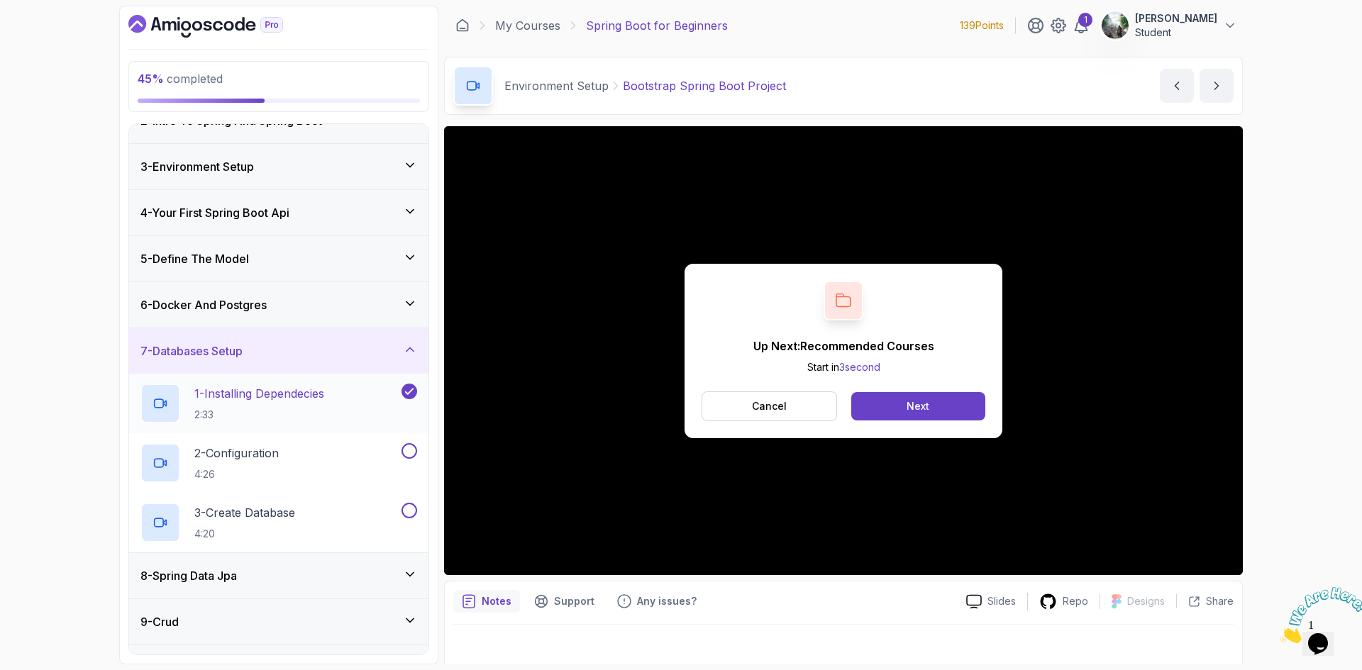
scroll to position [201, 0]
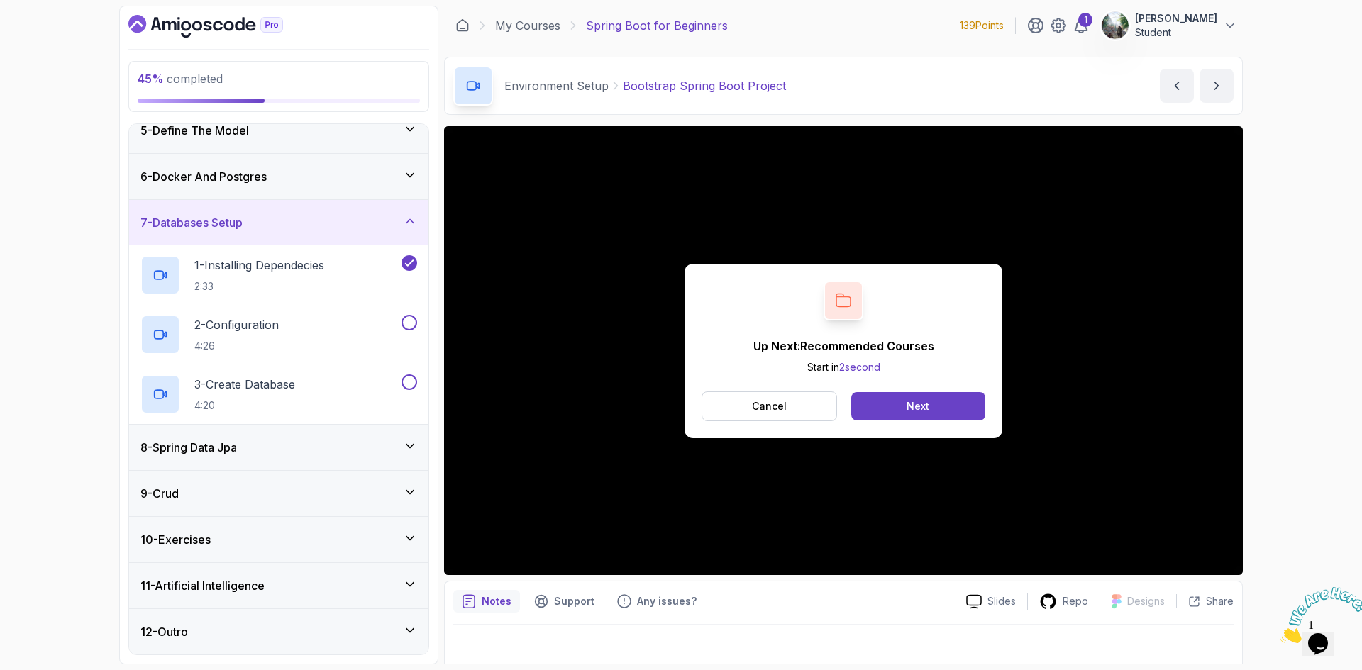
click at [324, 443] on div "8 - Spring Data Jpa" at bounding box center [278, 447] width 277 height 17
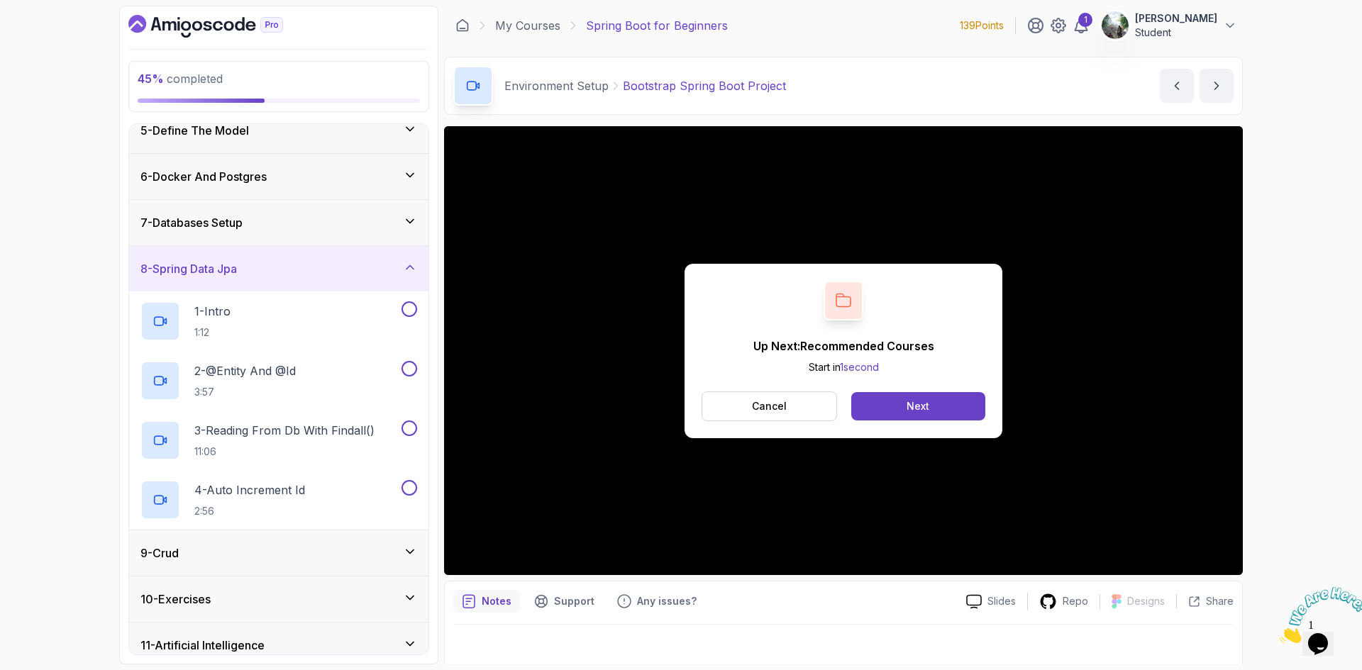
click at [302, 284] on div "8 - Spring Data Jpa" at bounding box center [278, 268] width 299 height 45
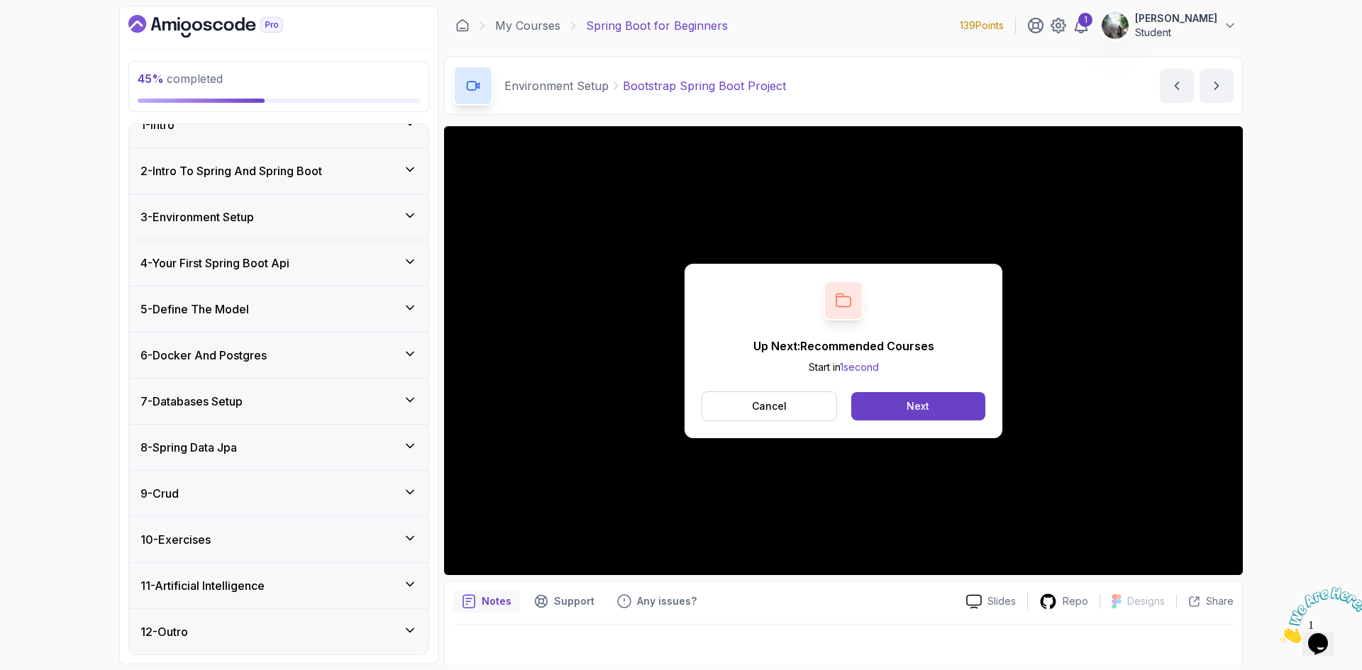
scroll to position [3, 0]
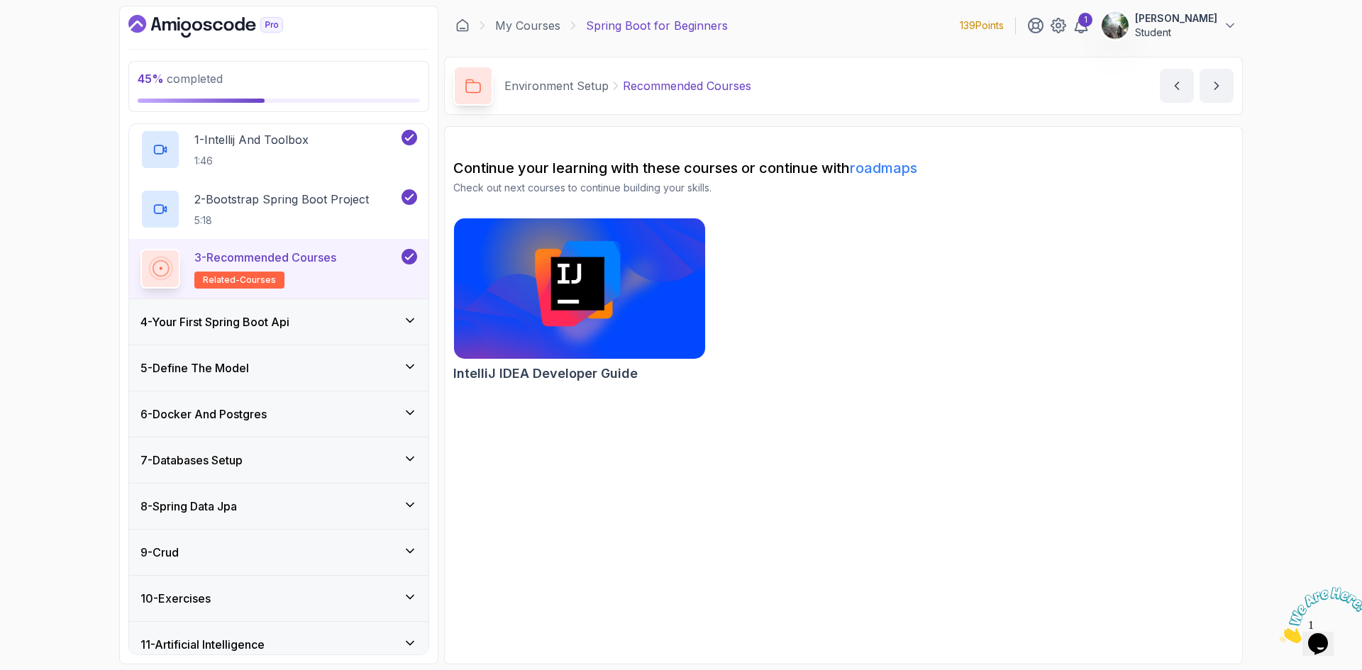
click at [301, 316] on div "4 - Your First Spring Boot Api" at bounding box center [278, 322] width 277 height 17
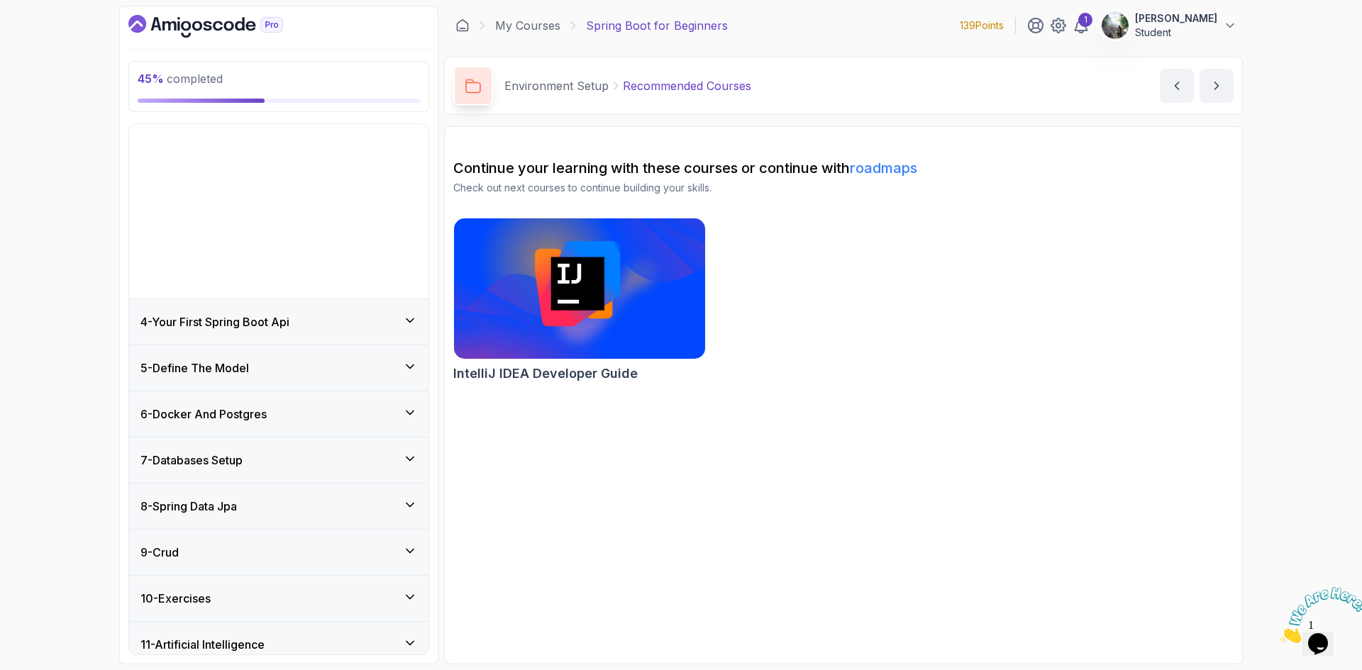
scroll to position [22, 0]
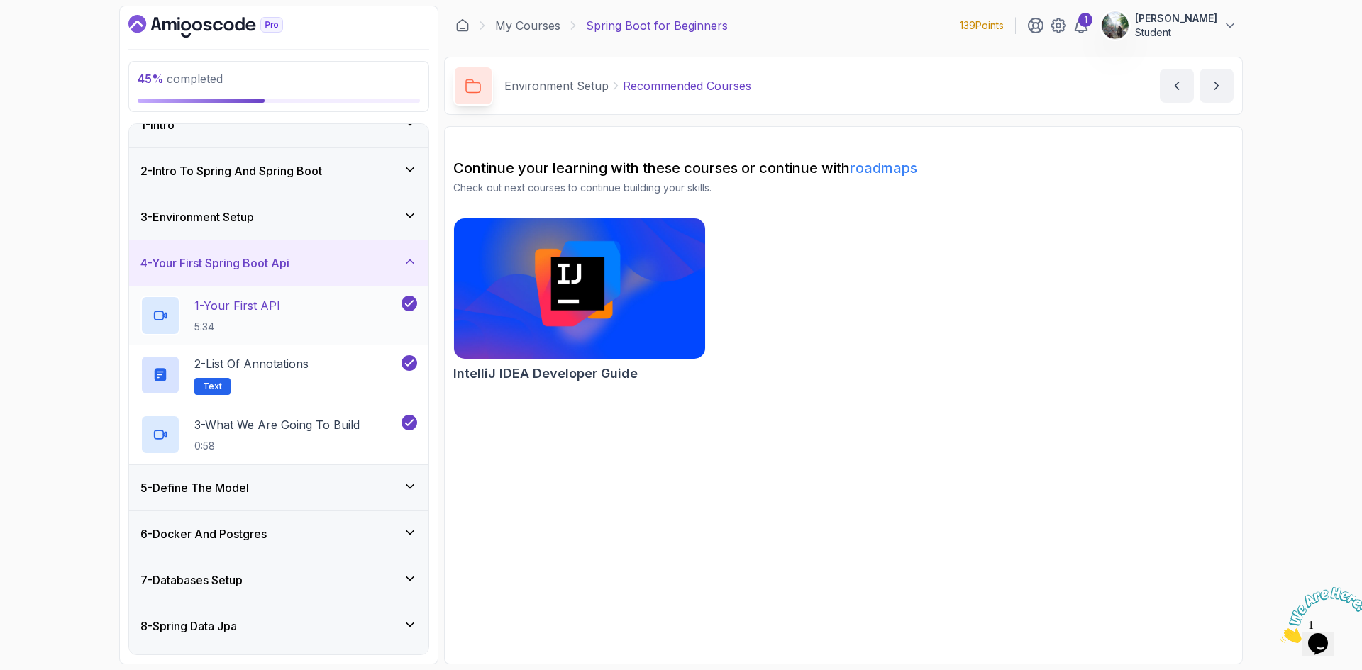
click at [307, 311] on div "1 - Your First API 5:34" at bounding box center [269, 316] width 258 height 40
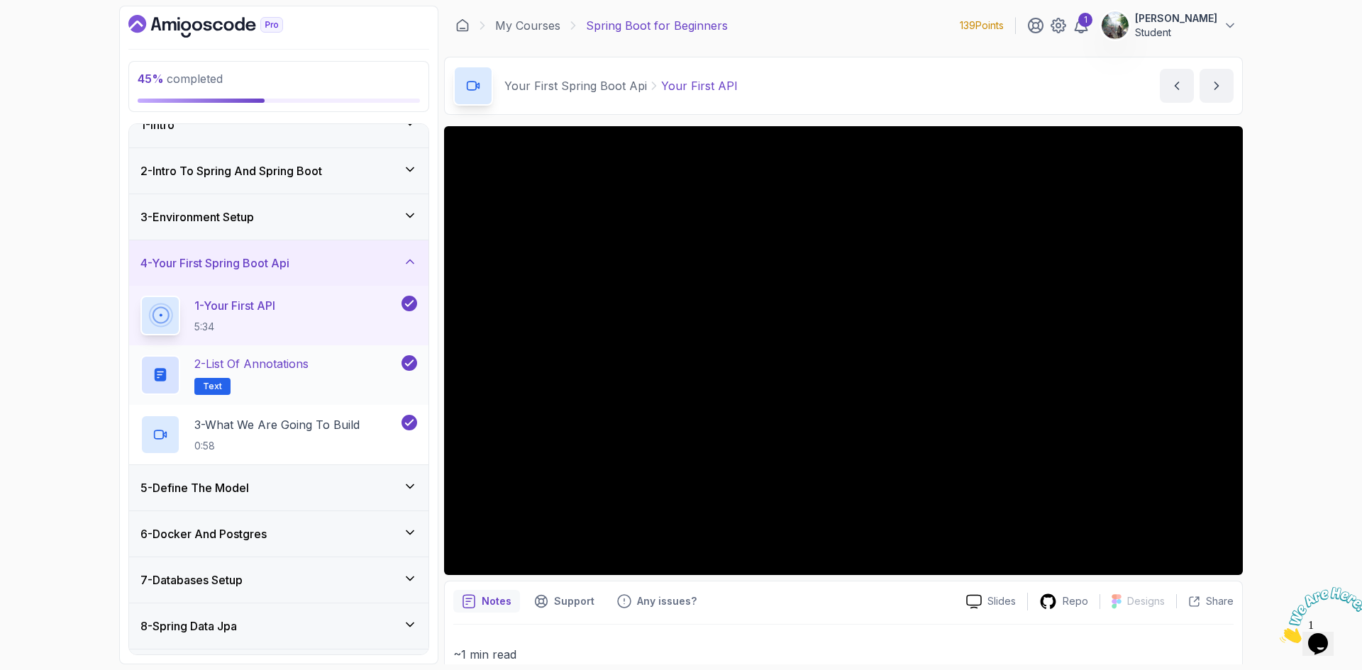
click at [316, 375] on div "2 - List of Annotations Text" at bounding box center [269, 375] width 258 height 40
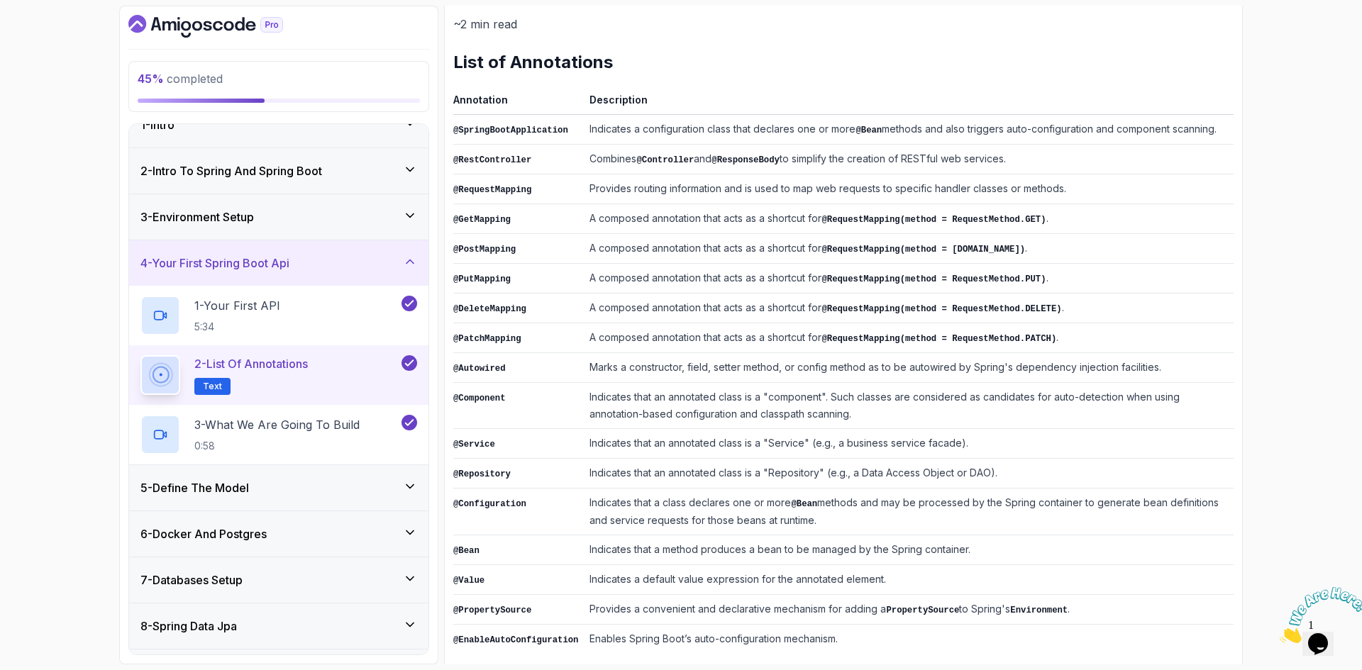
scroll to position [183, 0]
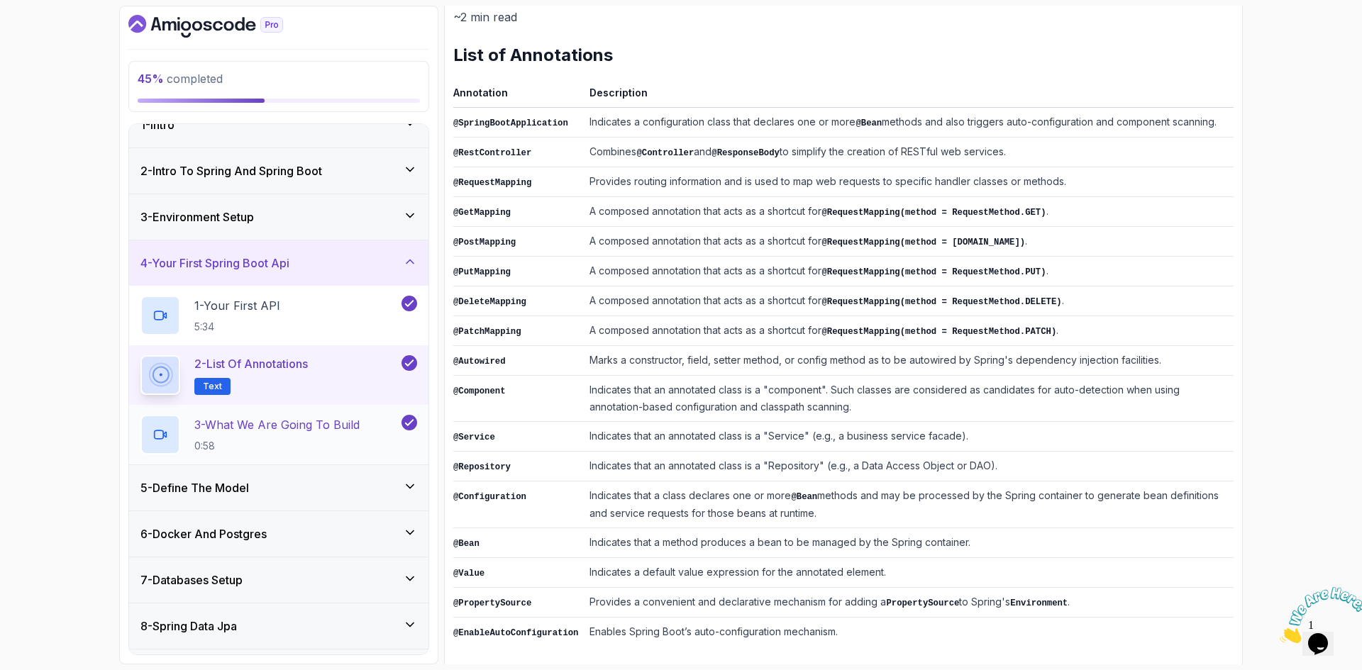
click at [301, 427] on p "3 - What We Are Going To Build" at bounding box center [276, 424] width 165 height 17
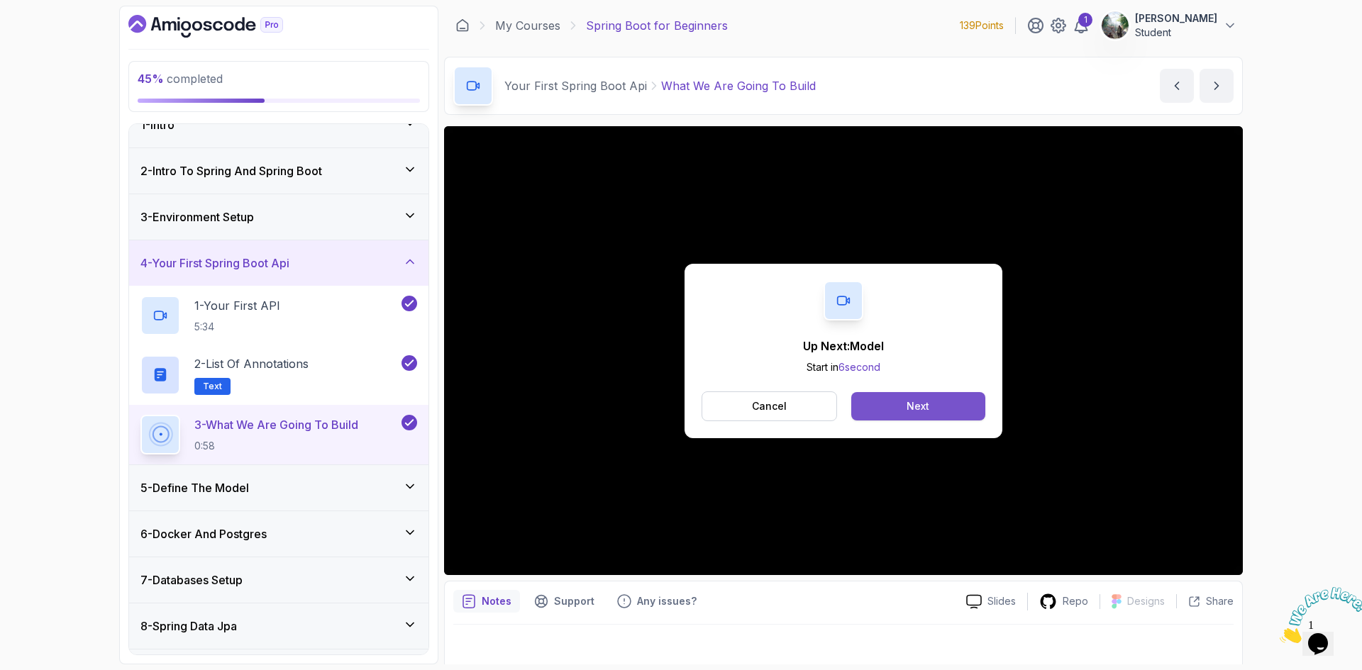
click at [909, 401] on div "Next" at bounding box center [918, 406] width 23 height 14
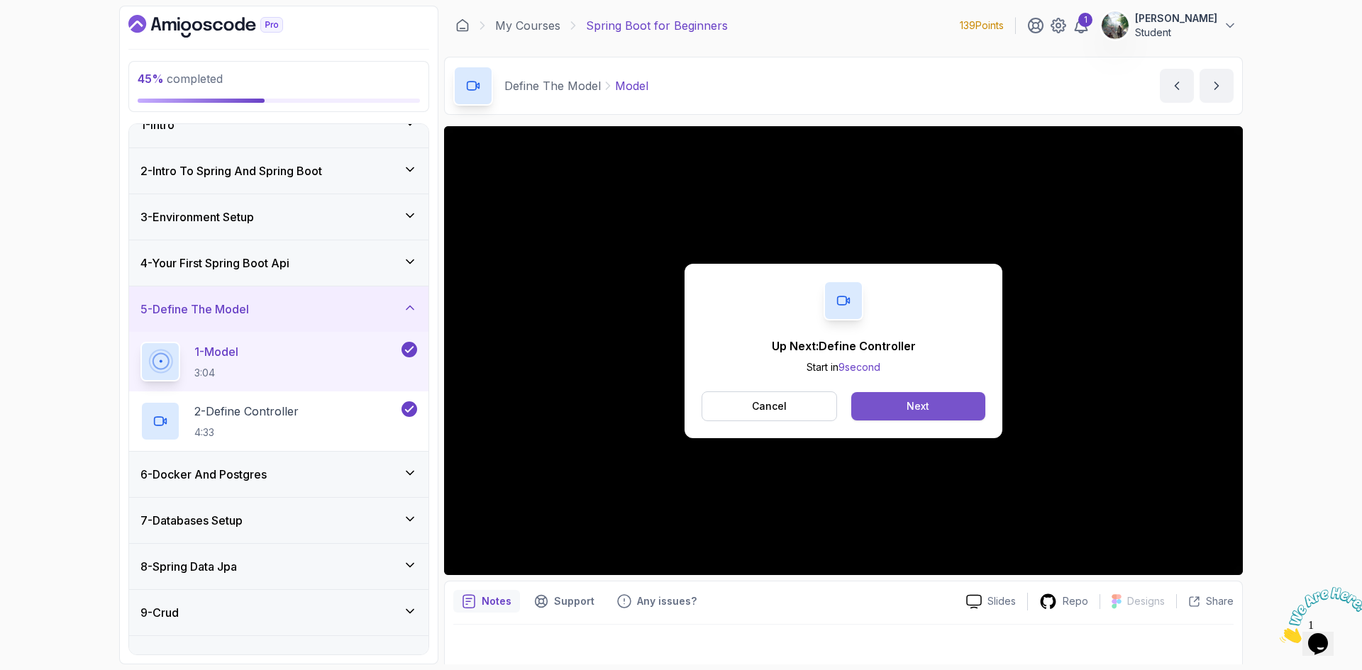
click at [883, 411] on button "Next" at bounding box center [918, 406] width 134 height 28
